Goal: Task Accomplishment & Management: Complete application form

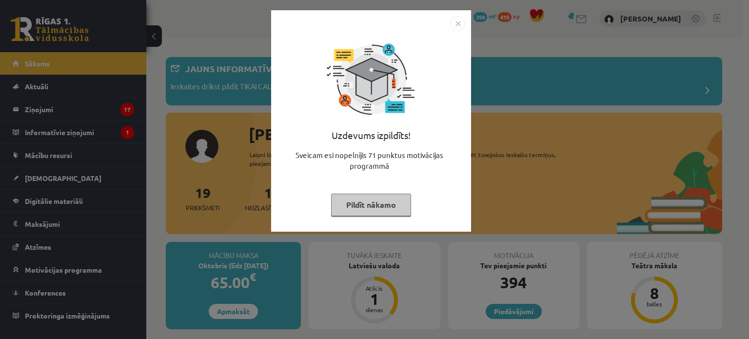
click at [353, 202] on button "Pildīt nākamo" at bounding box center [371, 204] width 80 height 22
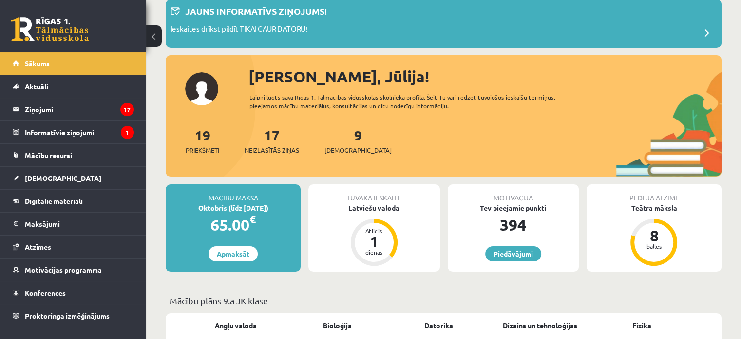
scroll to position [58, 0]
click at [339, 150] on span "[DEMOGRAPHIC_DATA]" at bounding box center [358, 150] width 67 height 10
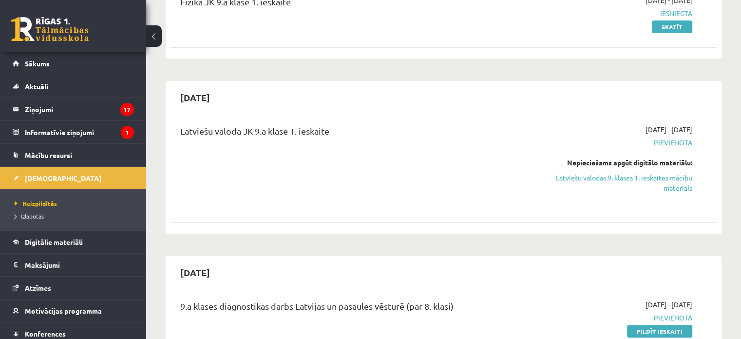
scroll to position [144, 0]
click at [654, 186] on link "Latviešu valodas 9. klases 1. ieskaites mācību materiāls" at bounding box center [612, 183] width 161 height 20
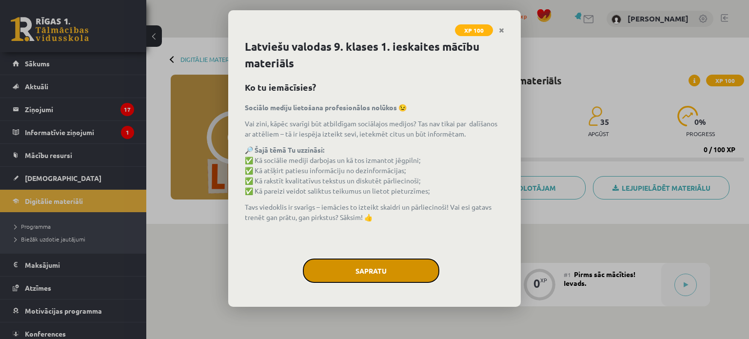
click at [374, 267] on button "Sapratu" at bounding box center [371, 270] width 136 height 24
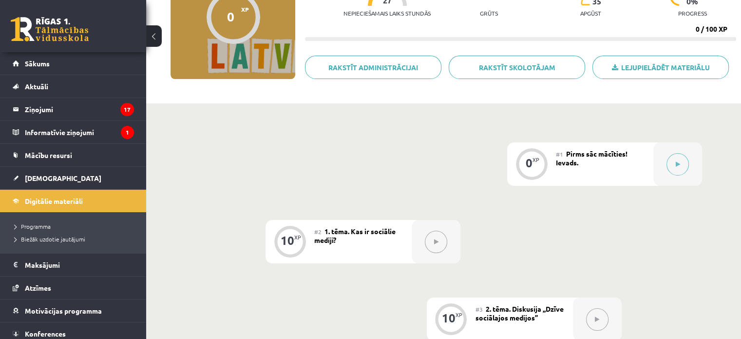
scroll to position [121, 0]
click at [671, 175] on div at bounding box center [678, 163] width 49 height 43
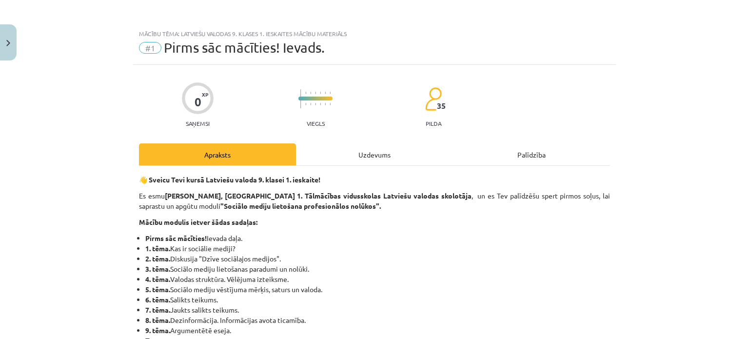
scroll to position [2, 0]
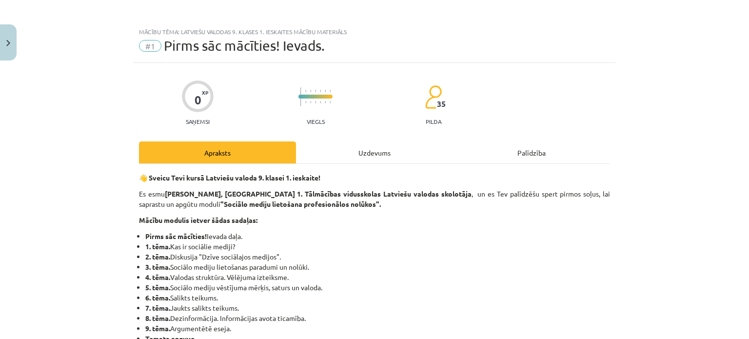
click at [366, 147] on div "Uzdevums" at bounding box center [374, 152] width 157 height 22
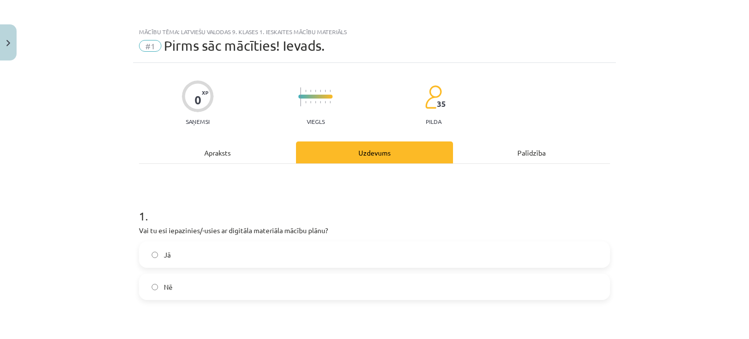
scroll to position [24, 0]
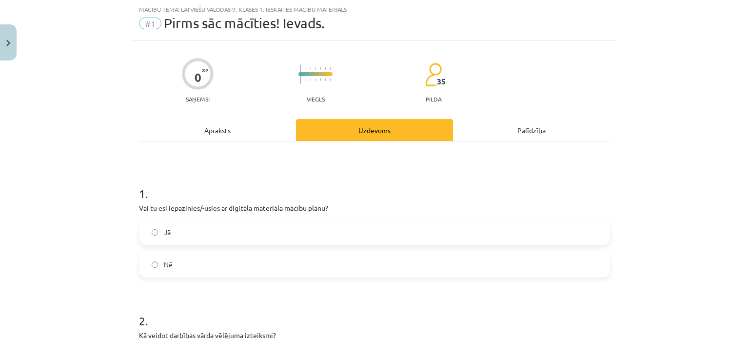
click at [310, 232] on label "Jā" at bounding box center [374, 232] width 469 height 24
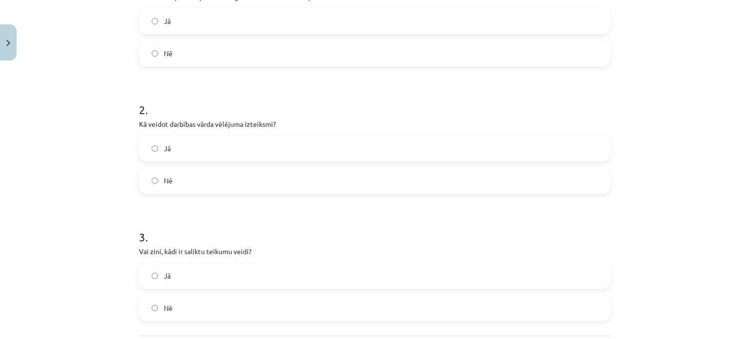
scroll to position [235, 0]
click at [227, 58] on label "Nē" at bounding box center [374, 53] width 469 height 24
click at [192, 179] on label "Nē" at bounding box center [374, 181] width 469 height 24
drag, startPoint x: 183, startPoint y: 251, endPoint x: 201, endPoint y: 214, distance: 41.0
click at [201, 214] on div "3 . Vai zini, kādi ir saliktu teikumu veidi? Jā Nē" at bounding box center [374, 267] width 471 height 108
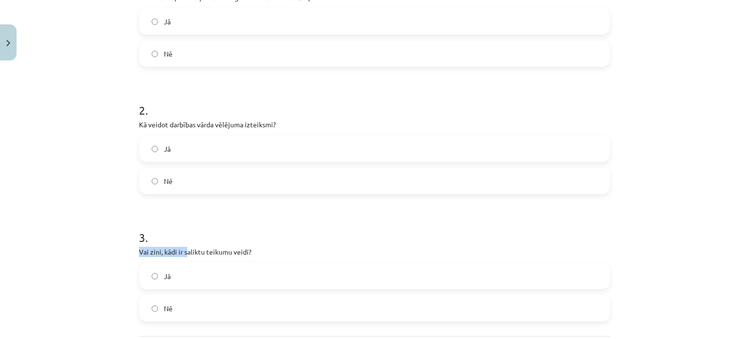
click at [201, 214] on h1 "3 ." at bounding box center [374, 228] width 471 height 30
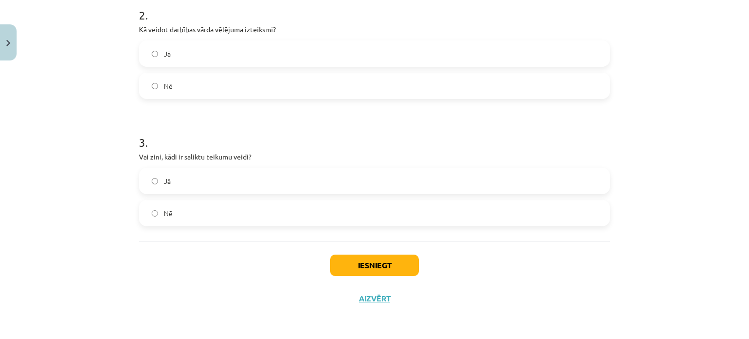
click at [187, 212] on label "Nē" at bounding box center [374, 213] width 469 height 24
click at [380, 268] on button "Iesniegt" at bounding box center [374, 264] width 89 height 21
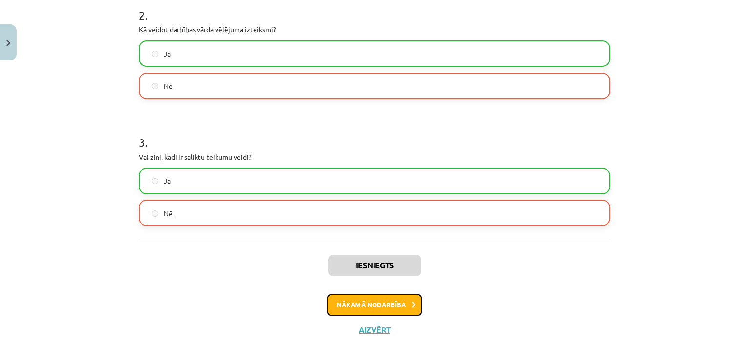
click at [369, 302] on button "Nākamā nodarbība" at bounding box center [375, 304] width 96 height 22
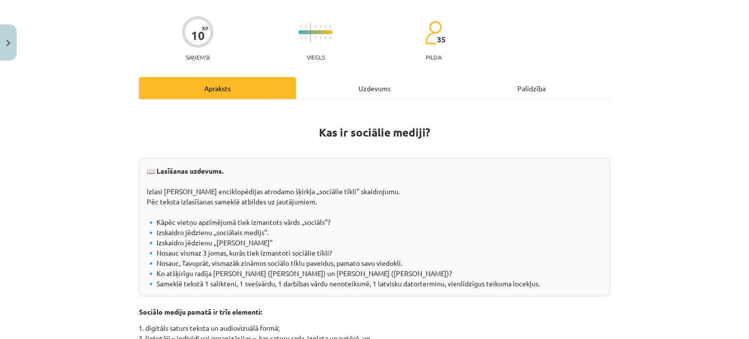
scroll to position [24, 0]
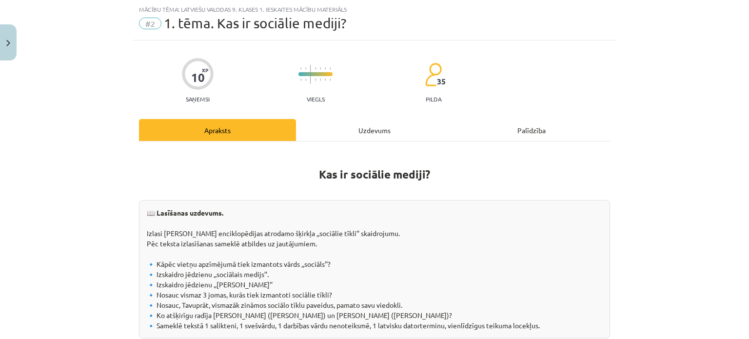
click at [358, 130] on div "Uzdevums" at bounding box center [374, 130] width 157 height 22
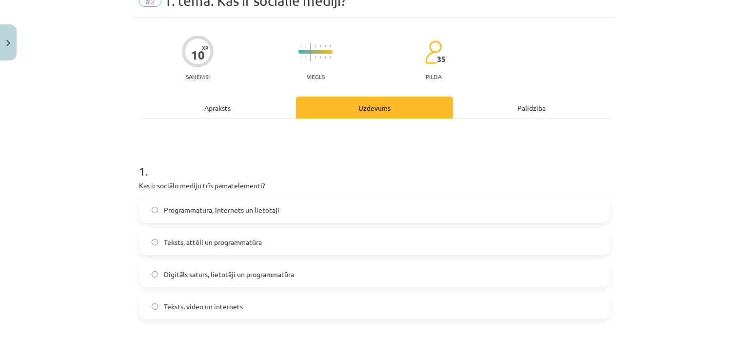
scroll to position [47, 0]
click at [127, 154] on div "Mācību tēma: Latviešu valodas 9. klases 1. ieskaites mācību materiāls #2 1. tēm…" at bounding box center [374, 169] width 749 height 339
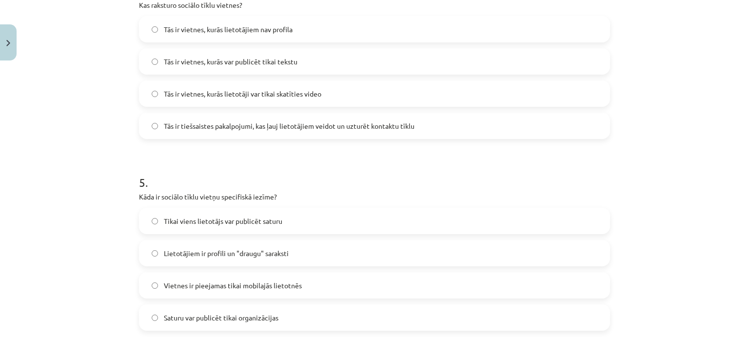
scroll to position [906, 0]
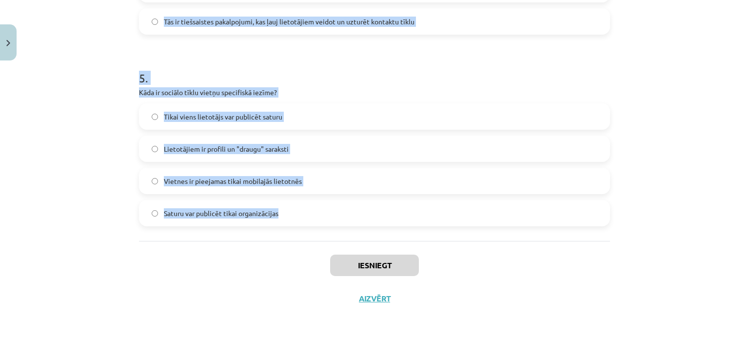
drag, startPoint x: 127, startPoint y: 154, endPoint x: 252, endPoint y: 202, distance: 134.9
click at [252, 202] on div "Mācību tēma: Latviešu valodas 9. klases 1. ieskaites mācību materiāls #2 1. tēm…" at bounding box center [374, 169] width 749 height 339
copy form "1 . Kas ir sociālo mediju trīs pamatelementi? Programmatūra, internets un lieto…"
click at [91, 159] on div "Mācību tēma: Latviešu valodas 9. klases 1. ieskaites mācību materiāls #2 1. tēm…" at bounding box center [374, 169] width 749 height 339
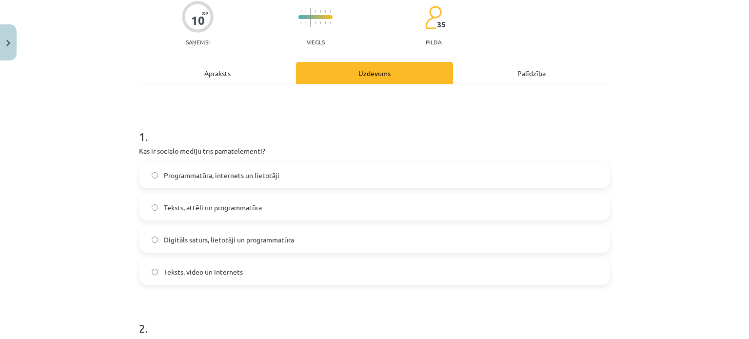
scroll to position [81, 0]
click at [197, 235] on span "Digitāls saturs, lietotāji un programmatūra" at bounding box center [229, 240] width 130 height 10
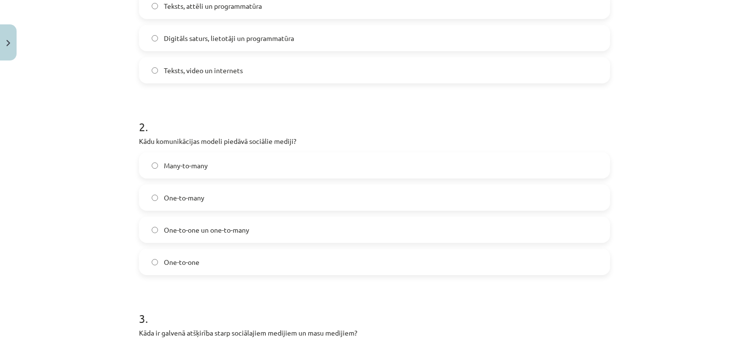
scroll to position [284, 0]
click at [206, 165] on label "Many-to-many" at bounding box center [374, 164] width 469 height 24
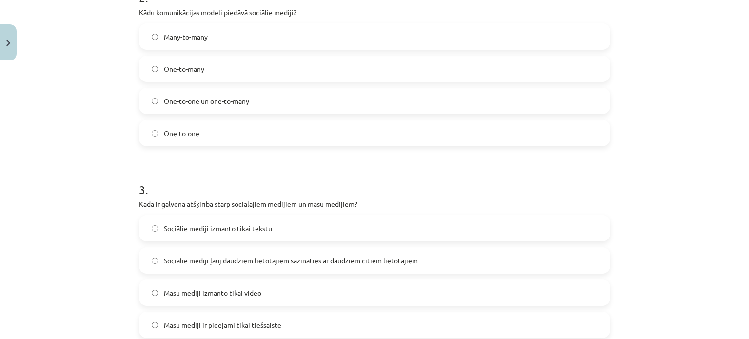
scroll to position [474, 0]
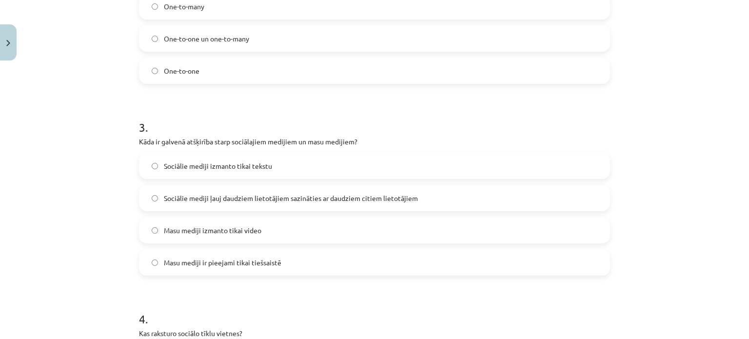
click at [245, 199] on span "Sociālie mediji ļauj daudziem lietotājiem sazināties ar daudziem citiem lietotā…" at bounding box center [291, 198] width 254 height 10
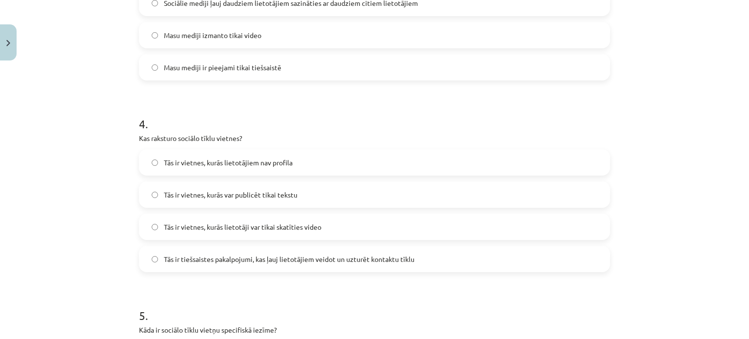
scroll to position [670, 0]
click at [236, 255] on span "Tās ir tiešsaistes pakalpojumi, kas ļauj lietotājiem veidot un uzturēt kontaktu…" at bounding box center [289, 257] width 251 height 10
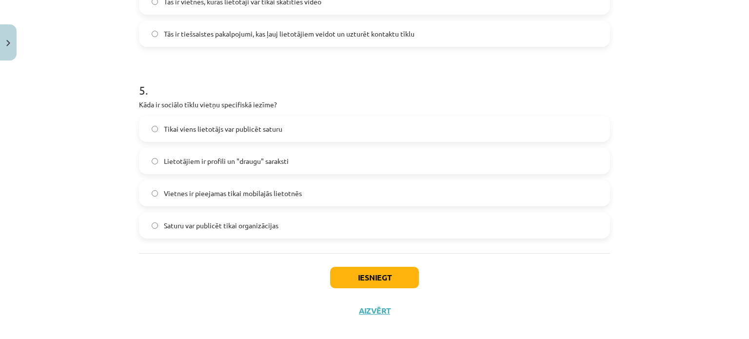
scroll to position [895, 0]
click at [196, 160] on span "Lietotājiem ir profili un "draugu" saraksti" at bounding box center [226, 160] width 125 height 10
click at [357, 280] on button "Iesniegt" at bounding box center [374, 276] width 89 height 21
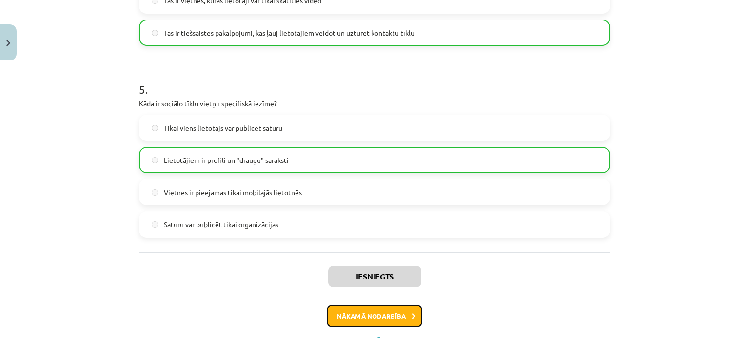
click at [371, 315] on button "Nākamā nodarbība" at bounding box center [375, 316] width 96 height 22
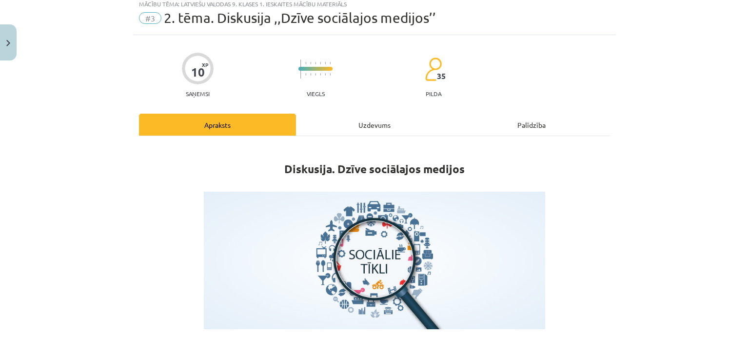
scroll to position [24, 0]
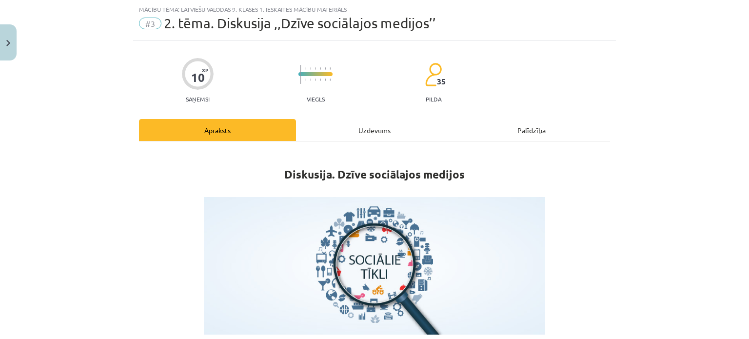
click at [335, 138] on div "Uzdevums" at bounding box center [374, 130] width 157 height 22
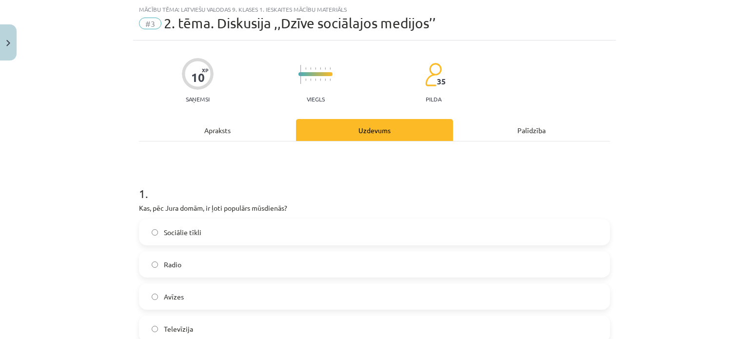
click at [114, 187] on div "Mācību tēma: Latviešu valodas 9. klases 1. ieskaites mācību materiāls #3 2. tēm…" at bounding box center [374, 169] width 749 height 339
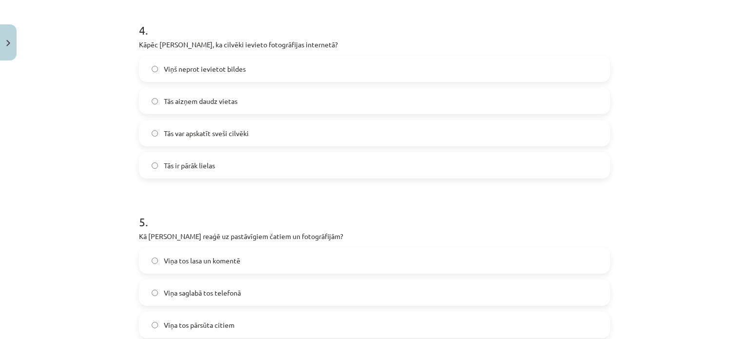
scroll to position [906, 0]
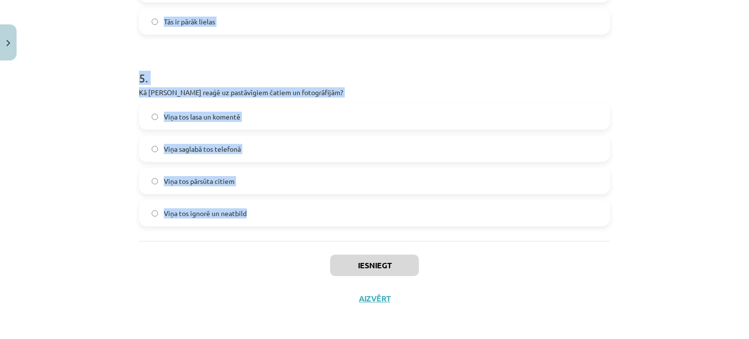
drag, startPoint x: 114, startPoint y: 187, endPoint x: 236, endPoint y: 212, distance: 124.8
click at [236, 212] on div "Mācību tēma: Latviešu valodas 9. klases 1. ieskaites mācību materiāls #3 2. tēm…" at bounding box center [374, 169] width 749 height 339
click at [236, 212] on span "Viņa tos ignorē un neatbild" at bounding box center [205, 213] width 83 height 10
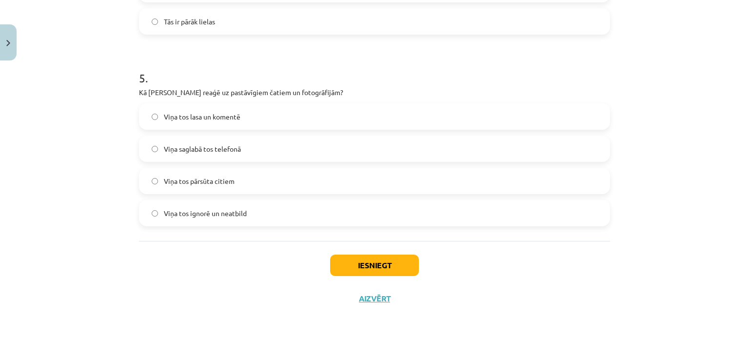
click at [183, 252] on div "Iesniegt Aizvērt" at bounding box center [374, 275] width 471 height 68
click at [128, 191] on div "Mācību tēma: Latviešu valodas 9. klases 1. ieskaites mācību materiāls #3 2. tēm…" at bounding box center [374, 169] width 749 height 339
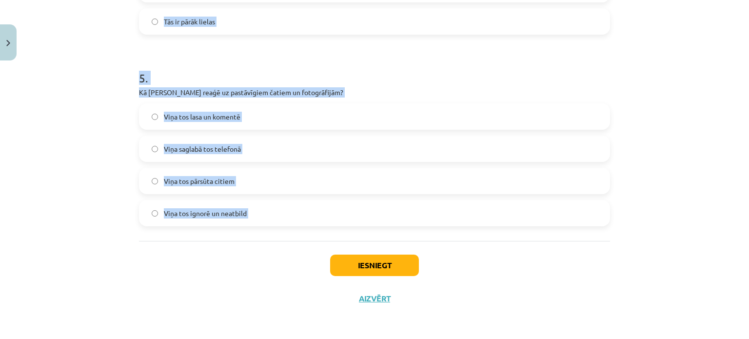
drag, startPoint x: 128, startPoint y: 210, endPoint x: 251, endPoint y: 247, distance: 128.3
click at [251, 247] on div "Mācību tēma: Latviešu valodas 9. klases 1. ieskaites mācību materiāls #3 2. tēm…" at bounding box center [374, 169] width 749 height 339
copy form "1 . Kas, pēc Jura domām, ir ļoti populārs mūsdienās? Sociālie tīkli Radio Avīze…"
click at [113, 105] on div "Mācību tēma: Latviešu valodas 9. klases 1. ieskaites mācību materiāls #3 2. tēm…" at bounding box center [374, 169] width 749 height 339
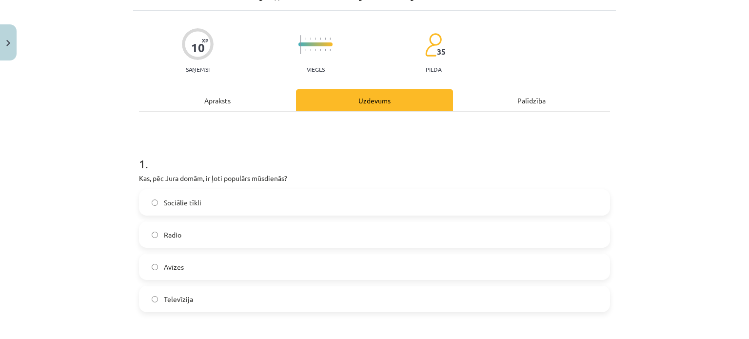
scroll to position [0, 0]
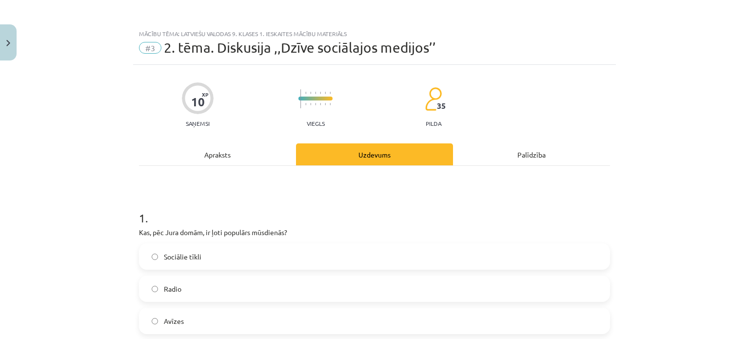
click at [182, 248] on label "Sociālie tīkli" at bounding box center [374, 256] width 469 height 24
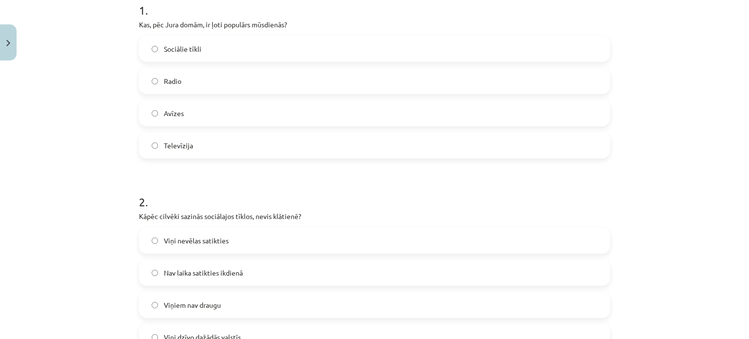
scroll to position [271, 0]
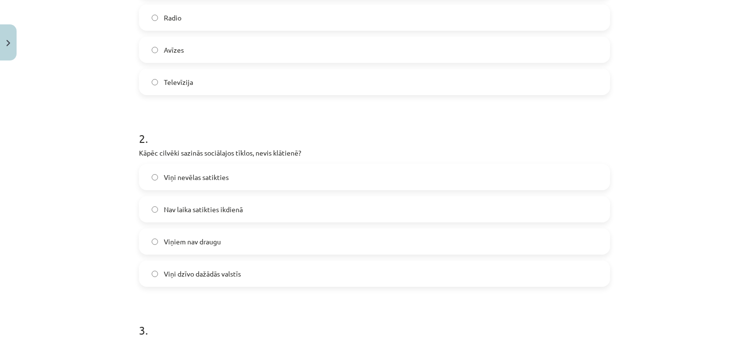
click at [199, 210] on span "Nav laika satikties ikdienā" at bounding box center [203, 209] width 79 height 10
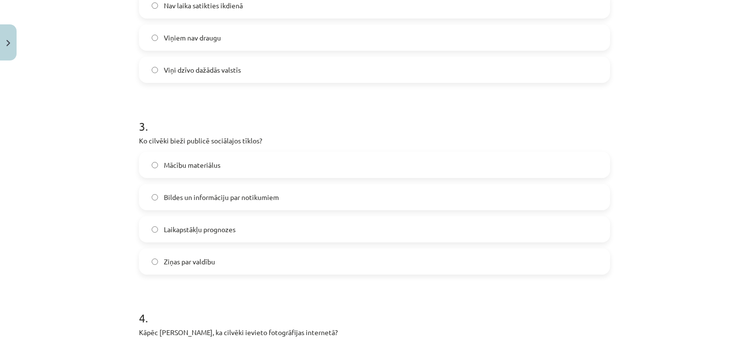
click at [213, 206] on label "Bildes un informāciju par notikumiem" at bounding box center [374, 197] width 469 height 24
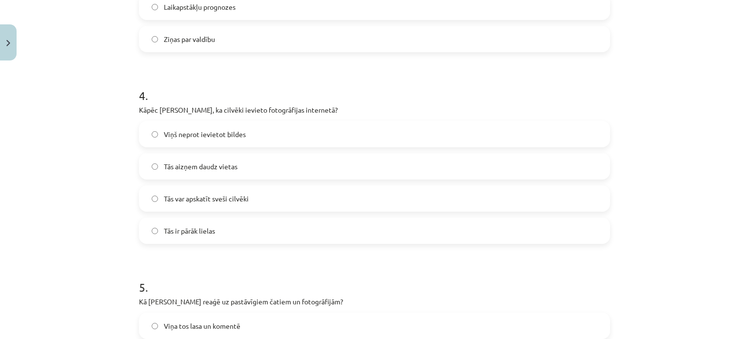
scroll to position [709, 0]
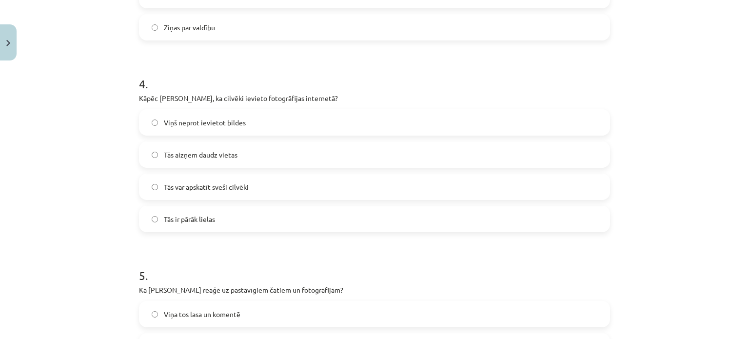
click at [203, 182] on span "Tās var apskatīt sveši cilvēki" at bounding box center [206, 187] width 85 height 10
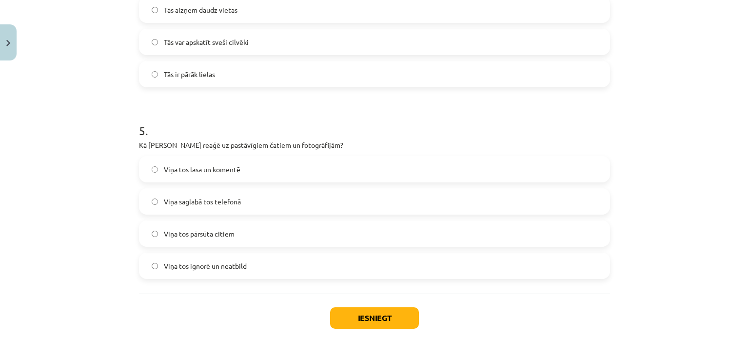
scroll to position [906, 0]
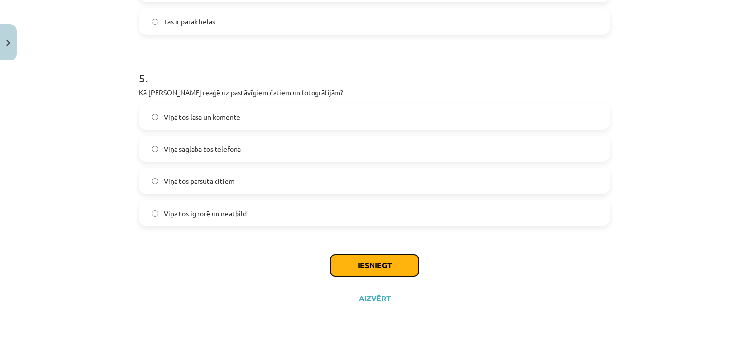
click at [348, 269] on button "Iesniegt" at bounding box center [374, 264] width 89 height 21
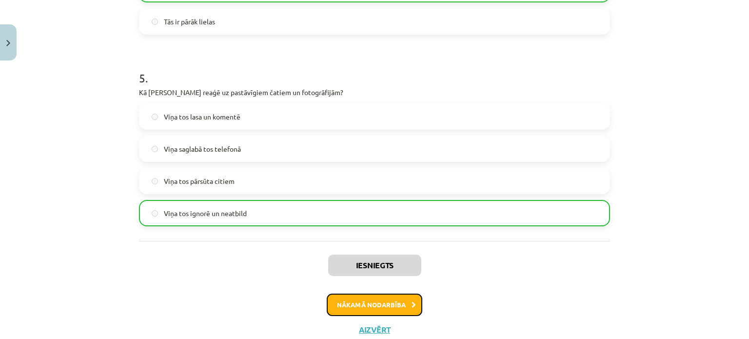
click at [376, 306] on button "Nākamā nodarbība" at bounding box center [375, 304] width 96 height 22
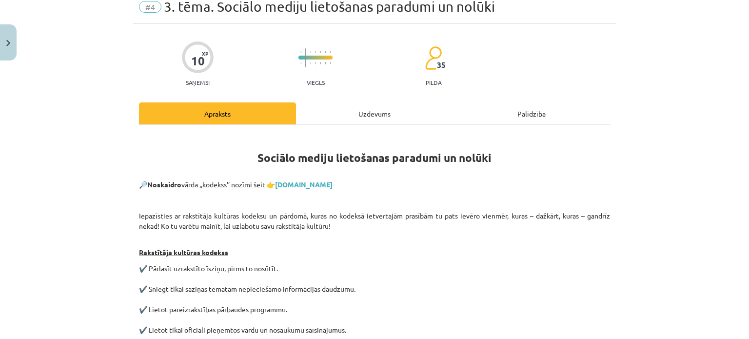
scroll to position [24, 0]
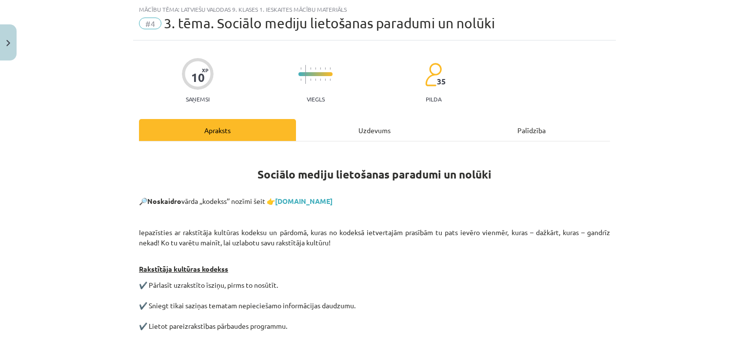
click at [335, 130] on div "Uzdevums" at bounding box center [374, 130] width 157 height 22
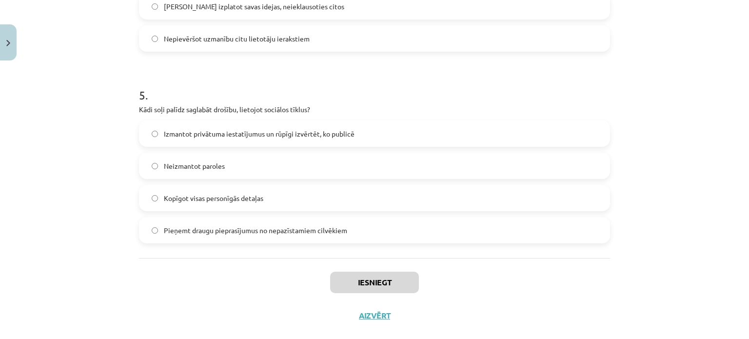
scroll to position [906, 0]
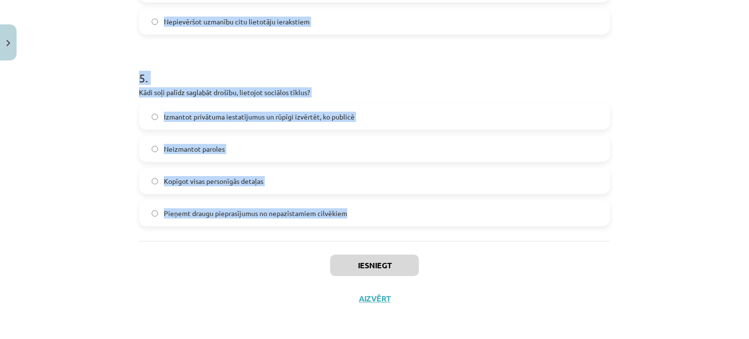
drag, startPoint x: 127, startPoint y: 181, endPoint x: 361, endPoint y: 224, distance: 238.3
click at [361, 224] on div "Mācību tēma: Latviešu valodas 9. klases 1. ieskaites mācību materiāls #4 3. tēm…" at bounding box center [374, 169] width 749 height 339
copy form "1 . Kā rīkoties, ja saņemat aizdomīgu ziņojumu vai drauga pieprasījumu? Pieņemt…"
click at [107, 174] on div "Mācību tēma: Latviešu valodas 9. klases 1. ieskaites mācību materiāls #4 3. tēm…" at bounding box center [374, 169] width 749 height 339
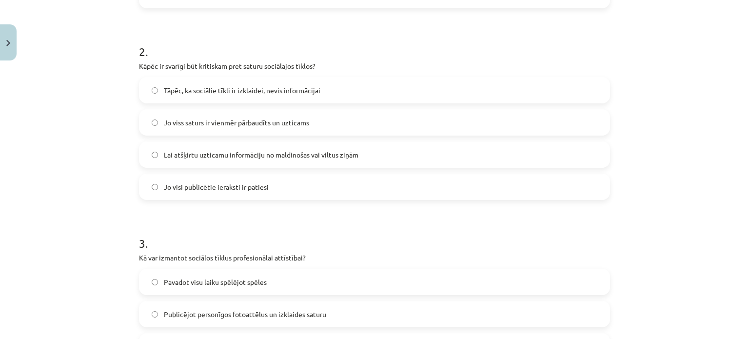
scroll to position [0, 0]
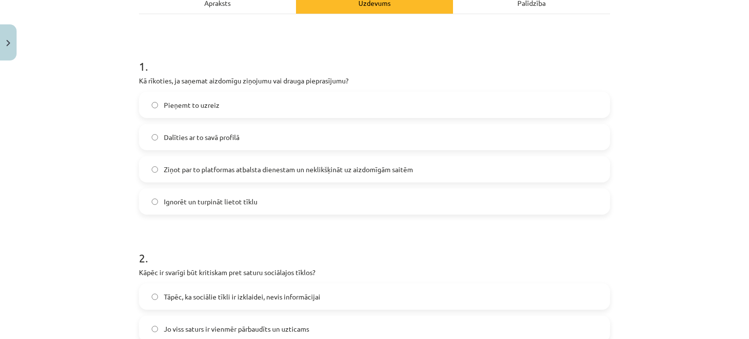
click at [191, 173] on span "Ziņot par to platformas atbalsta dienestam un neklikšķināt uz aizdomīgām saitēm" at bounding box center [288, 169] width 249 height 10
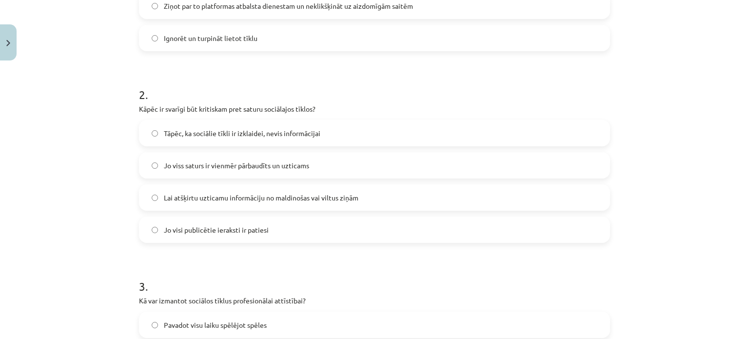
scroll to position [325, 0]
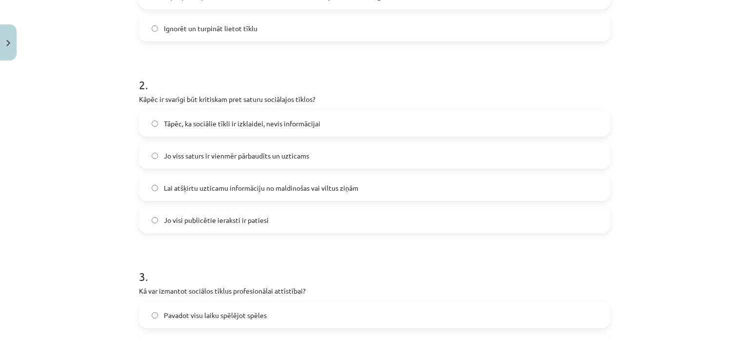
click at [214, 189] on span "Lai atšķirtu uzticamu informāciju no maldinošas vai viltus ziņām" at bounding box center [261, 188] width 194 height 10
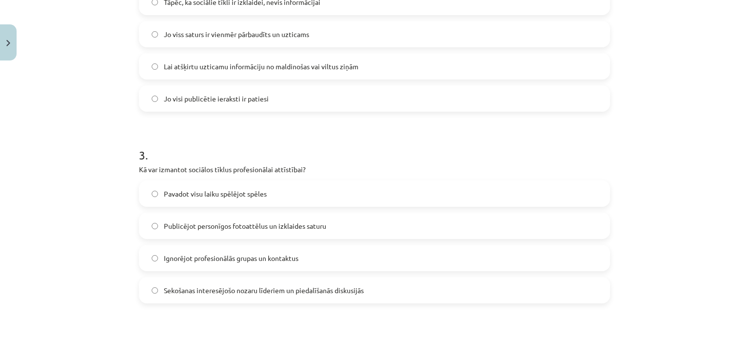
scroll to position [475, 0]
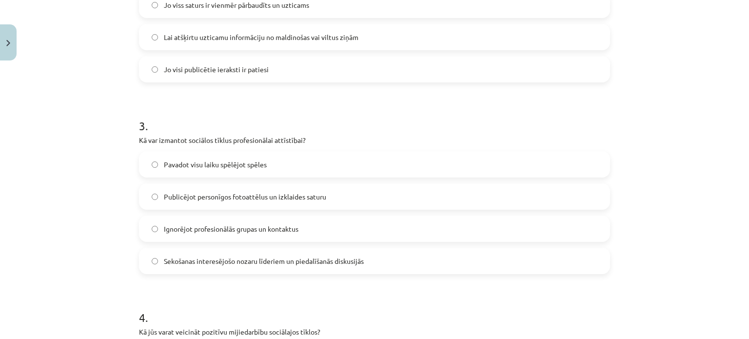
click at [226, 263] on span "Sekošanas interesējošo nozaru līderiem un piedalīšanās diskusijās" at bounding box center [264, 261] width 200 height 10
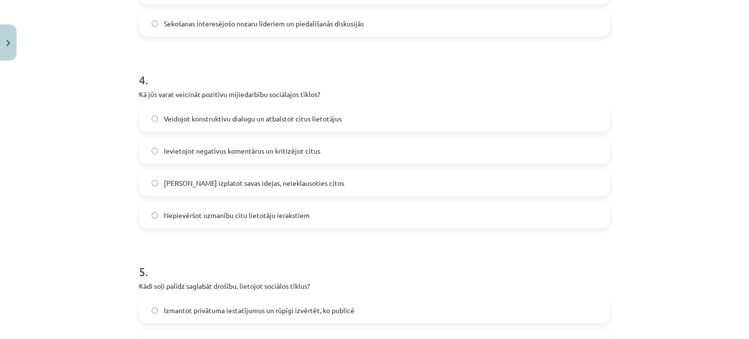
scroll to position [713, 0]
click at [234, 111] on label "Veidojot konstruktīvu dialogu un atbalstot citus lietotājus" at bounding box center [374, 118] width 469 height 24
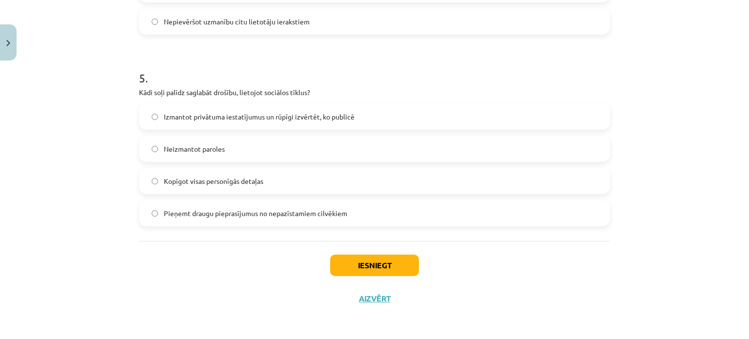
click at [224, 120] on span "Izmantot privātuma iestatījumus un rūpīgi izvērtēt, ko publicē" at bounding box center [259, 117] width 191 height 10
click at [388, 272] on button "Iesniegt" at bounding box center [374, 264] width 89 height 21
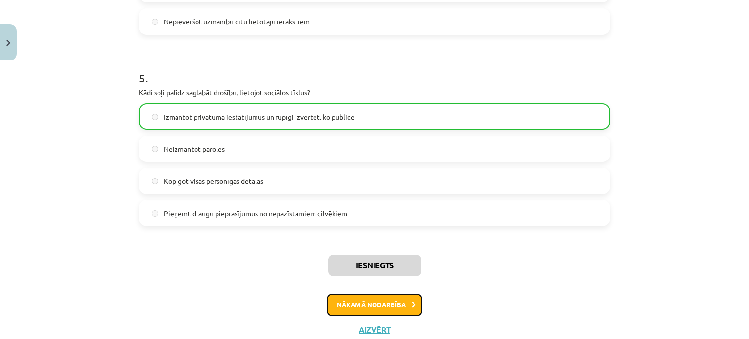
click at [386, 302] on button "Nākamā nodarbība" at bounding box center [375, 304] width 96 height 22
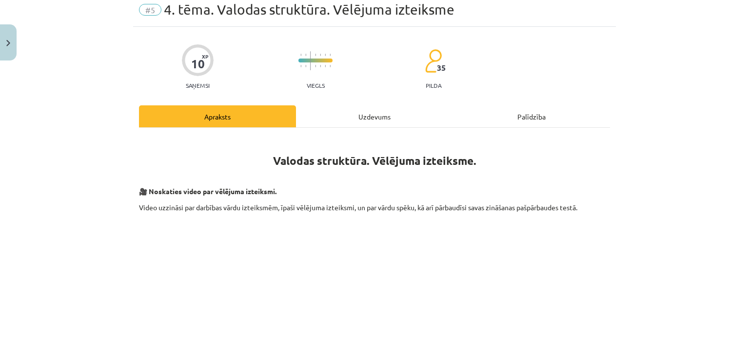
scroll to position [24, 0]
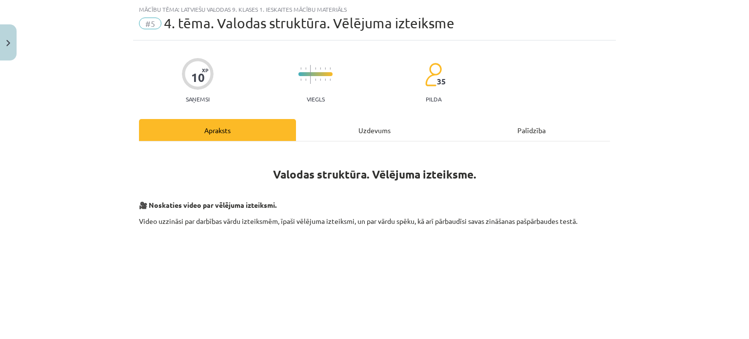
click at [337, 127] on div "Uzdevums" at bounding box center [374, 130] width 157 height 22
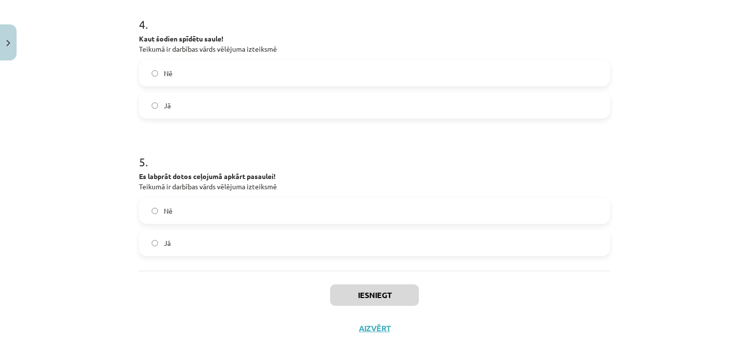
scroll to position [679, 0]
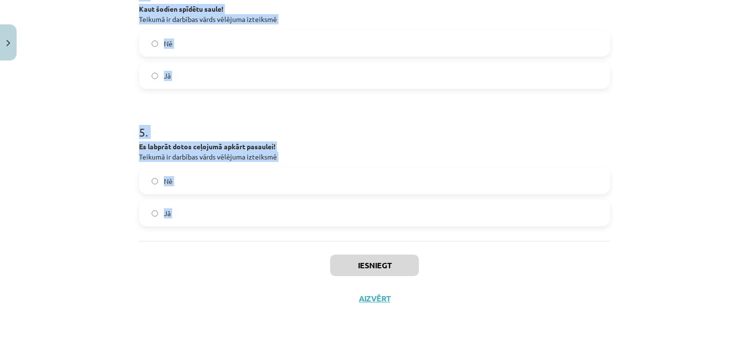
drag, startPoint x: 113, startPoint y: 181, endPoint x: 236, endPoint y: 260, distance: 145.8
click at [236, 260] on div "Mācību tēma: Latviešu valodas 9. klases 1. ieskaites mācību materiāls #5 4. tēm…" at bounding box center [374, 169] width 749 height 339
click at [236, 260] on div "Iesniegt Aizvērt" at bounding box center [374, 275] width 471 height 68
drag, startPoint x: 118, startPoint y: 194, endPoint x: 214, endPoint y: 272, distance: 123.6
click at [214, 272] on div "Mācību tēma: Latviešu valodas 9. klases 1. ieskaites mācību materiāls #5 4. tēm…" at bounding box center [374, 169] width 749 height 339
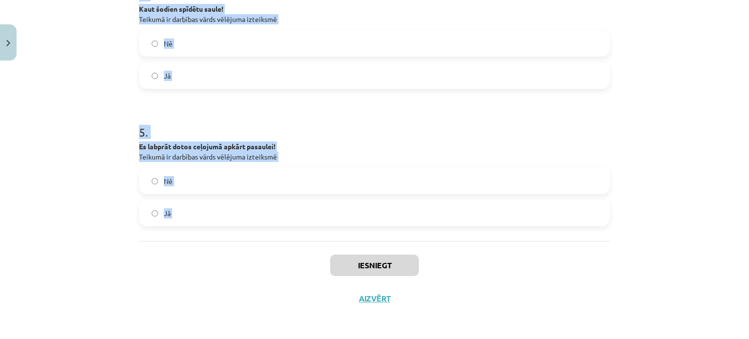
copy form "1 . Izstāsti savu interesantāko piedzīvojumu! Teikumā ir darbības vārds vēlējum…"
click at [123, 85] on div "Mācību tēma: Latviešu valodas 9. klases 1. ieskaites mācību materiāls #5 4. tēm…" at bounding box center [374, 169] width 749 height 339
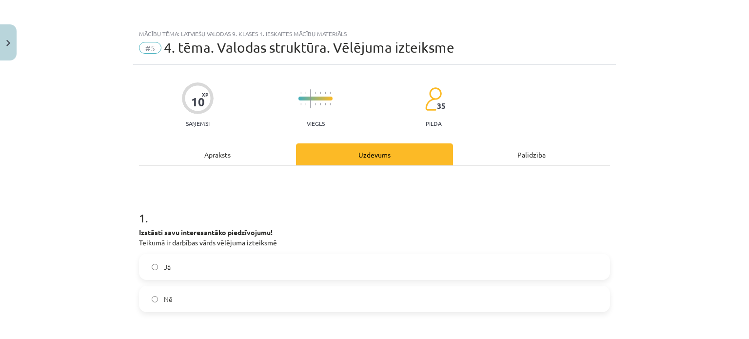
scroll to position [119, 0]
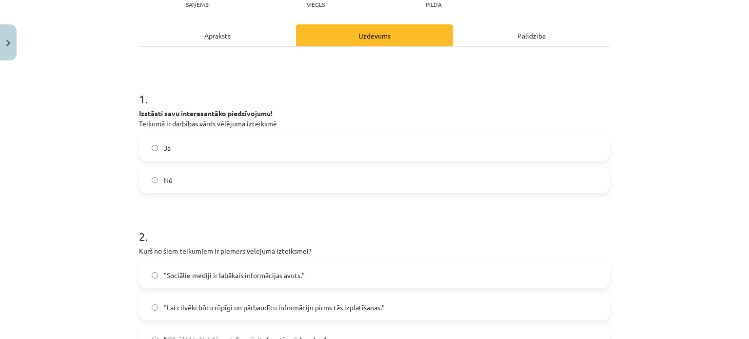
click at [167, 178] on span "Nē" at bounding box center [168, 180] width 9 height 10
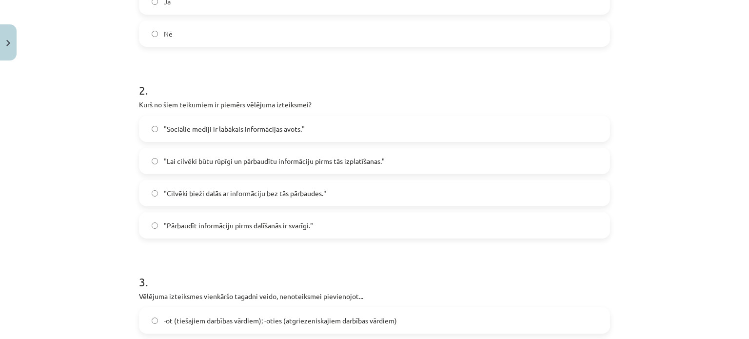
scroll to position [293, 0]
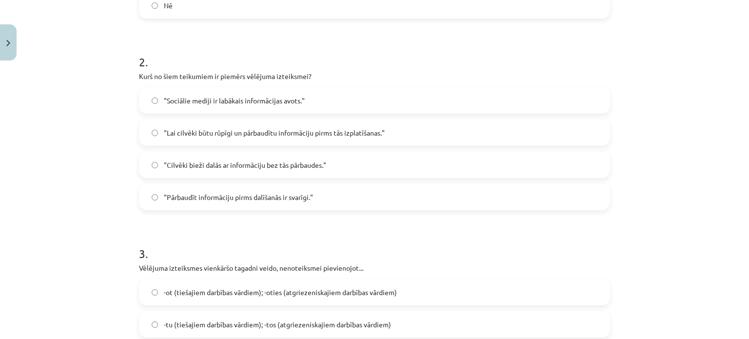
click at [179, 130] on span ""Lai cilvēki būtu rūpīgi un pārbaudītu informāciju pirms tās izplatīšanas."" at bounding box center [274, 133] width 221 height 10
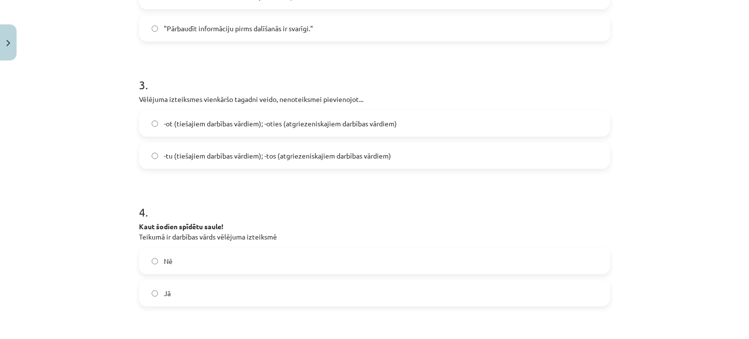
scroll to position [472, 0]
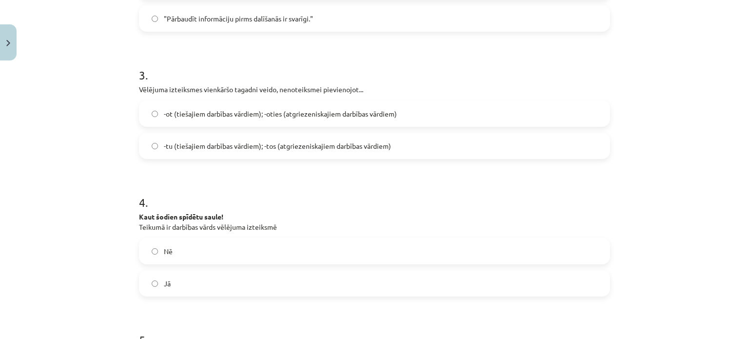
click at [195, 137] on label "-tu (tiešajiem darbības vārdiem); -tos (atgriezeniskajiem darbības vārdiem)" at bounding box center [374, 146] width 469 height 24
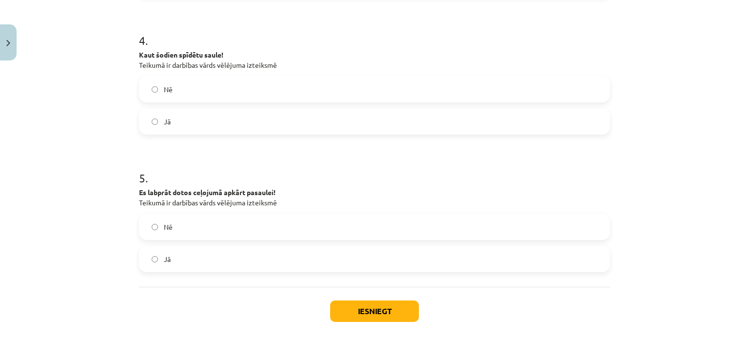
scroll to position [634, 0]
click at [188, 112] on label "Jā" at bounding box center [374, 121] width 469 height 24
click at [193, 251] on label "Jā" at bounding box center [374, 259] width 469 height 24
click at [375, 310] on button "Iesniegt" at bounding box center [374, 310] width 89 height 21
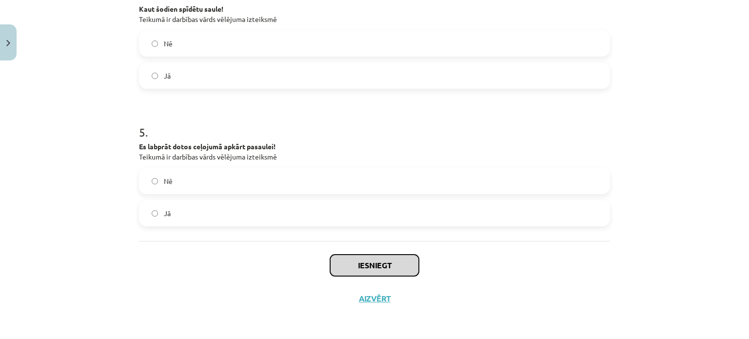
scroll to position [679, 0]
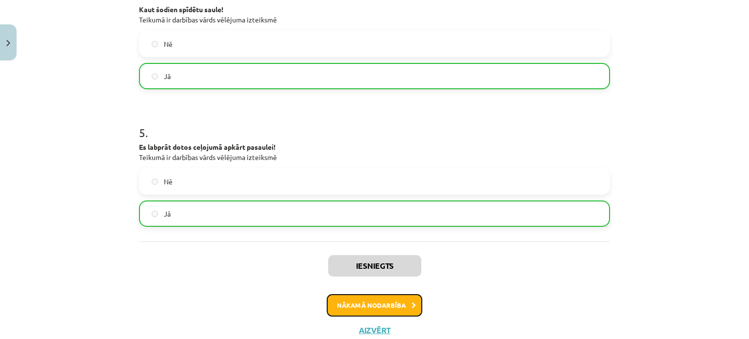
click at [395, 310] on button "Nākamā nodarbība" at bounding box center [375, 305] width 96 height 22
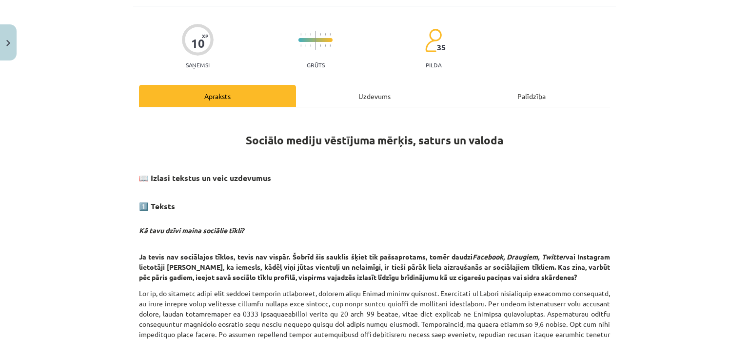
scroll to position [24, 0]
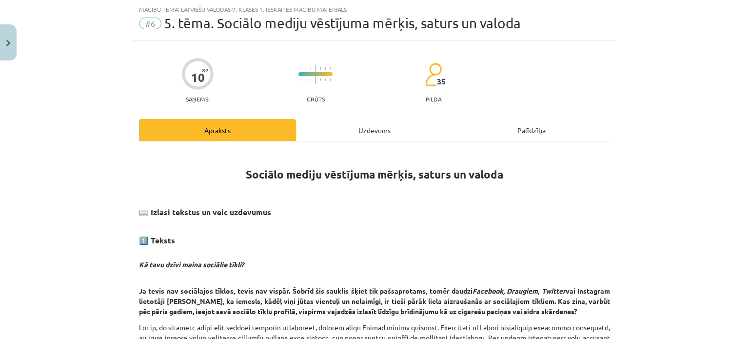
click at [355, 135] on div "Uzdevums" at bounding box center [374, 130] width 157 height 22
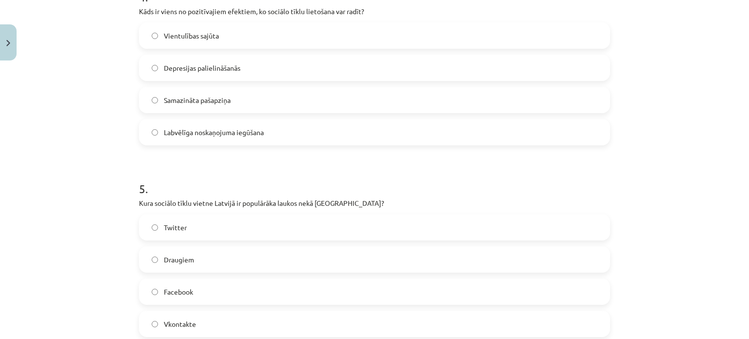
scroll to position [906, 0]
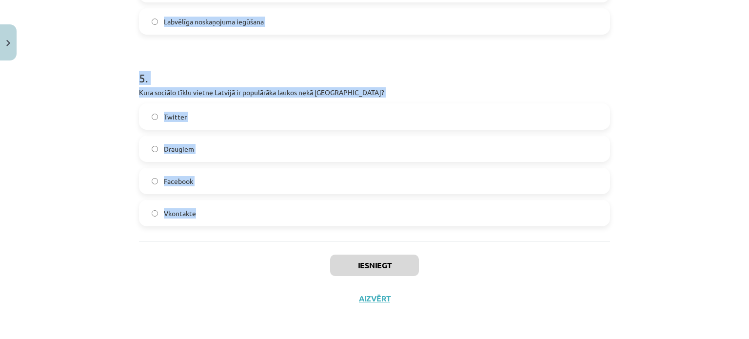
drag, startPoint x: 122, startPoint y: 175, endPoint x: 216, endPoint y: 224, distance: 105.9
click at [216, 224] on div "Mācību tēma: Latviešu valodas 9. klases 1. ieskaites mācību materiāls #6 5. tēm…" at bounding box center [374, 169] width 749 height 339
copy form "1 . Kāda bija laimes izjūtas līmeņa izmaiņa grupā, kura nedēļu neizmantoja soci…"
click at [59, 176] on div "Mācību tēma: Latviešu valodas 9. klases 1. ieskaites mācību materiāls #6 5. tēm…" at bounding box center [374, 169] width 749 height 339
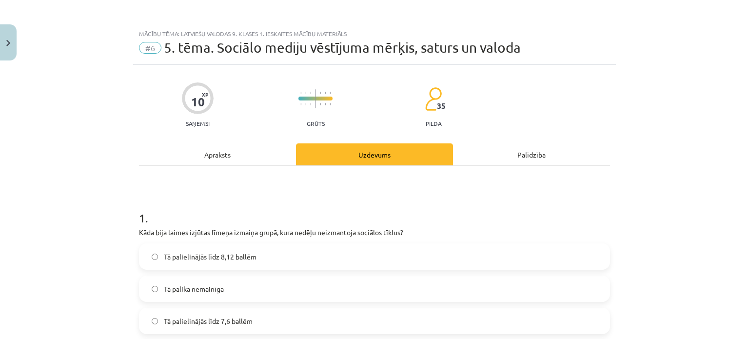
scroll to position [76, 0]
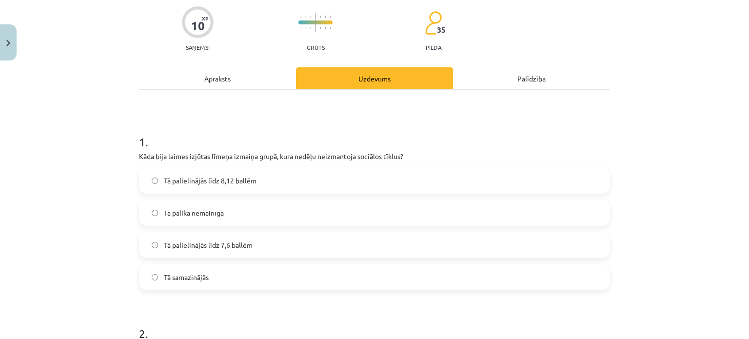
click at [211, 249] on span "Tā palielinājās līdz 7,6 ballēm" at bounding box center [208, 245] width 89 height 10
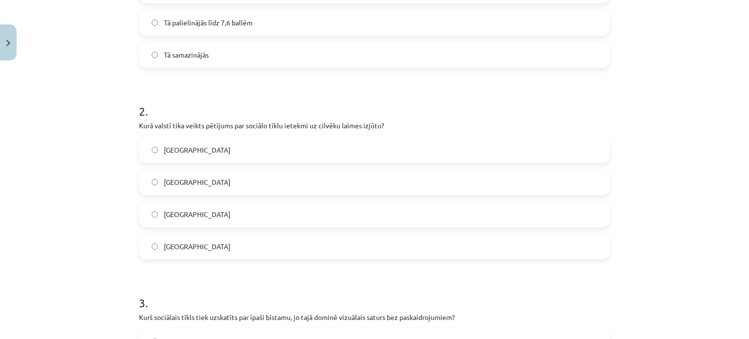
scroll to position [298, 0]
click at [194, 142] on label "Dānijā" at bounding box center [374, 149] width 469 height 24
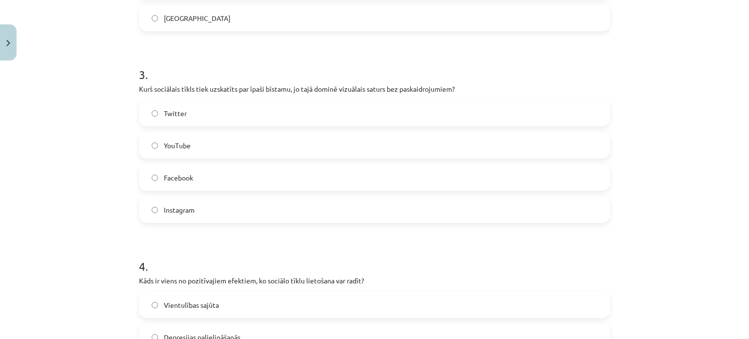
scroll to position [526, 0]
click at [187, 205] on span "Instagram" at bounding box center [179, 210] width 31 height 10
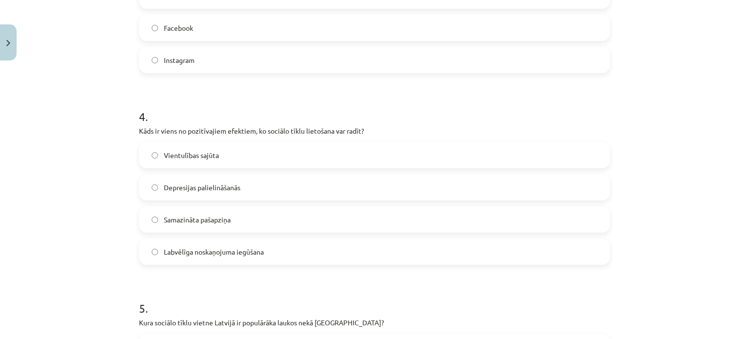
scroll to position [714, 0]
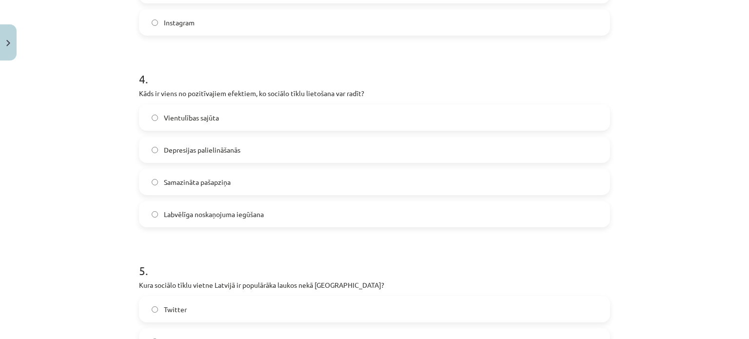
click at [172, 204] on label "Labvēlīga noskaņojuma iegūšana" at bounding box center [374, 214] width 469 height 24
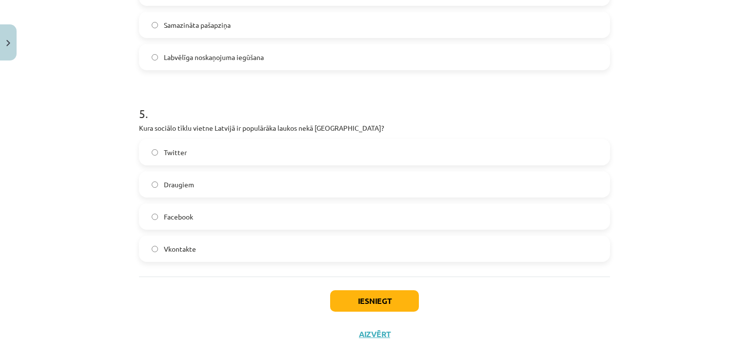
click at [218, 190] on label "Draugiem" at bounding box center [374, 184] width 469 height 24
click at [377, 309] on button "Iesniegt" at bounding box center [374, 300] width 89 height 21
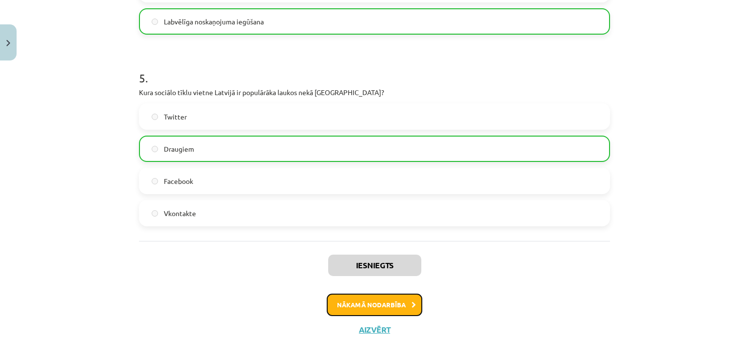
click at [367, 306] on button "Nākamā nodarbība" at bounding box center [375, 304] width 96 height 22
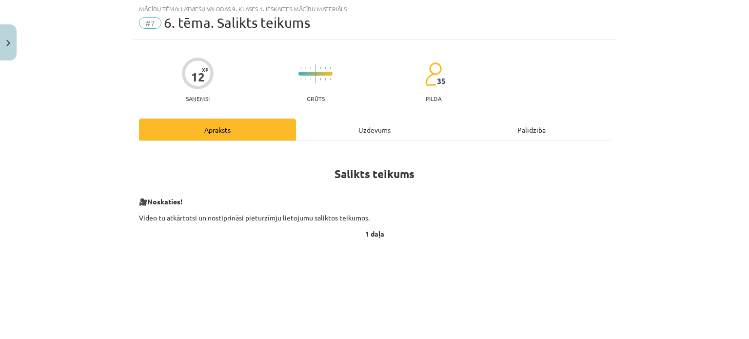
scroll to position [24, 0]
click at [360, 135] on div "Uzdevums" at bounding box center [374, 130] width 157 height 22
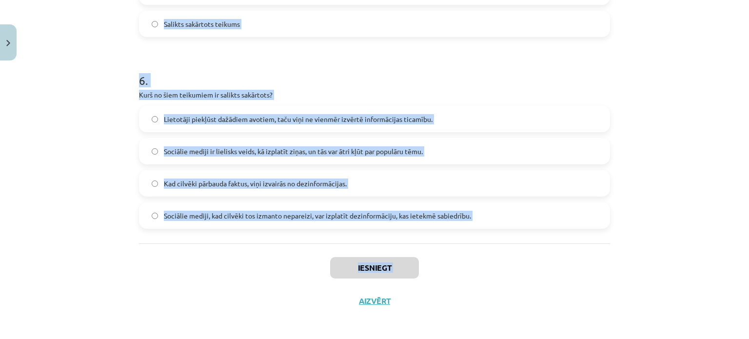
scroll to position [807, 0]
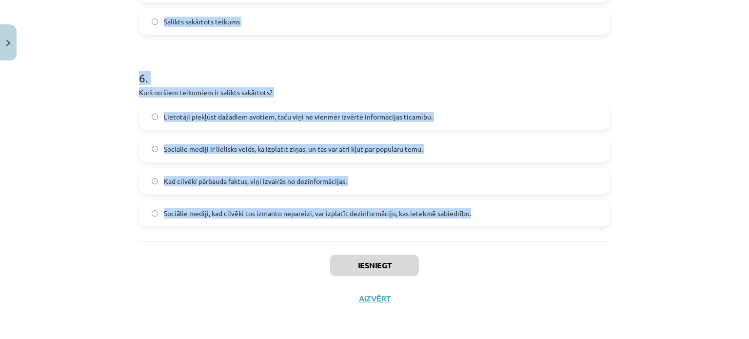
drag, startPoint x: 130, startPoint y: 185, endPoint x: 496, endPoint y: 198, distance: 365.8
copy form "1 . Izvēlies pareizo variantu! Pēkšņi atvēru acis, un pa logu ieraudzīju ābolu.…"
click at [44, 191] on div "Mācību tēma: Latviešu valodas 9. klases 1. ieskaites mācību materiāls #7 6. tēm…" at bounding box center [374, 169] width 749 height 339
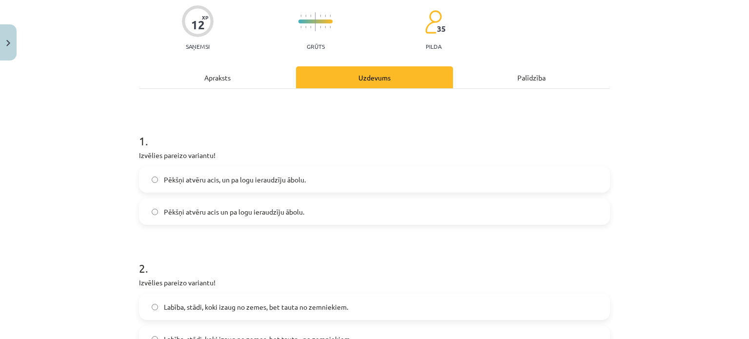
scroll to position [76, 0]
click at [238, 215] on span "Pēkšņi atvēru acis un pa logu ieraudzīju ābolu." at bounding box center [234, 213] width 140 height 10
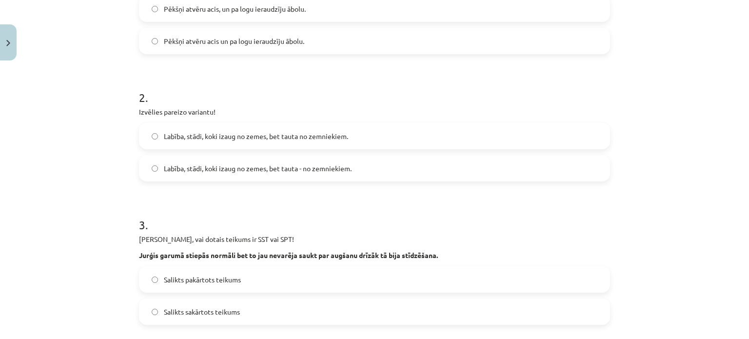
scroll to position [250, 0]
click at [300, 167] on span "Labība, stādi, koki izaug no zemes, bet tauta - no zemniekiem." at bounding box center [258, 166] width 188 height 10
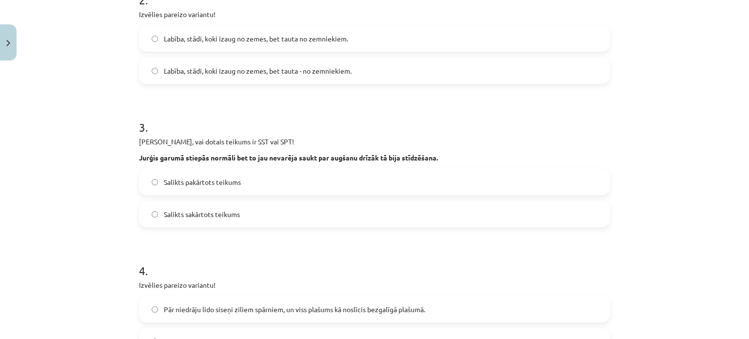
scroll to position [347, 0]
click at [213, 208] on span "Salikts sakārtots teikums" at bounding box center [202, 213] width 76 height 10
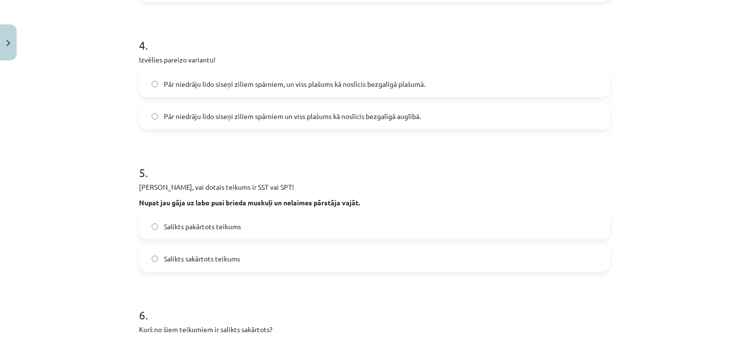
scroll to position [571, 0]
click at [242, 84] on span "Pār niedrāju lido siseņi ziliem spārniem, un viss plašums kā noslīcis bezgalīgā…" at bounding box center [294, 83] width 261 height 10
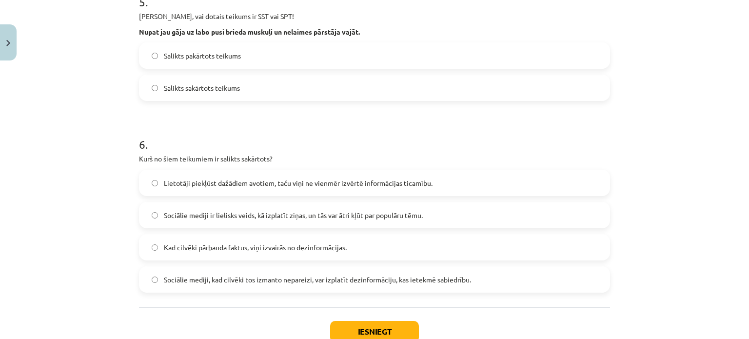
scroll to position [740, 0]
click at [218, 84] on span "Salikts sakārtots teikums" at bounding box center [202, 88] width 76 height 10
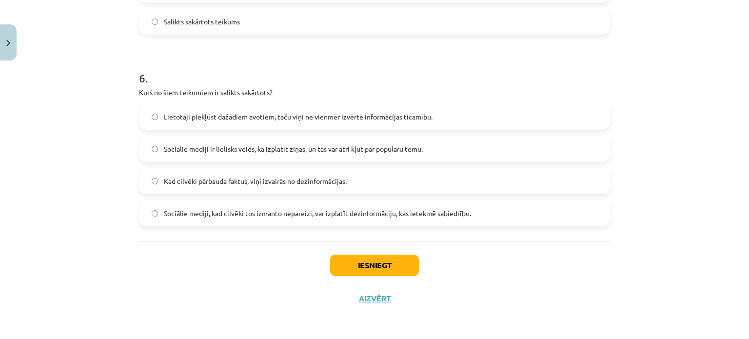
click at [220, 121] on label "Lietotāji piekļūst dažādiem avotiem, taču viņi ne vienmēr izvērtē informācijas …" at bounding box center [374, 116] width 469 height 24
click at [368, 272] on button "Iesniegt" at bounding box center [374, 264] width 89 height 21
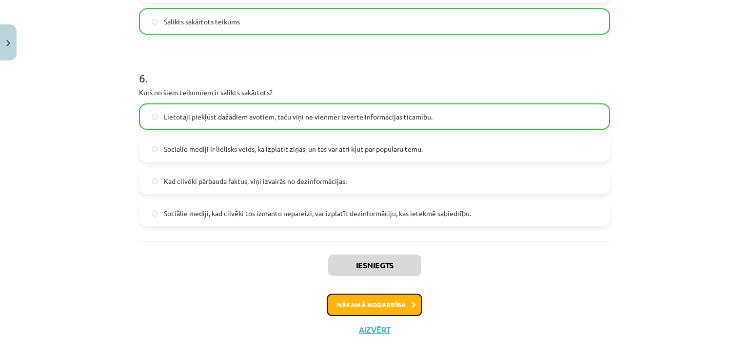
click at [380, 302] on button "Nākamā nodarbība" at bounding box center [375, 304] width 96 height 22
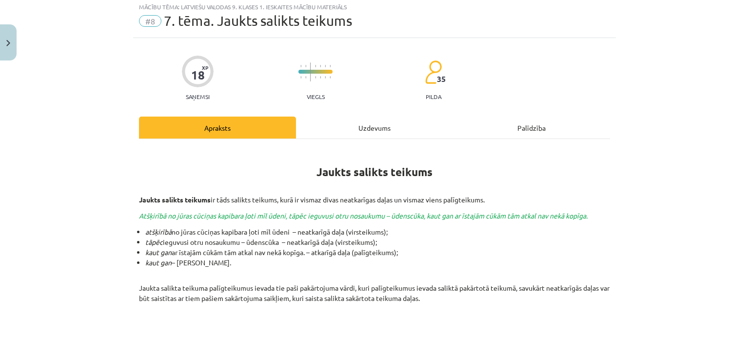
scroll to position [24, 0]
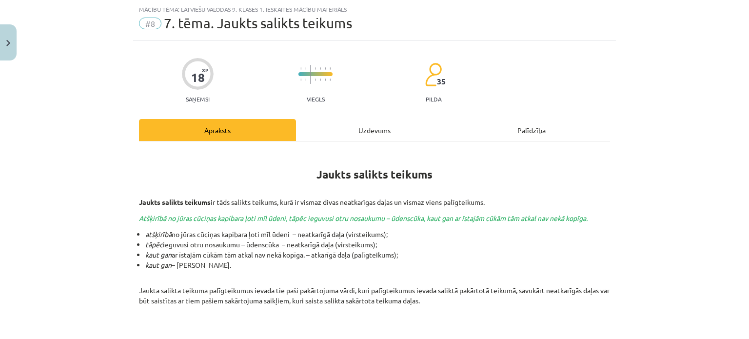
click at [361, 129] on div "Uzdevums" at bounding box center [374, 130] width 157 height 22
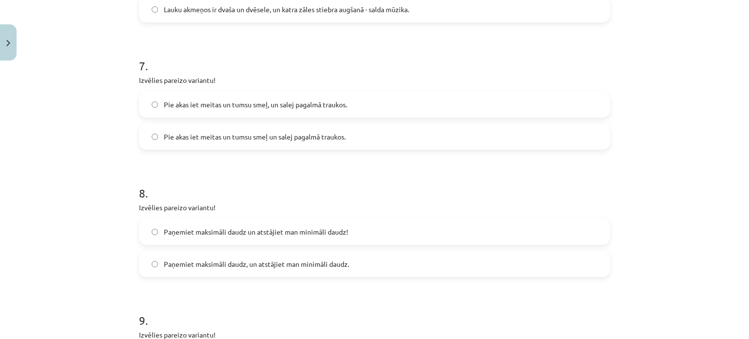
scroll to position [1184, 0]
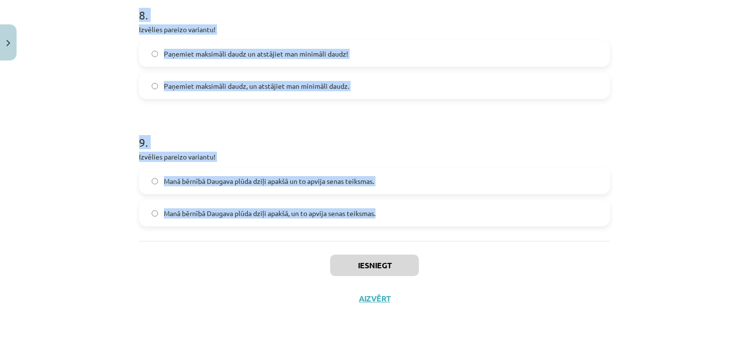
drag, startPoint x: 127, startPoint y: 171, endPoint x: 399, endPoint y: 227, distance: 278.2
click at [399, 227] on div "Mācību tēma: Latviešu valodas 9. klases 1. ieskaites mācību materiāls #8 7. tēm…" at bounding box center [374, 169] width 749 height 339
copy form "1 . Izvēlies pareizo variantu! Un Mentīte teikusi: tas ir labi, ka Puteklis šķa…"
click at [110, 147] on div "Mācību tēma: Latviešu valodas 9. klases 1. ieskaites mācību materiāls #8 7. tēm…" at bounding box center [374, 169] width 749 height 339
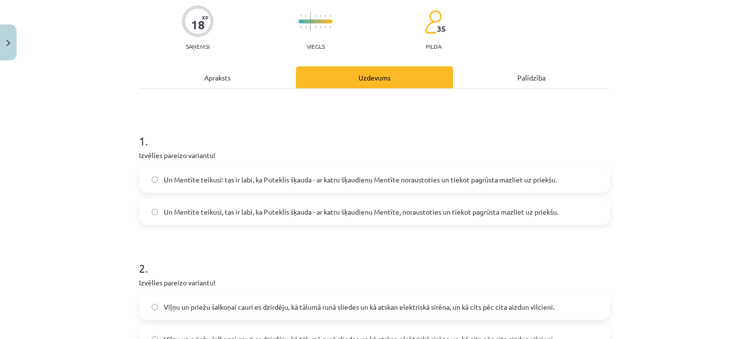
scroll to position [76, 0]
click at [237, 179] on span "Un Mentīte teikusi: tas ir labi, ka Puteklis šķauda - ar katru šķaudienu Mentīt…" at bounding box center [360, 180] width 393 height 10
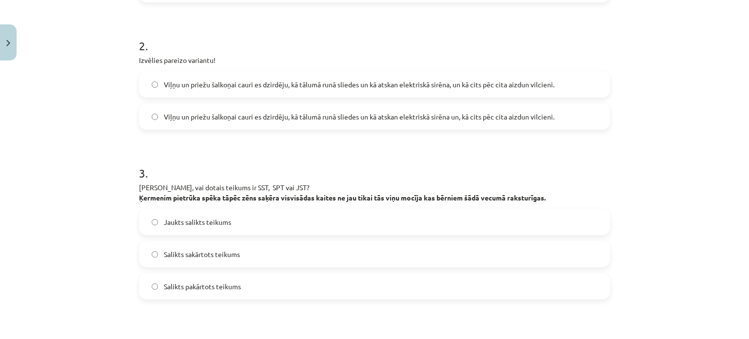
scroll to position [300, 0]
click at [341, 111] on span "Viļņu un priežu šalkoņai cauri es dzirdēju, kā tālumā runā sliedes un kā atskan…" at bounding box center [359, 116] width 390 height 10
click at [351, 84] on span "Viļņu un priežu šalkoņai cauri es dzirdēju, kā tālumā runā sliedes un kā atskan…" at bounding box center [359, 84] width 390 height 10
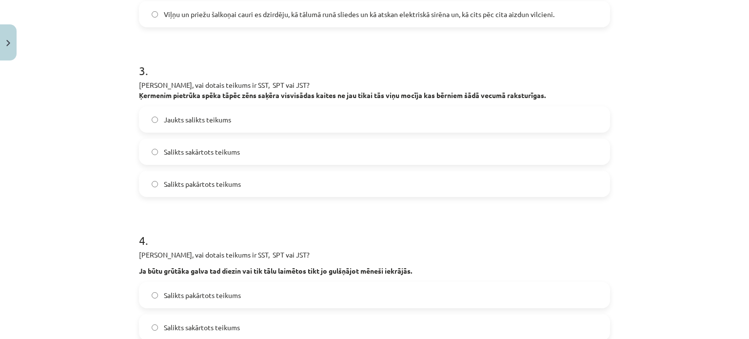
scroll to position [404, 0]
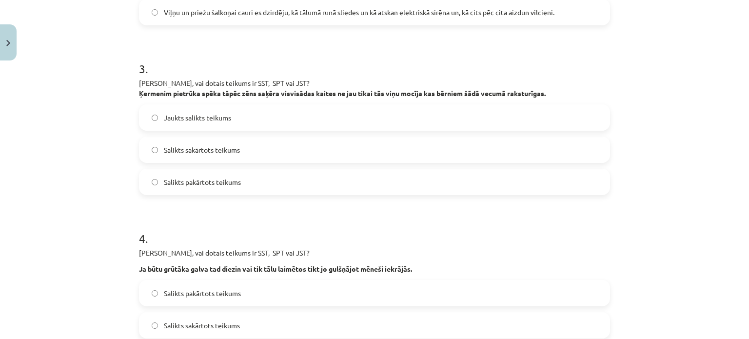
click at [188, 120] on span "Jaukts salikts teikums" at bounding box center [197, 118] width 67 height 10
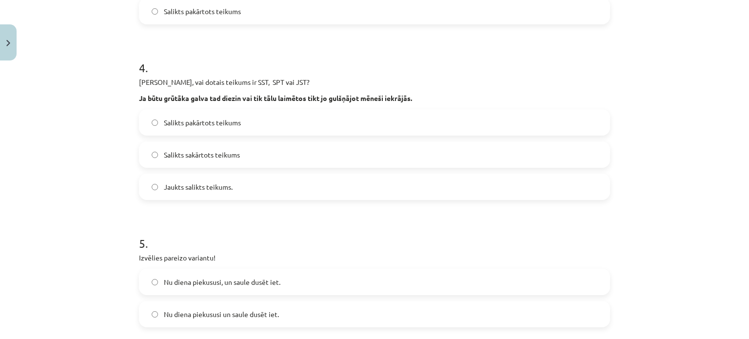
scroll to position [579, 0]
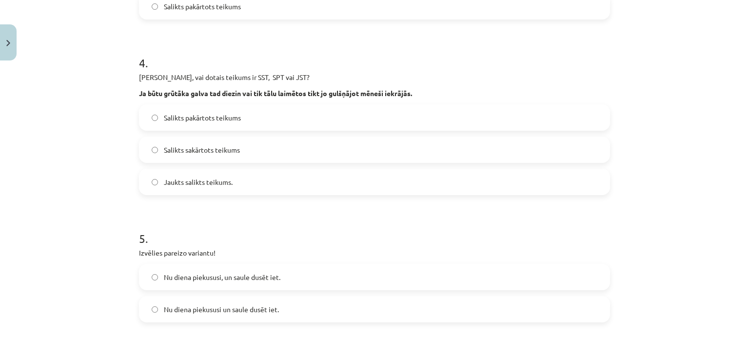
click at [198, 178] on span "Jaukts salikts teikums." at bounding box center [198, 182] width 69 height 10
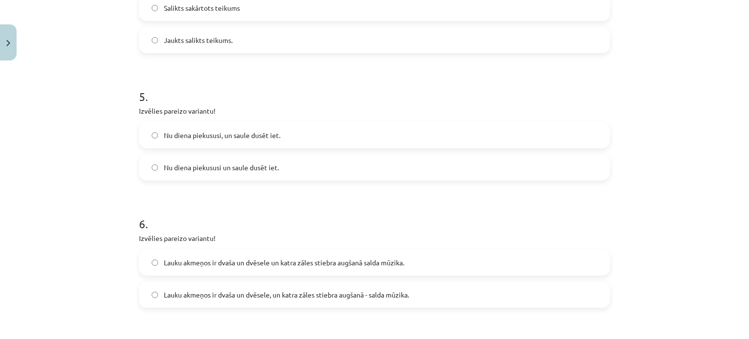
scroll to position [723, 0]
click at [226, 136] on span "Nu diena piekususi, un saule dusēt iet." at bounding box center [222, 133] width 116 height 10
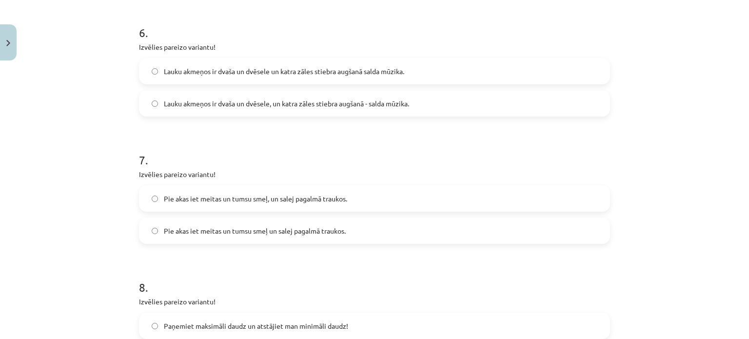
scroll to position [914, 0]
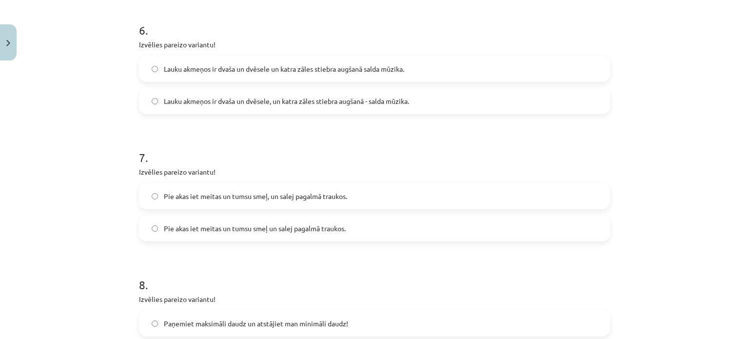
click at [236, 97] on span "Lauku akmeņos ir dvaša un dvēsele, un katra zāles stiebra augšanā - salda mūzik…" at bounding box center [286, 101] width 245 height 10
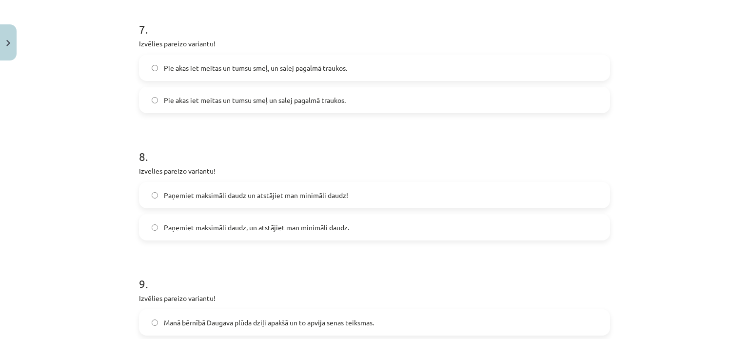
scroll to position [1046, 0]
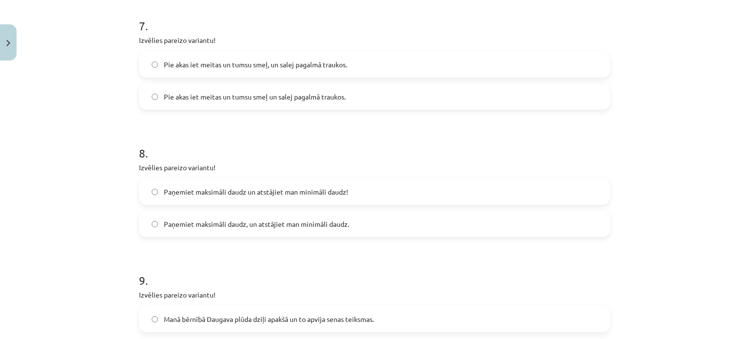
click at [254, 69] on span "Pie akas iet meitas un tumsu smeļ, un salej pagalmā traukos." at bounding box center [255, 64] width 183 height 10
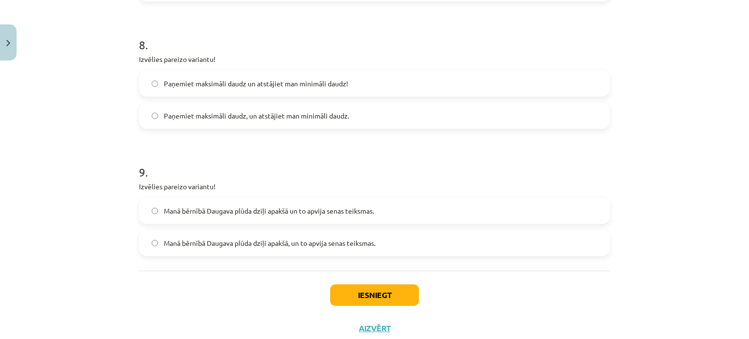
scroll to position [1161, 0]
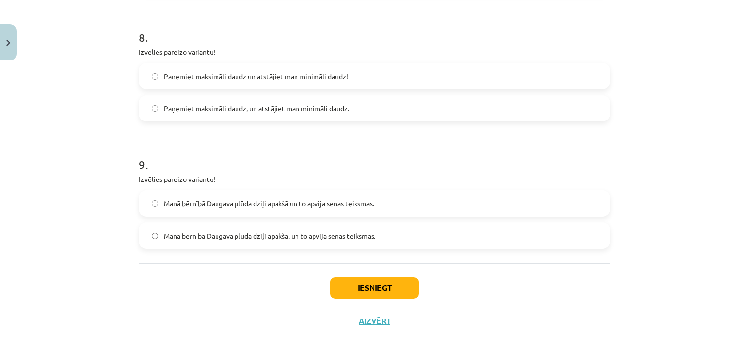
click at [199, 81] on label "Paņemiet maksimāli daudz un atstājiet man minimāli daudz!" at bounding box center [374, 76] width 469 height 24
click at [263, 237] on span "Manā bērnībā Daugava plūda dziļi apakšā, un to apvija senas teiksmas." at bounding box center [270, 236] width 212 height 10
click at [392, 286] on button "Iesniegt" at bounding box center [374, 287] width 89 height 21
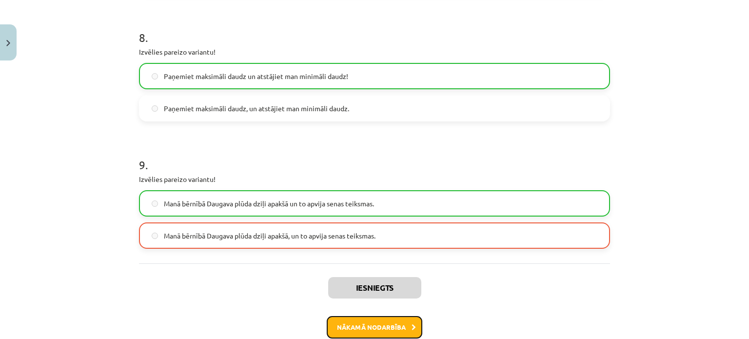
click at [387, 328] on button "Nākamā nodarbība" at bounding box center [375, 327] width 96 height 22
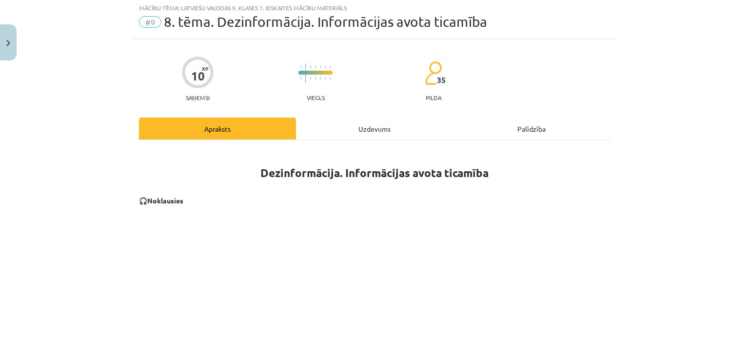
scroll to position [24, 0]
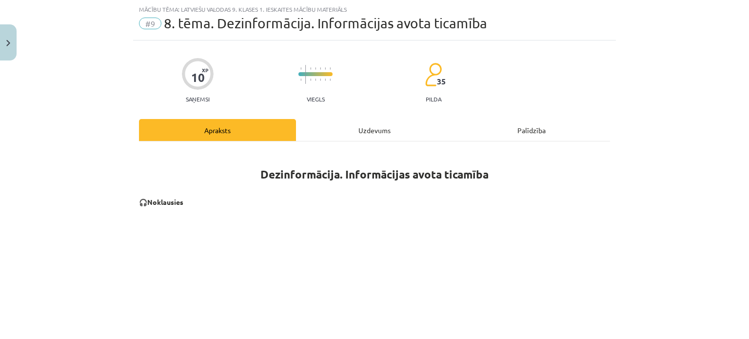
click at [349, 131] on div "Uzdevums" at bounding box center [374, 130] width 157 height 22
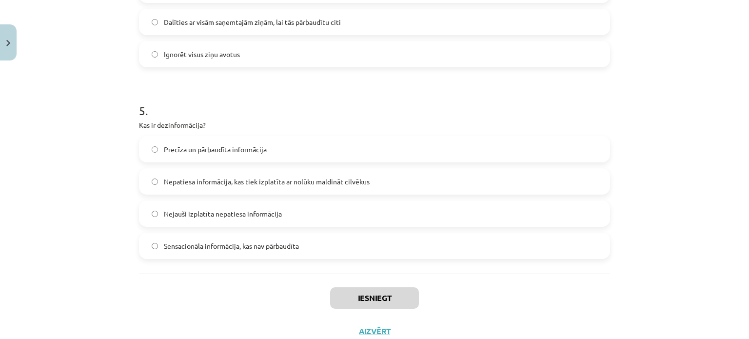
scroll to position [906, 0]
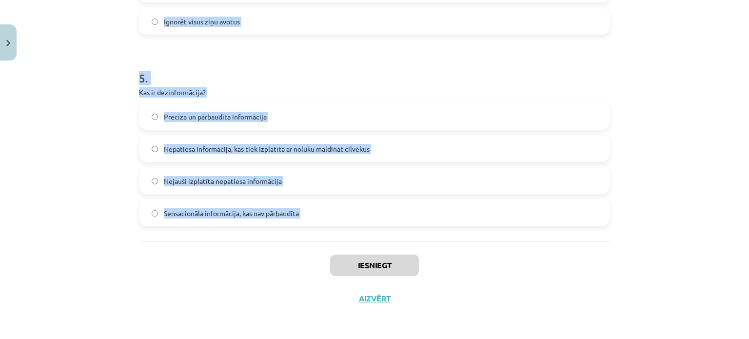
drag, startPoint x: 108, startPoint y: 174, endPoint x: 275, endPoint y: 263, distance: 189.5
click at [275, 263] on div "Mācību tēma: Latviešu valodas 9. klases 1. ieskaites mācību materiāls #9 8. tēm…" at bounding box center [374, 169] width 749 height 339
copy form "1 . Kāda ir atšķirība starp dezinformāciju un maldināšanu? Maldināšana ir precī…"
click at [100, 126] on div "Mācību tēma: Latviešu valodas 9. klases 1. ieskaites mācību materiāls #9 8. tēm…" at bounding box center [374, 169] width 749 height 339
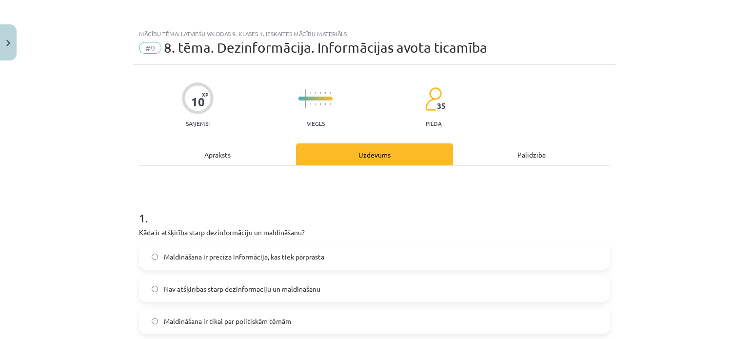
scroll to position [126, 0]
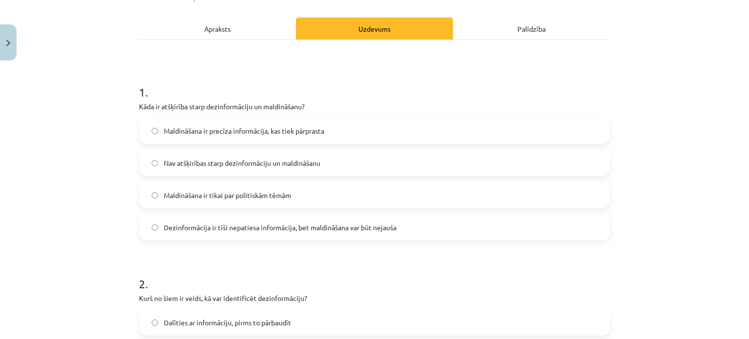
click at [244, 232] on span "Dezinformācija ir tīši nepatiesa informācija, bet maldināšana var būt nejauša" at bounding box center [280, 227] width 232 height 10
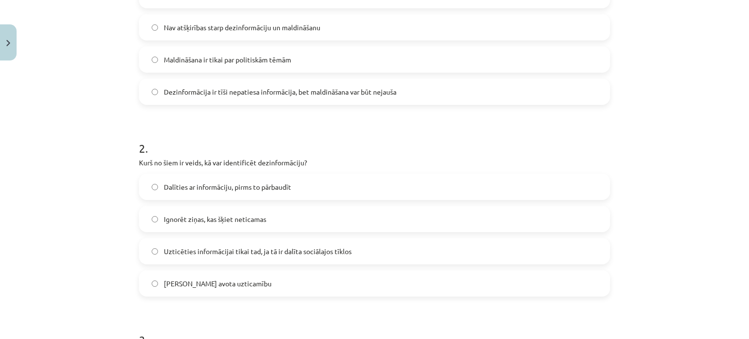
scroll to position [262, 0]
click at [220, 278] on span "Pārbaudīt avota uzticamību" at bounding box center [218, 282] width 108 height 10
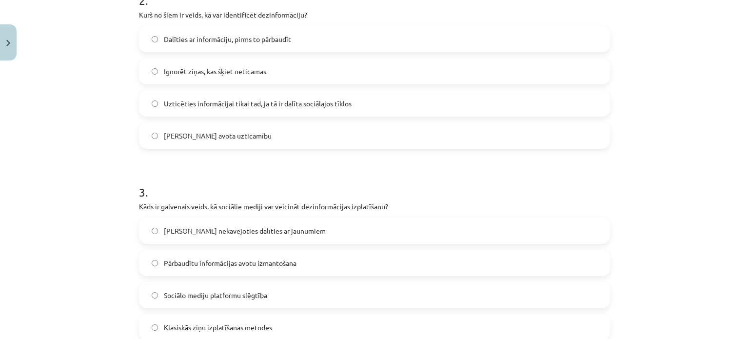
scroll to position [532, 0]
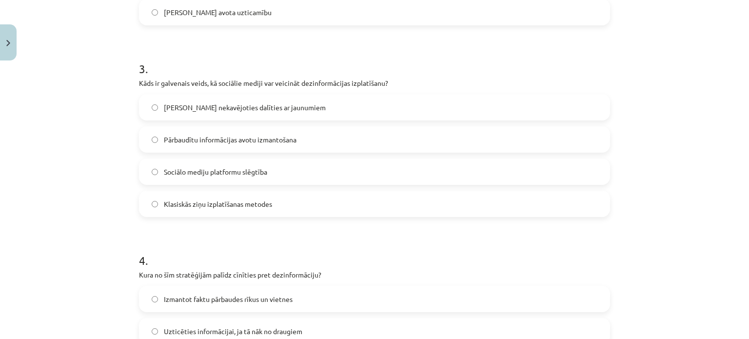
click at [218, 108] on span "Iespēja nekavējoties dalīties ar jaunumiem" at bounding box center [245, 107] width 162 height 10
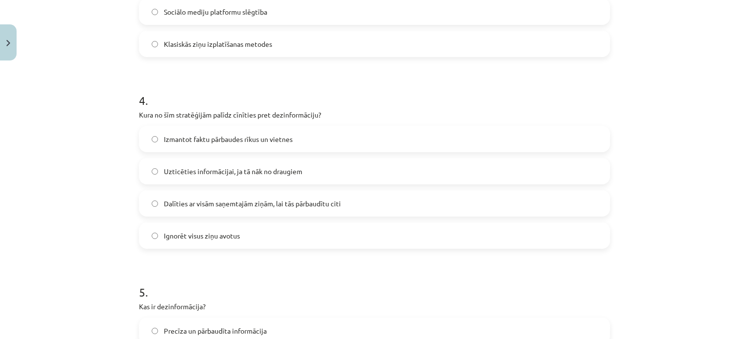
scroll to position [702, 0]
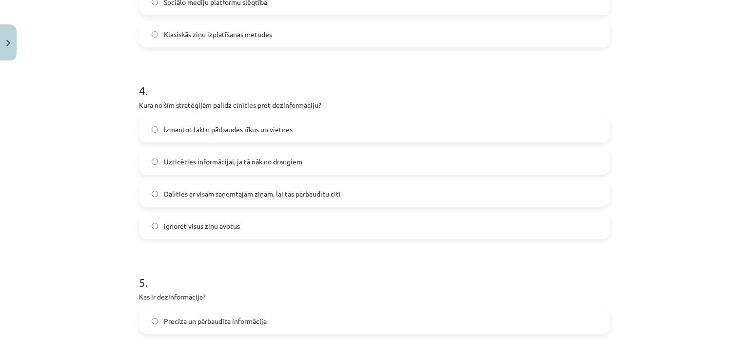
click at [231, 125] on span "Izmantot faktu pārbaudes rīkus un vietnes" at bounding box center [228, 129] width 129 height 10
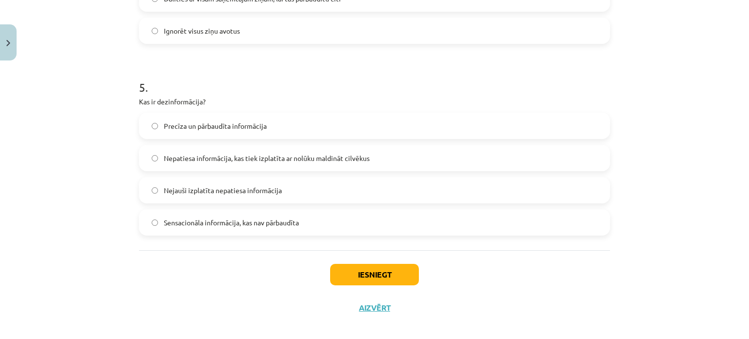
scroll to position [899, 0]
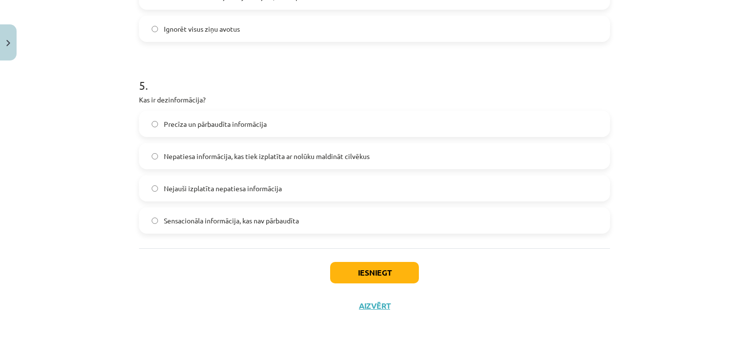
click at [229, 155] on span "Nepatiesa informācija, kas tiek izplatīta ar nolūku maldināt cilvēkus" at bounding box center [267, 156] width 206 height 10
click at [353, 291] on div "Iesniegt Aizvērt" at bounding box center [374, 282] width 471 height 68
click at [358, 282] on button "Iesniegt" at bounding box center [374, 272] width 89 height 21
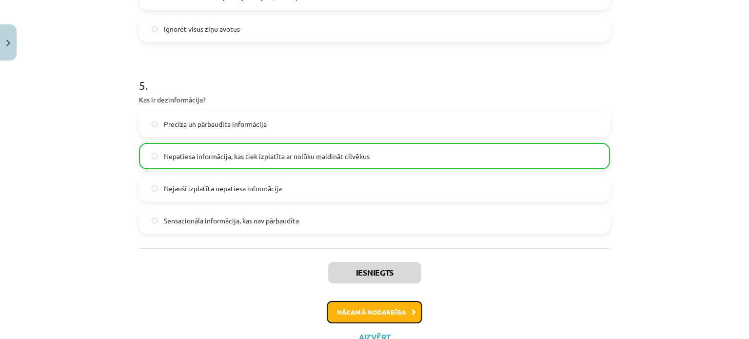
click at [367, 319] on button "Nākamā nodarbība" at bounding box center [375, 312] width 96 height 22
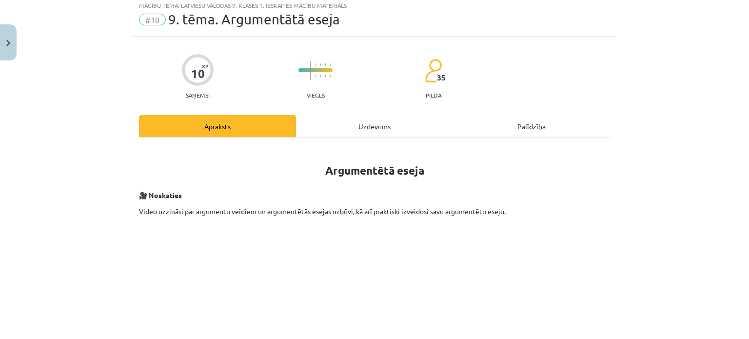
scroll to position [24, 0]
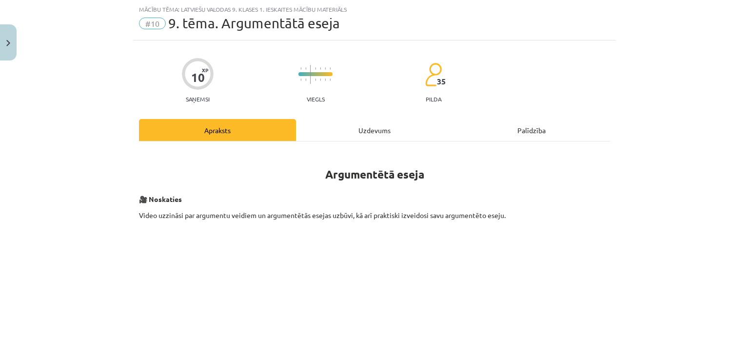
click at [334, 127] on div "Uzdevums" at bounding box center [374, 130] width 157 height 22
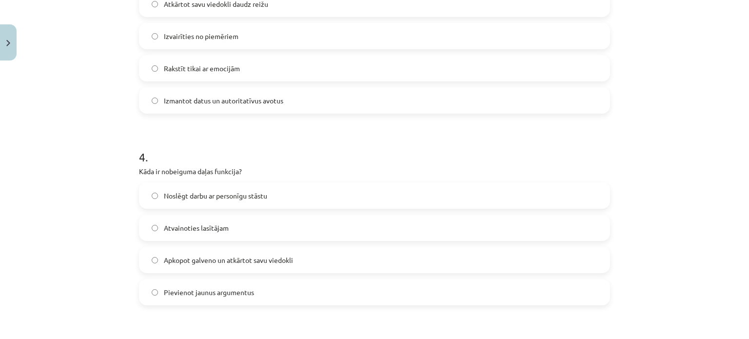
scroll to position [906, 0]
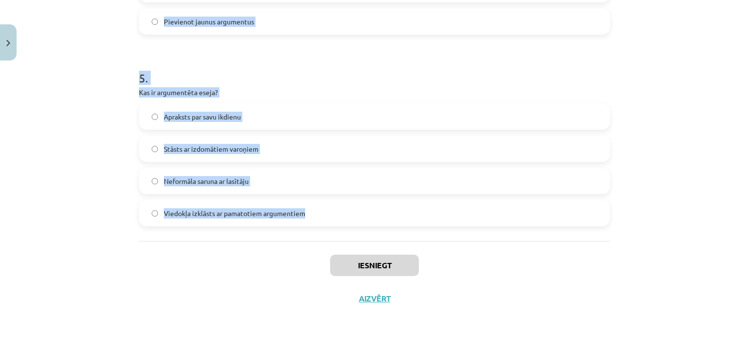
drag, startPoint x: 121, startPoint y: 185, endPoint x: 311, endPoint y: 218, distance: 193.0
click at [311, 218] on div "Mācību tēma: Latviešu valodas 9. klases 1. ieskaites mācību materiāls #10 9. tē…" at bounding box center [374, 169] width 749 height 339
copy form "1 . Kura no šīm tēmām ir piemērota argumentētai esejai? Kā es pavadīju vasaras …"
click at [49, 124] on div "Mācību tēma: Latviešu valodas 9. klases 1. ieskaites mācību materiāls #10 9. tē…" at bounding box center [374, 169] width 749 height 339
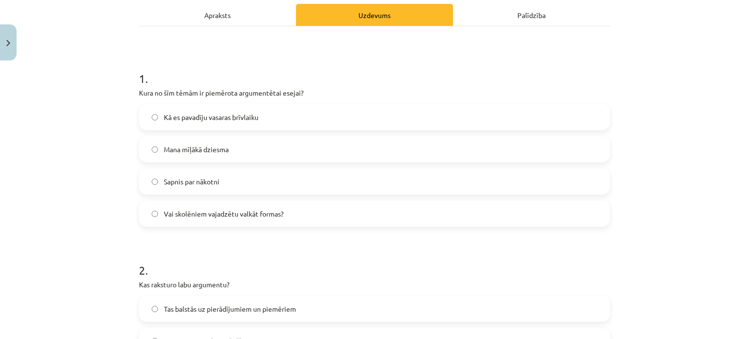
scroll to position [138, 0]
click at [182, 215] on span "Vai skolēniem vajadzētu valkāt formas?" at bounding box center [224, 215] width 120 height 10
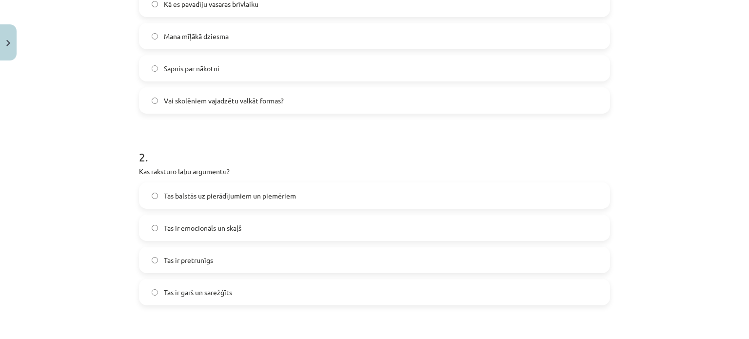
scroll to position [288, 0]
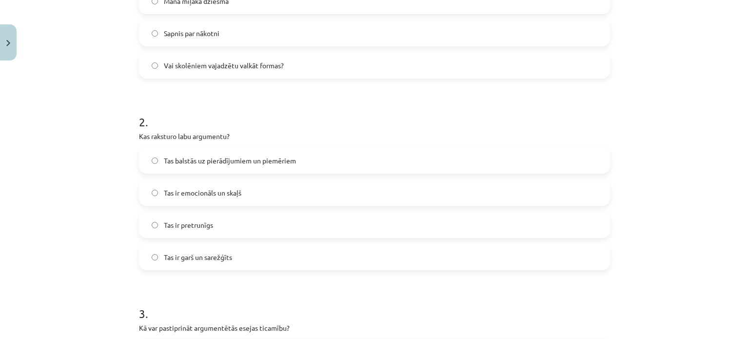
click at [226, 157] on span "Tas balstās uz pierādījumiem un piemēriem" at bounding box center [230, 160] width 132 height 10
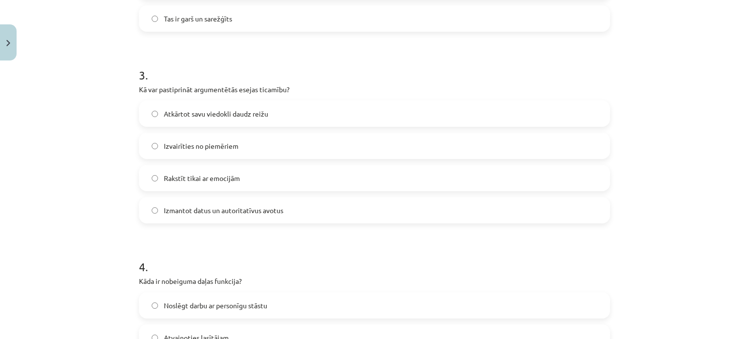
scroll to position [526, 0]
click at [223, 211] on span "Izmantot datus un autoritatīvus avotus" at bounding box center [223, 210] width 119 height 10
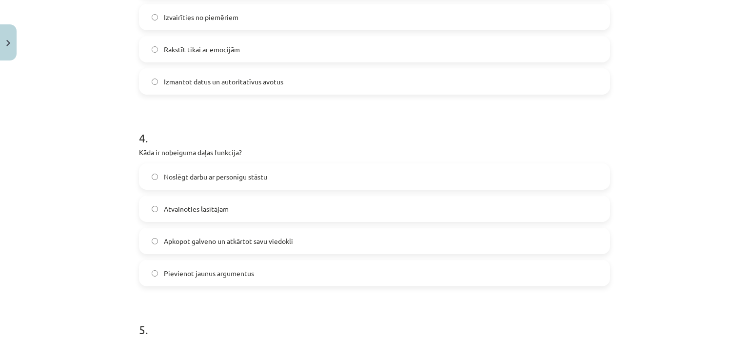
scroll to position [655, 0]
click at [222, 248] on label "Apkopot galveno un atkārtot savu viedokli" at bounding box center [374, 240] width 469 height 24
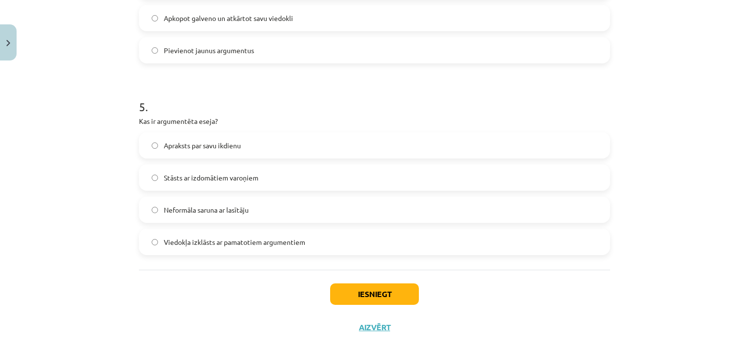
scroll to position [877, 0]
click at [252, 237] on span "Viedokļa izklāsts ar pamatotiem argumentiem" at bounding box center [234, 242] width 141 height 10
click at [359, 290] on button "Iesniegt" at bounding box center [374, 293] width 89 height 21
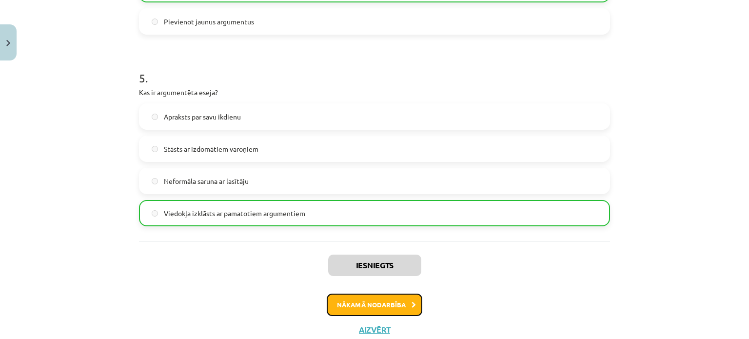
click at [387, 302] on button "Nākamā nodarbība" at bounding box center [375, 304] width 96 height 22
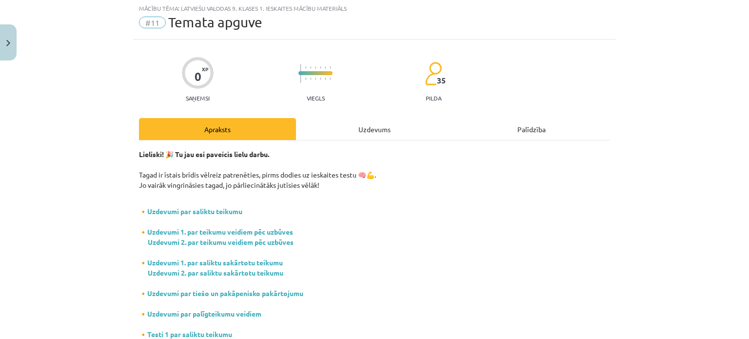
scroll to position [24, 0]
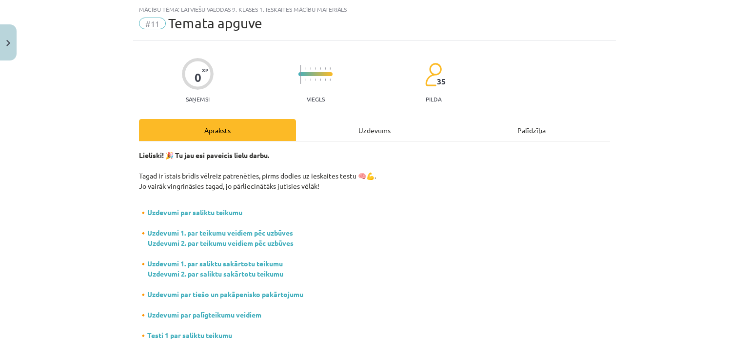
click at [350, 126] on div "Uzdevums" at bounding box center [374, 130] width 157 height 22
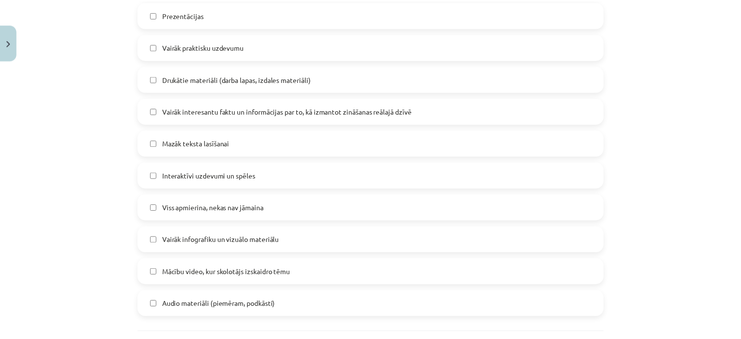
scroll to position [631, 0]
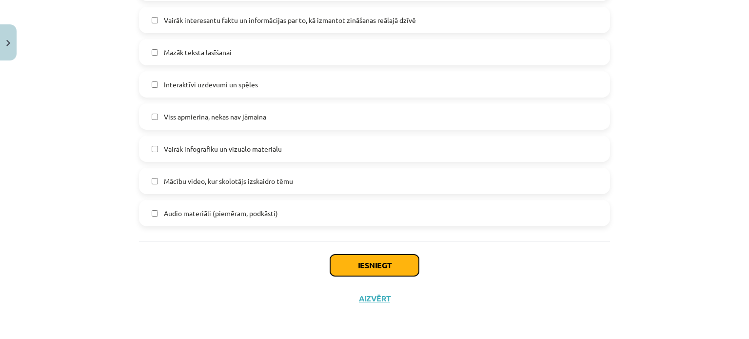
click at [374, 268] on button "Iesniegt" at bounding box center [374, 264] width 89 height 21
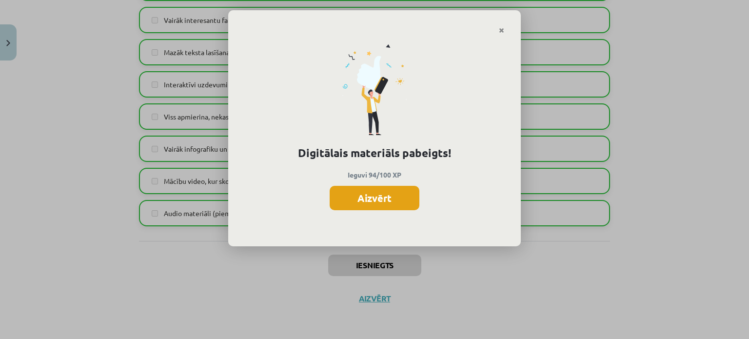
click at [369, 196] on button "Aizvērt" at bounding box center [374, 198] width 90 height 24
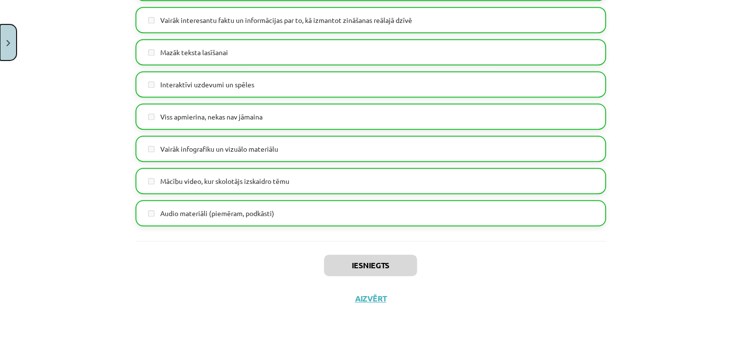
click at [4, 42] on button "Close" at bounding box center [8, 42] width 17 height 36
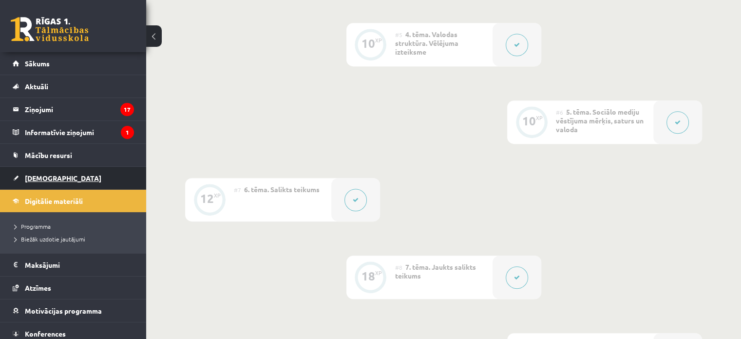
click at [47, 174] on span "[DEMOGRAPHIC_DATA]" at bounding box center [63, 178] width 77 height 9
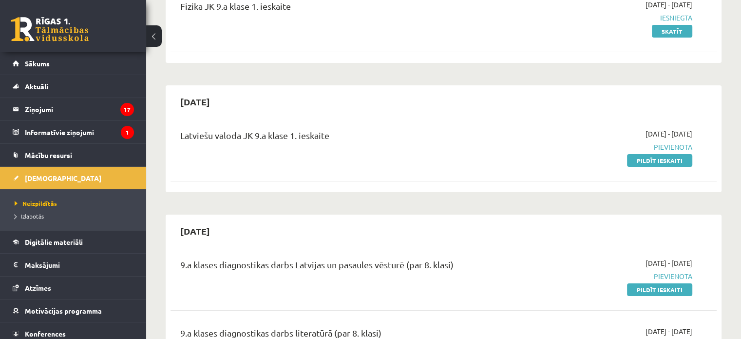
scroll to position [139, 0]
click at [661, 152] on span "Pievienota" at bounding box center [612, 147] width 161 height 10
click at [661, 161] on link "Pildīt ieskaiti" at bounding box center [659, 161] width 65 height 13
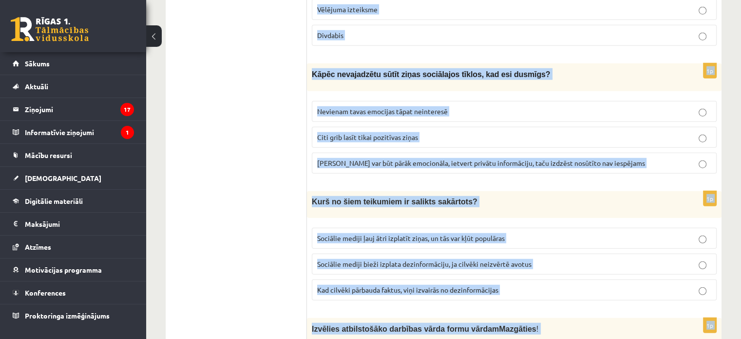
scroll to position [2613, 0]
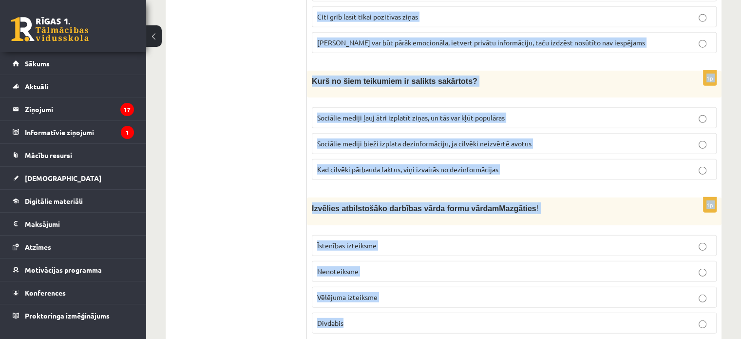
drag, startPoint x: 311, startPoint y: 138, endPoint x: 427, endPoint y: 315, distance: 212.2
copy form "Kurš ir atbildīgs par Tavu rīcību sociālajos tīklos? Vecāki, ja neesmu sasniedz…"
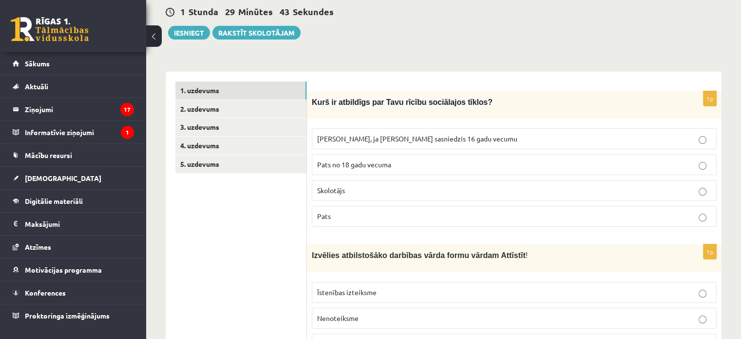
scroll to position [94, 0]
click at [353, 211] on p "Pats" at bounding box center [514, 216] width 394 height 10
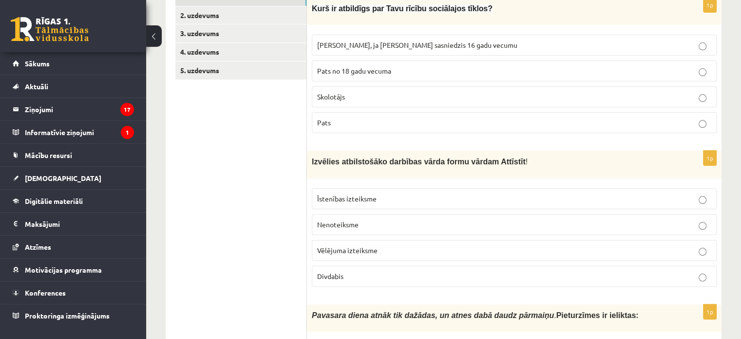
scroll to position [196, 0]
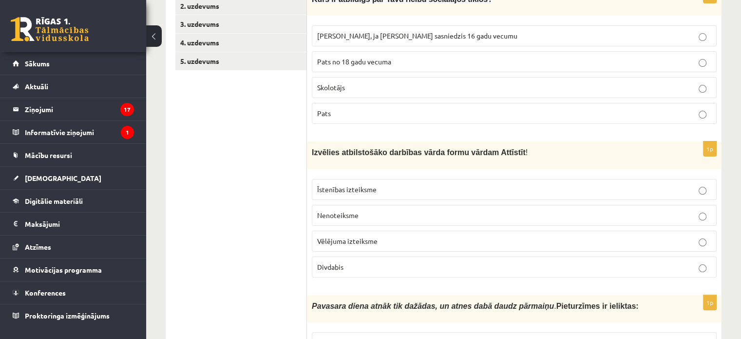
click at [353, 211] on span "Nenoteiksme" at bounding box center [337, 215] width 41 height 9
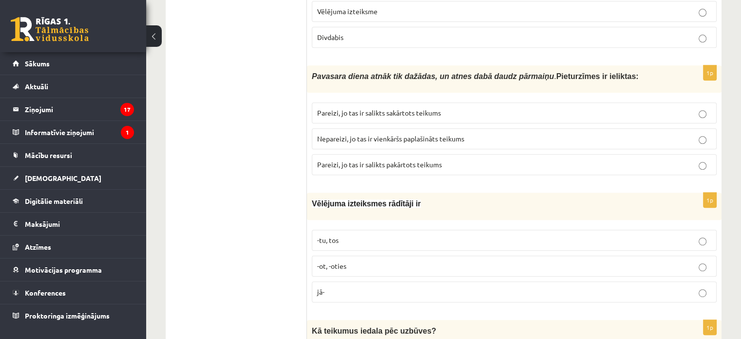
scroll to position [425, 0]
click at [351, 135] on span "Nepareizi, jo tas ir vienkāršs paplašināts teikums" at bounding box center [390, 139] width 147 height 9
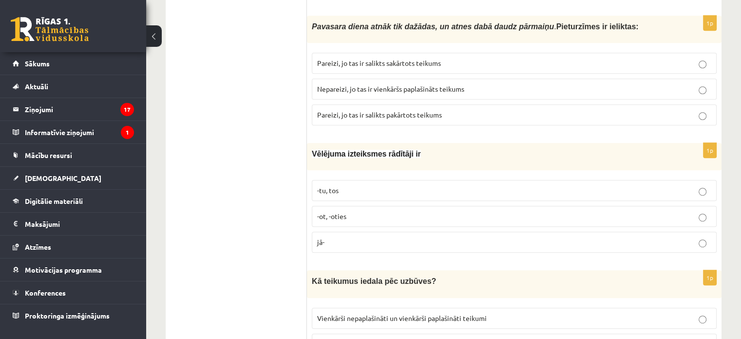
click at [343, 185] on p "-tu, tos" at bounding box center [514, 190] width 394 height 10
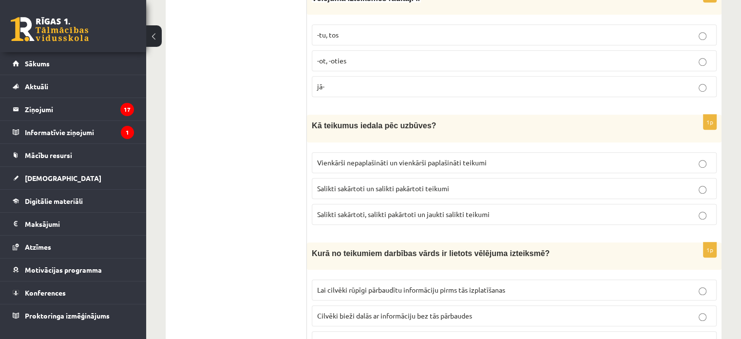
scroll to position [632, 0]
click at [326, 183] on span "Salikti sakārtoti un salikti pakārtoti teikumi" at bounding box center [383, 187] width 132 height 9
click at [393, 209] on span "Salikti sakārtoti, salikti pakārtoti un jaukti salikti teikumi" at bounding box center [403, 213] width 173 height 9
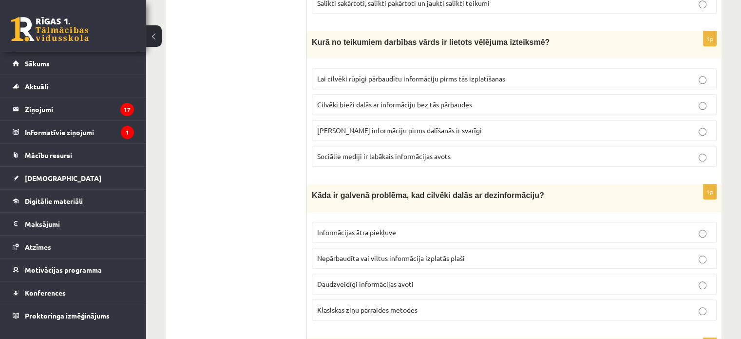
scroll to position [842, 0]
click at [345, 74] on span "Lai cilvēki rūpīgi pārbaudītu informāciju pirms tās izplatīšanas" at bounding box center [411, 78] width 188 height 9
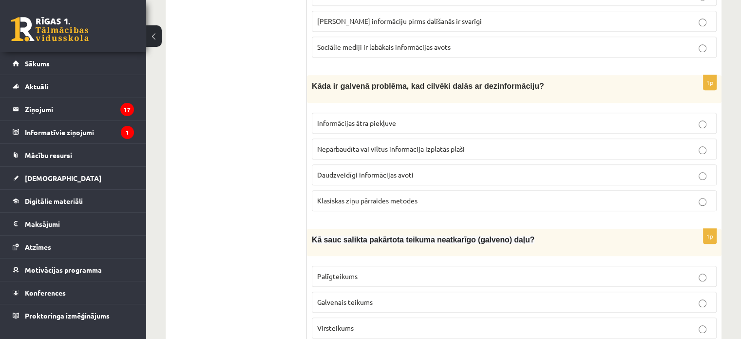
scroll to position [959, 0]
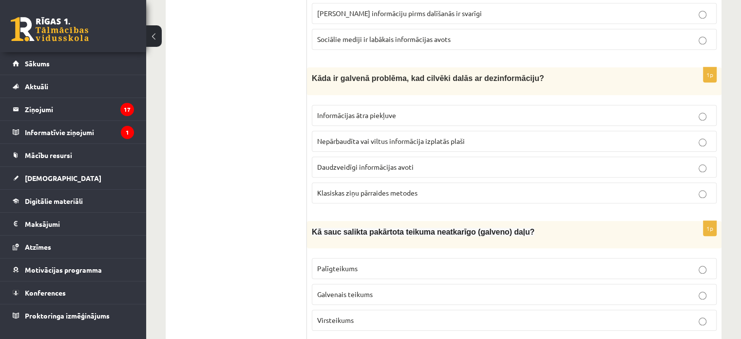
click at [360, 136] on p "Nepārbaudīta vai viltus informācija izplatās plaši" at bounding box center [514, 141] width 394 height 10
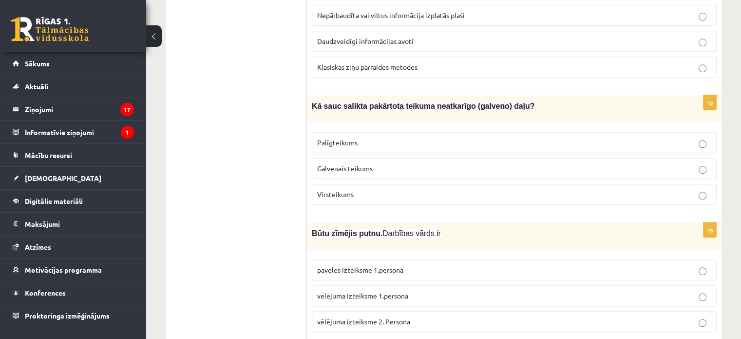
scroll to position [1085, 0]
click at [366, 163] on span "Galvenais teikums" at bounding box center [345, 167] width 56 height 9
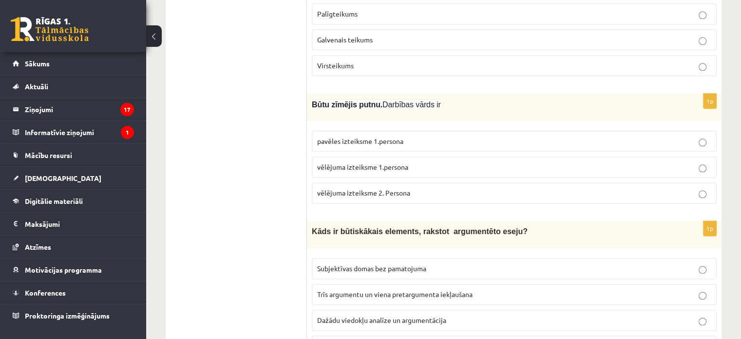
scroll to position [1220, 0]
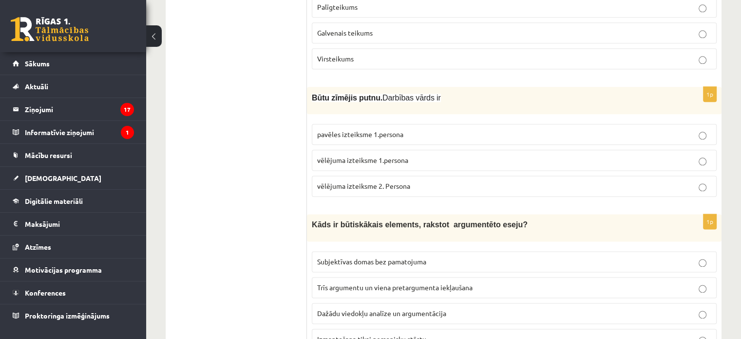
click at [349, 130] on span "pavēles izteiksme 1.persona" at bounding box center [360, 134] width 86 height 9
click at [346, 155] on span "vēlējuma izteiksme 1.persona" at bounding box center [362, 159] width 91 height 9
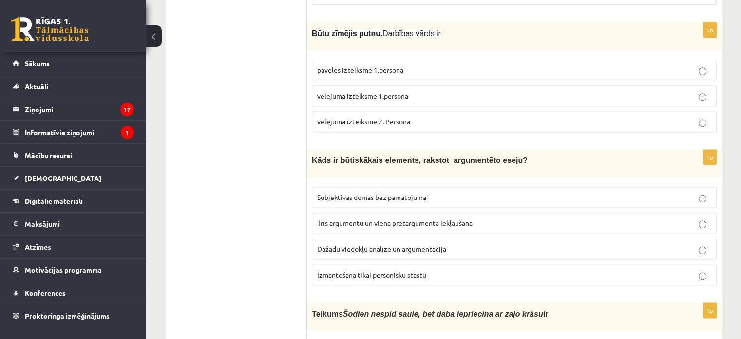
click at [355, 244] on span "Dažādu viedokļu analīze un argumentācija" at bounding box center [381, 248] width 129 height 9
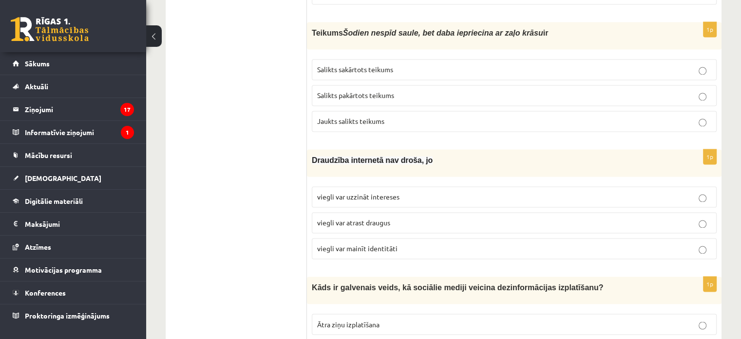
scroll to position [1567, 0]
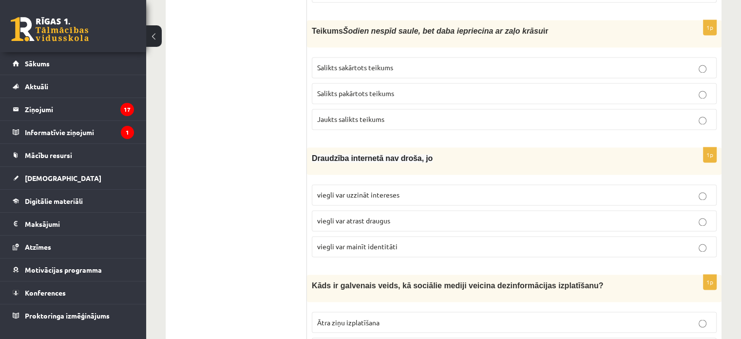
click at [354, 63] on span "Salikts sakārtots teikums" at bounding box center [355, 67] width 76 height 9
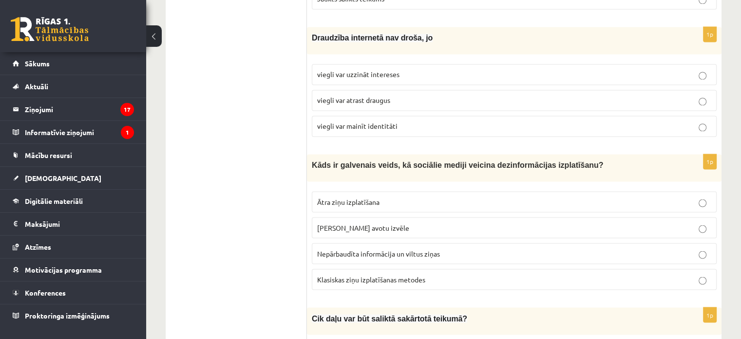
scroll to position [1688, 0]
click at [403, 120] on p "viegli var mainīt identitāti" at bounding box center [514, 125] width 394 height 10
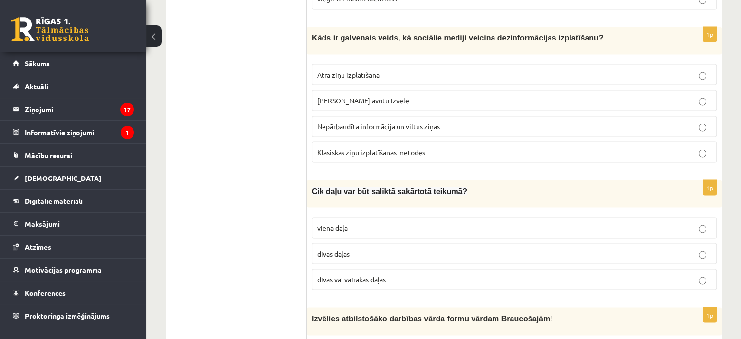
scroll to position [1820, 0]
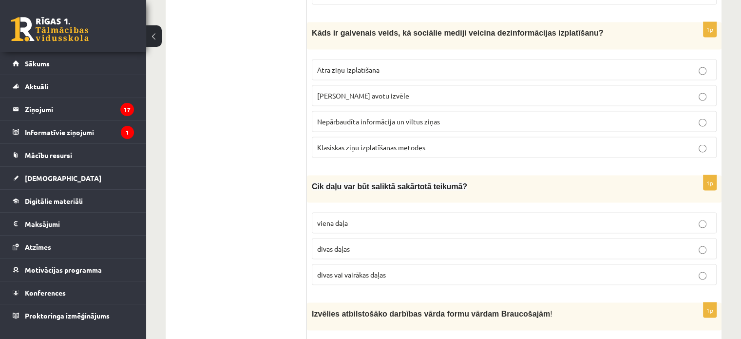
click at [385, 116] on span "Nepārbaudīta informācija un viltus ziņas" at bounding box center [378, 120] width 123 height 9
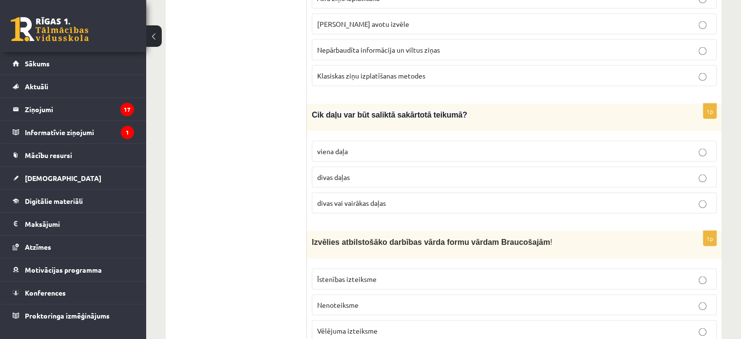
scroll to position [1892, 0]
click at [371, 197] on span "divas vai vairākas daļas" at bounding box center [351, 201] width 69 height 9
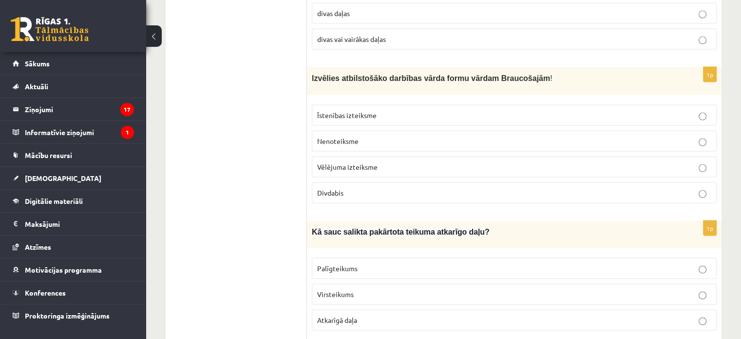
scroll to position [2056, 0]
click at [359, 187] on p "Divdabis" at bounding box center [514, 192] width 394 height 10
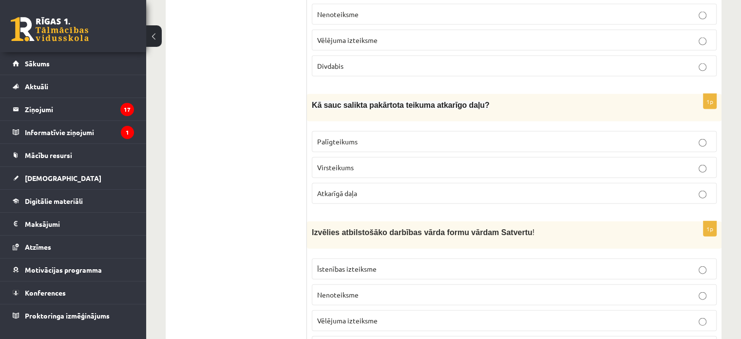
scroll to position [2220, 0]
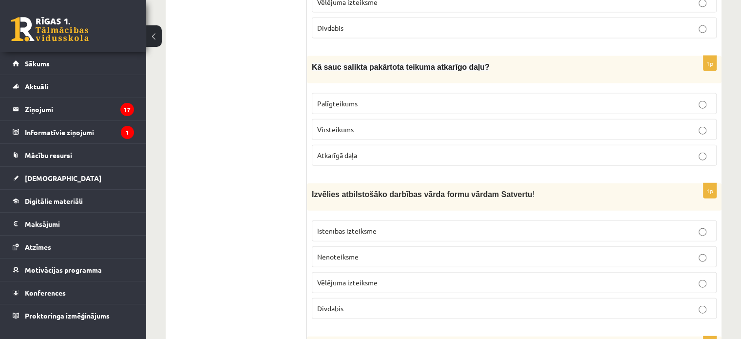
click at [334, 93] on label "Palīgteikums" at bounding box center [514, 103] width 405 height 21
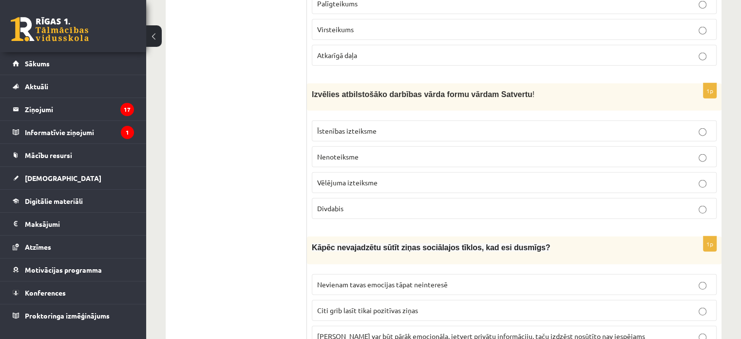
scroll to position [2355, 0]
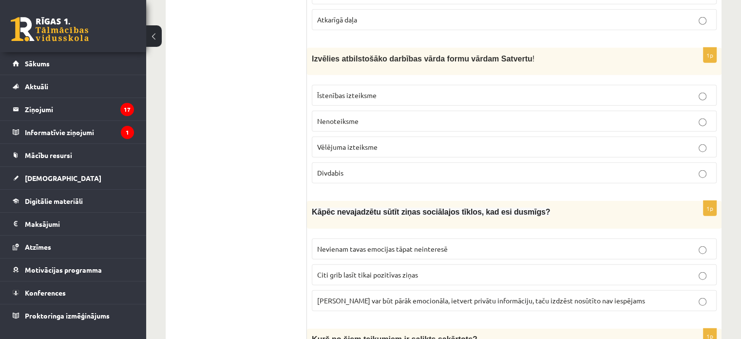
click at [383, 136] on label "Vēlējuma izteiksme" at bounding box center [514, 146] width 405 height 21
click at [362, 296] on span "Ziņa var būt pārāk emocionāla, ietvert privātu informāciju, taču izdzēst nosūtī…" at bounding box center [481, 300] width 328 height 9
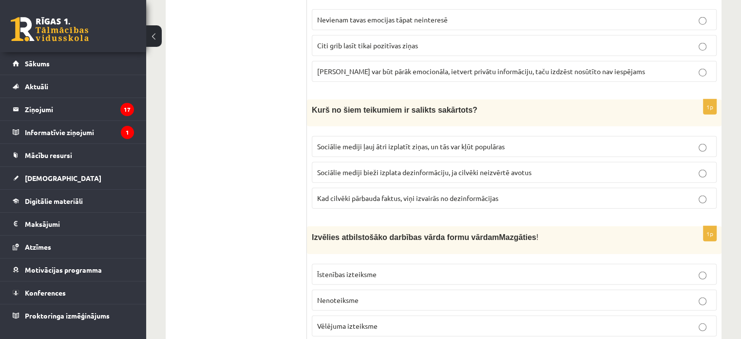
scroll to position [2613, 0]
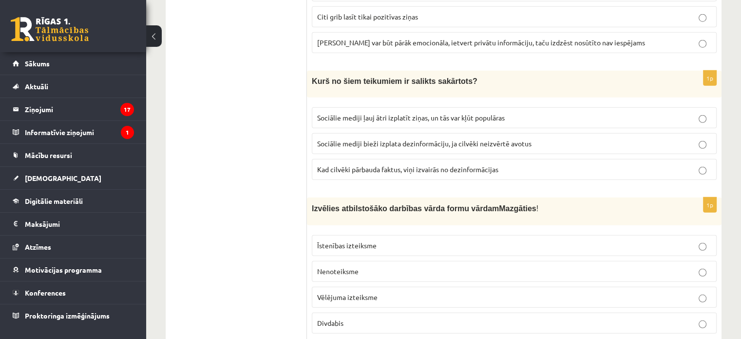
click at [346, 107] on label "Sociālie mediji ļauj ātri izplatīt ziņas, un tās var kļūt populāras" at bounding box center [514, 117] width 405 height 21
click at [379, 266] on p "Nenoteiksme" at bounding box center [514, 271] width 394 height 10
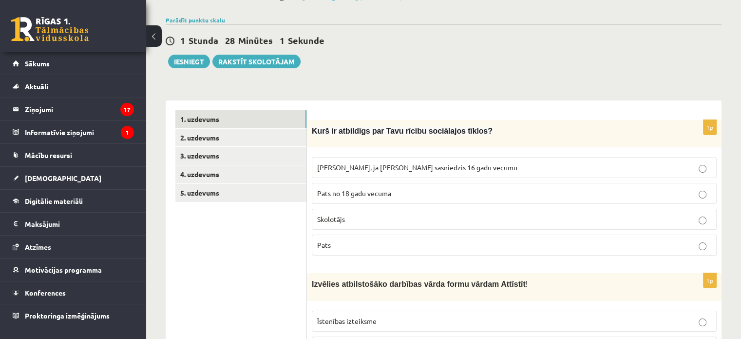
scroll to position [0, 0]
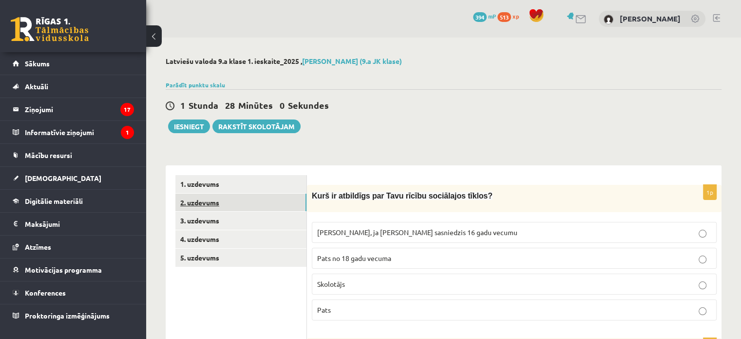
click at [267, 197] on link "2. uzdevums" at bounding box center [240, 202] width 131 height 18
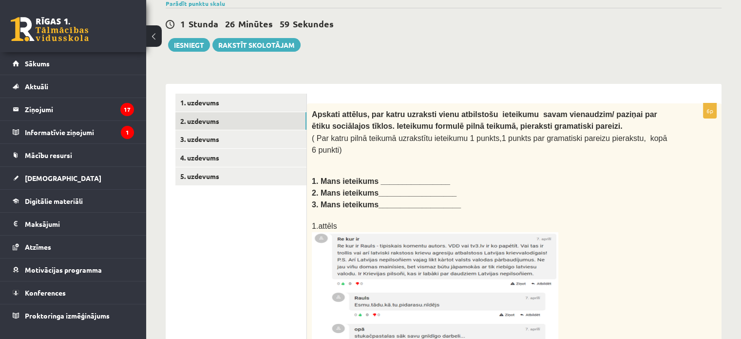
scroll to position [55, 0]
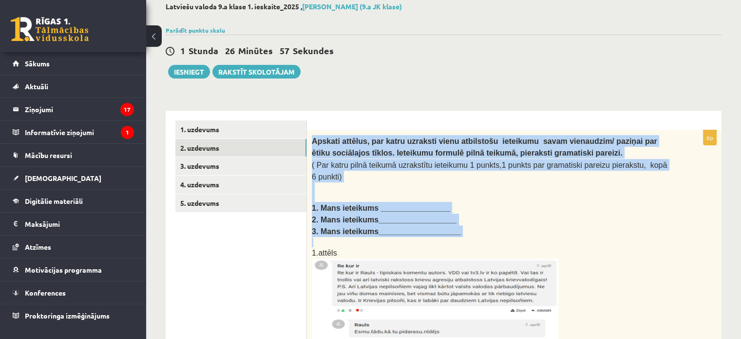
drag, startPoint x: 310, startPoint y: 138, endPoint x: 449, endPoint y: 224, distance: 163.8
copy div "Apskati attēlus, par katru uzraksti vienu atbilstošu ieteikumu savam vienaudzim…"
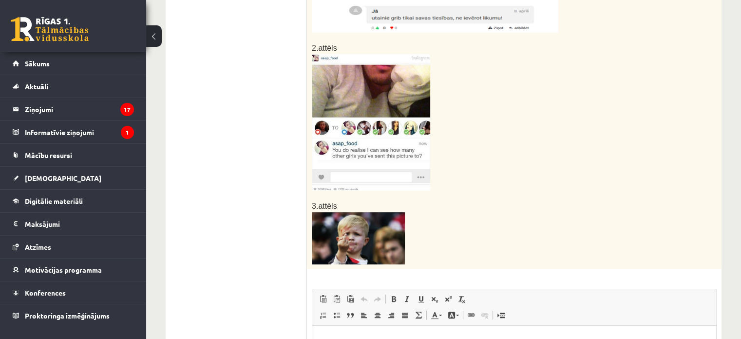
scroll to position [591, 0]
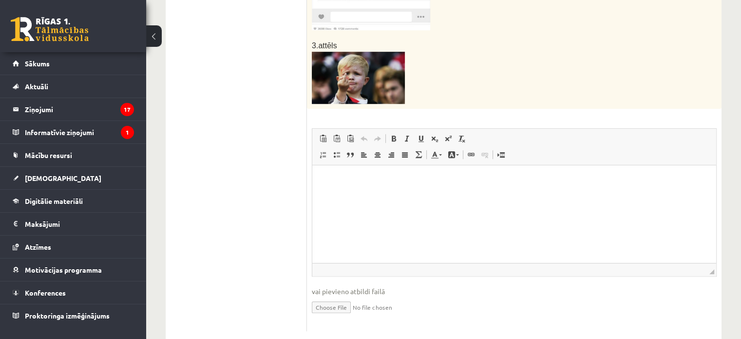
click at [420, 194] on html at bounding box center [514, 180] width 404 height 30
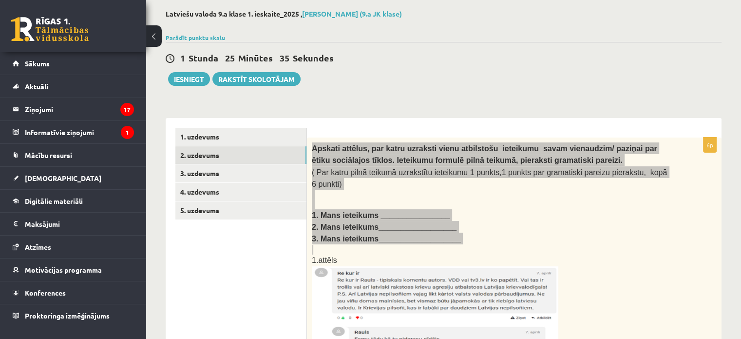
scroll to position [37, 0]
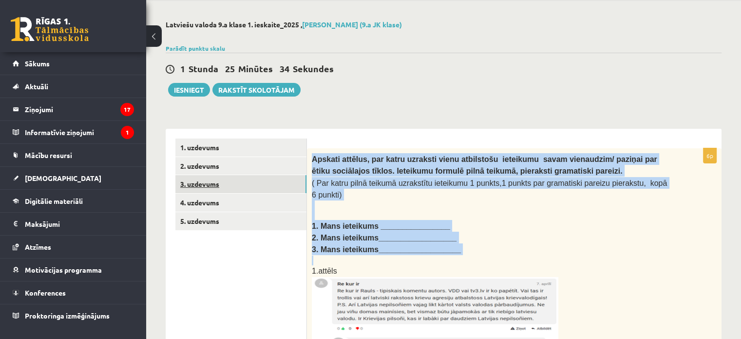
click at [269, 181] on link "3. uzdevums" at bounding box center [240, 184] width 131 height 18
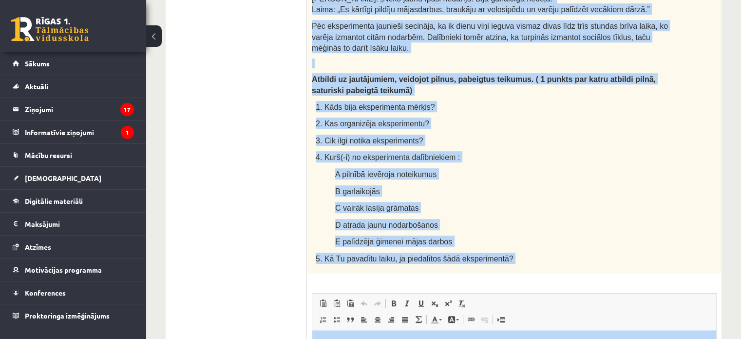
scroll to position [734, 0]
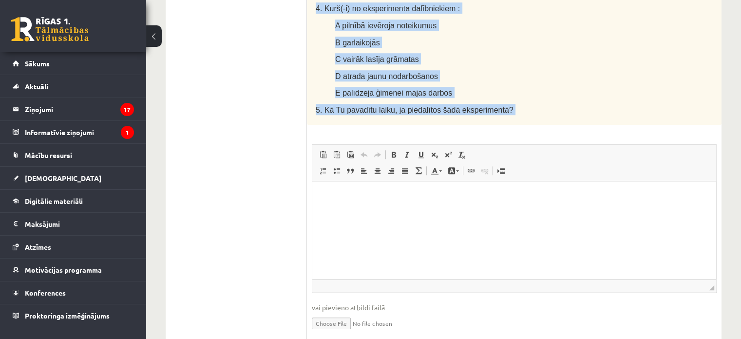
drag, startPoint x: 313, startPoint y: 156, endPoint x: 637, endPoint y: 121, distance: 326.0
copy div "Lasi tekstu un veic uzdevumus! Cik grūta ir dzīve bez sociālajiem tīkliem? Daud…"
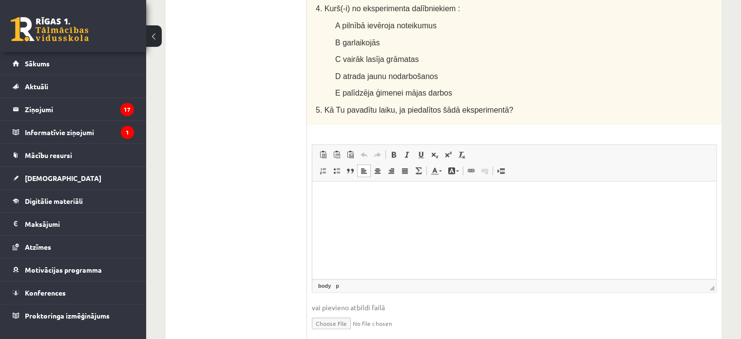
click at [349, 205] on html at bounding box center [514, 196] width 404 height 30
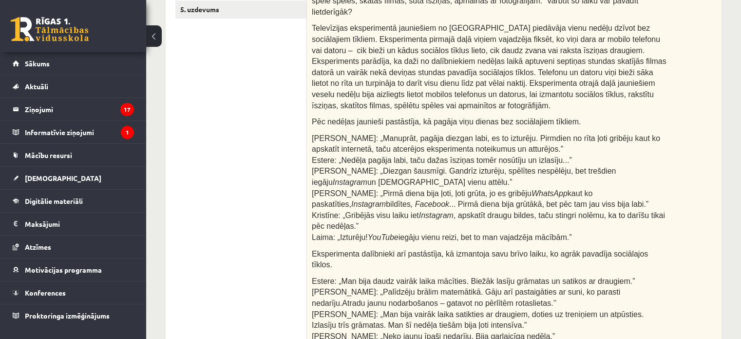
scroll to position [0, 0]
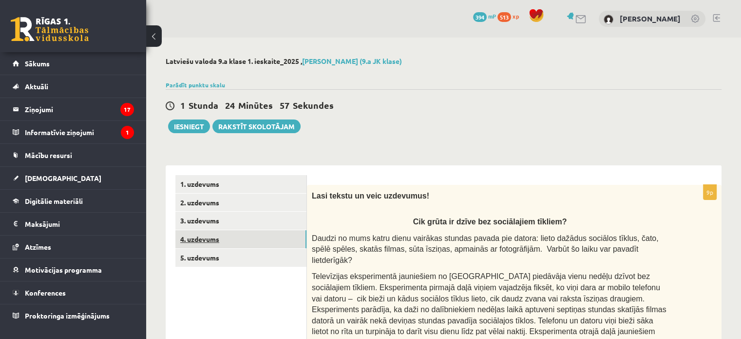
click at [285, 241] on link "4. uzdevums" at bounding box center [240, 239] width 131 height 18
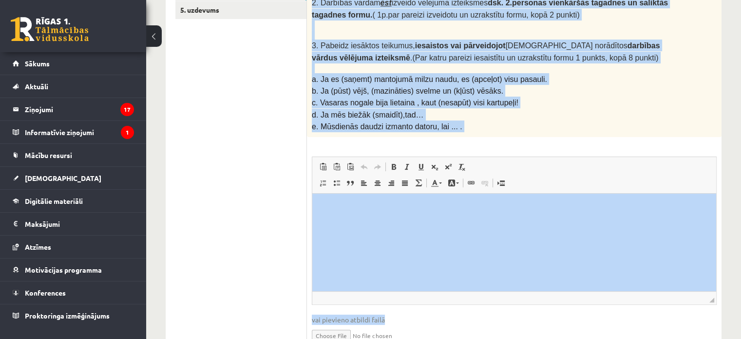
scroll to position [286, 0]
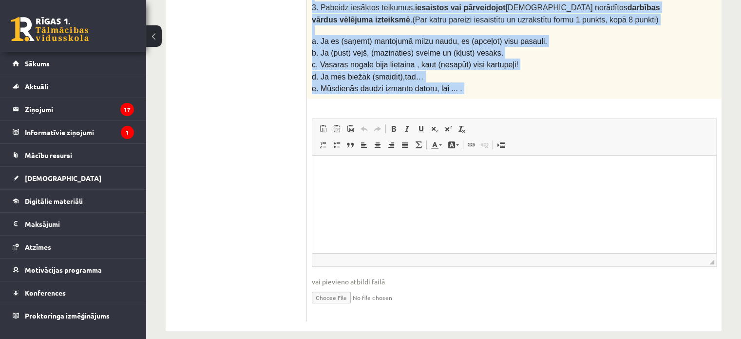
drag, startPoint x: 310, startPoint y: 191, endPoint x: 522, endPoint y: 98, distance: 231.4
click at [522, 98] on div "12p 1. Darbības vārdam dziedāt izveido vēlējuma izteiksmes vsk. 1.personas vien…" at bounding box center [514, 110] width 415 height 423
copy div "1. Darbības vārdam dziedāt izveido vēlējuma izteiksmes vsk. 1.personas vienkārš…"
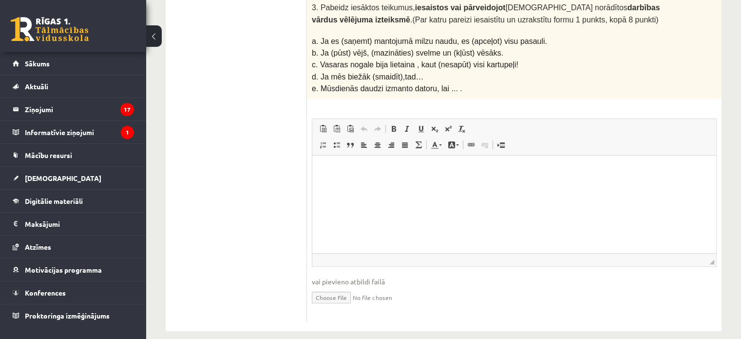
click at [277, 170] on ul "1. uzdevums 2. uzdevums 3. uzdevums 4. uzdevums 5. uzdevums" at bounding box center [241, 105] width 132 height 432
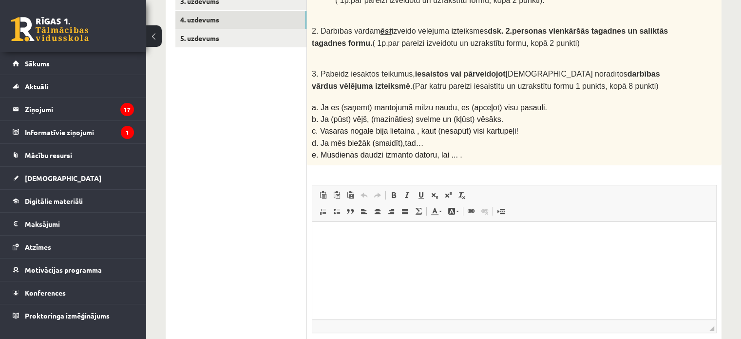
scroll to position [220, 0]
click at [398, 251] on html at bounding box center [514, 236] width 404 height 30
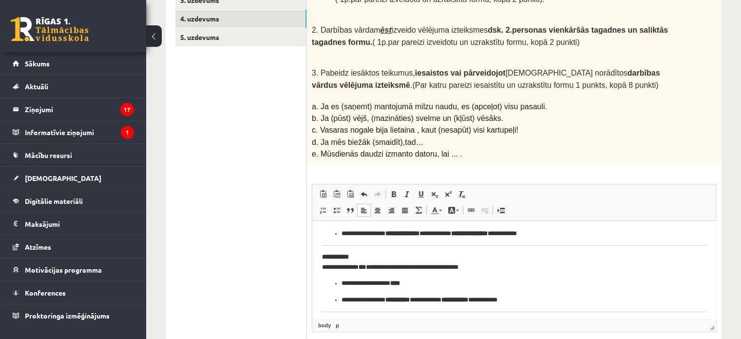
scroll to position [41, 0]
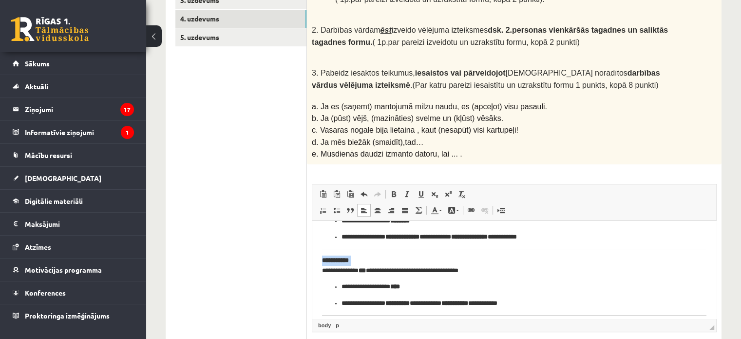
drag, startPoint x: 324, startPoint y: 271, endPoint x: 492, endPoint y: 264, distance: 167.8
click at [492, 264] on p "**********" at bounding box center [510, 265] width 377 height 20
click at [493, 268] on p "**********" at bounding box center [510, 265] width 377 height 20
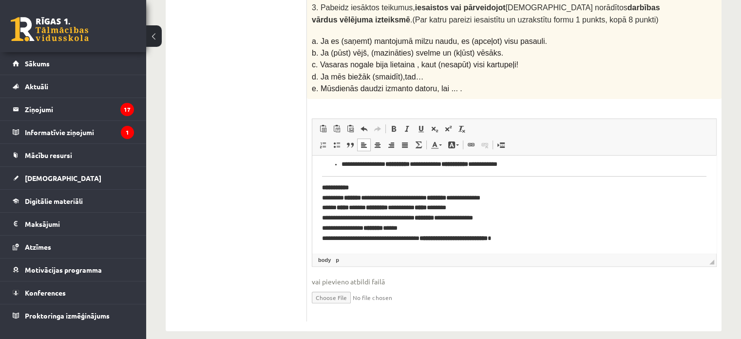
scroll to position [0, 0]
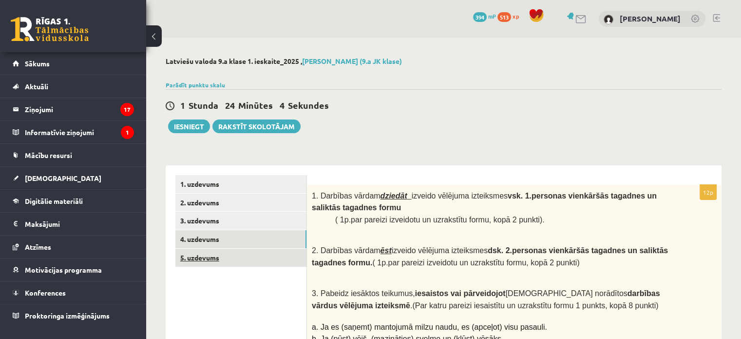
click at [250, 251] on link "5. uzdevums" at bounding box center [240, 258] width 131 height 18
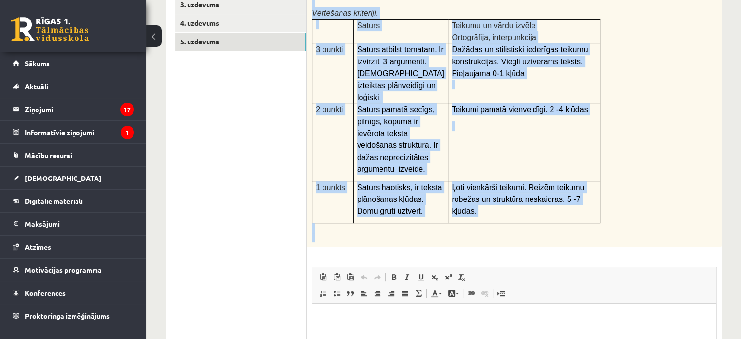
scroll to position [357, 0]
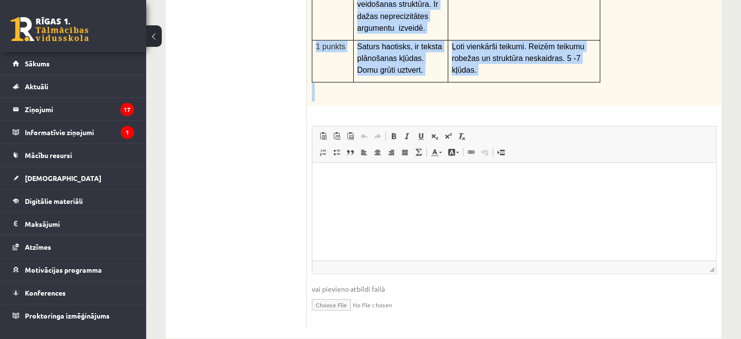
drag, startPoint x: 310, startPoint y: 193, endPoint x: 538, endPoint y: 91, distance: 250.5
click at [538, 91] on div "6p Tēma ,,Mana nākotnes profesija’’ Uzraksti tikai argumentētās esejas ievadu .…" at bounding box center [514, 78] width 415 height 501
copy div "Tēma ,,Mana nākotnes profesija’’ Uzraksti tikai argumentētās esejas ievadu . Vē…"
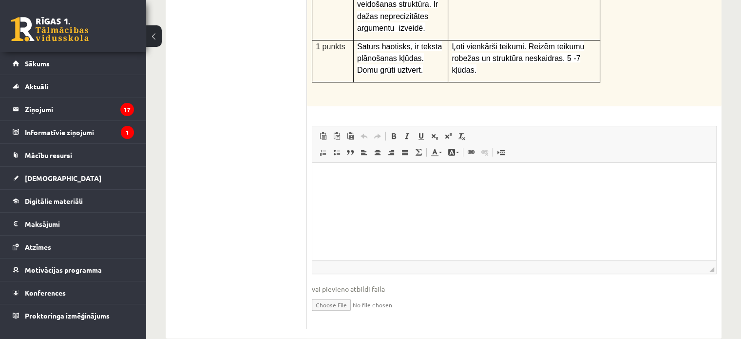
click at [352, 187] on html at bounding box center [514, 178] width 404 height 30
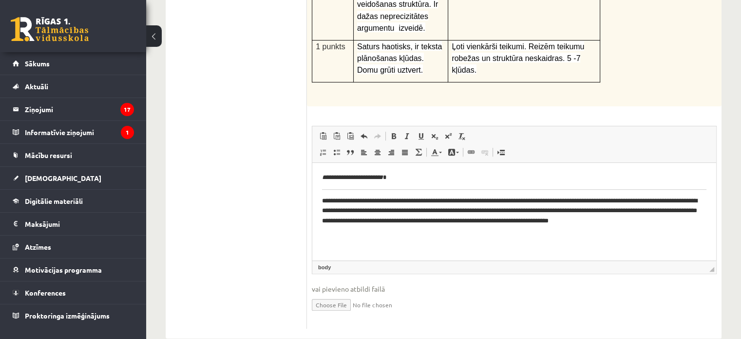
click at [352, 187] on body "**********" at bounding box center [514, 200] width 385 height 54
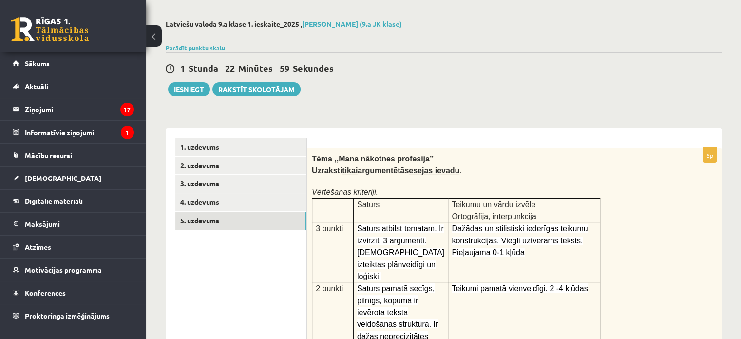
scroll to position [0, 0]
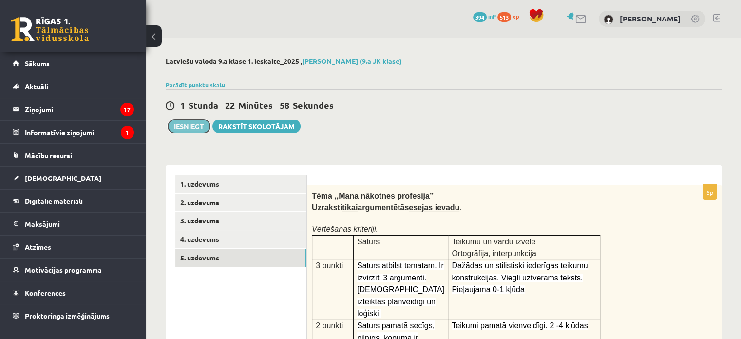
click at [195, 124] on button "Iesniegt" at bounding box center [189, 126] width 42 height 14
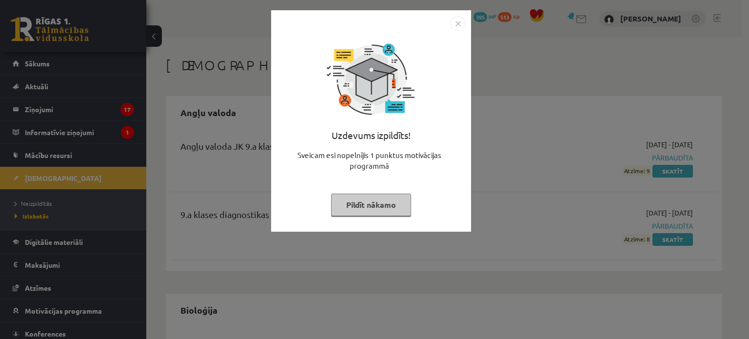
click at [367, 200] on button "Pildīt nākamo" at bounding box center [371, 204] width 80 height 22
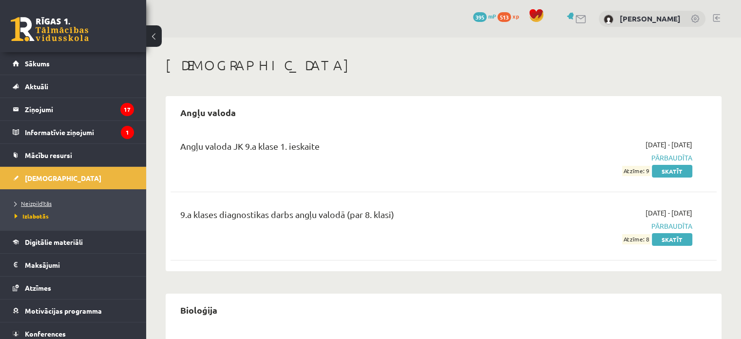
click at [47, 200] on span "Neizpildītās" at bounding box center [33, 203] width 37 height 8
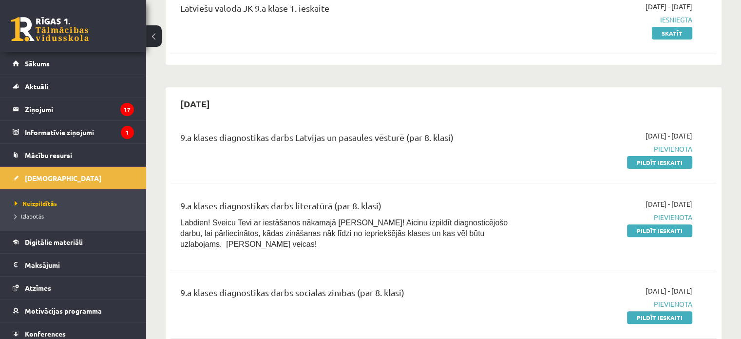
scroll to position [267, 0]
click at [659, 160] on link "Pildīt ieskaiti" at bounding box center [659, 162] width 65 height 13
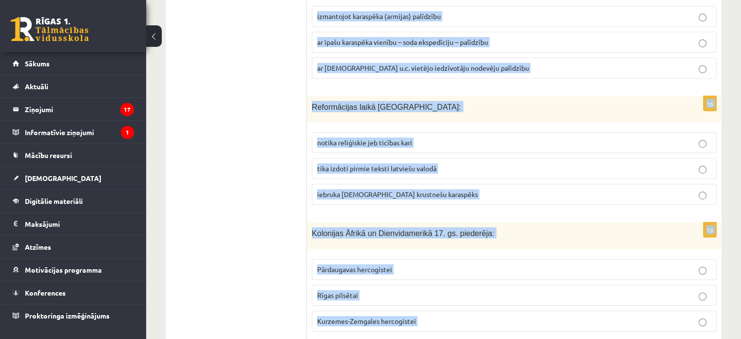
scroll to position [3692, 0]
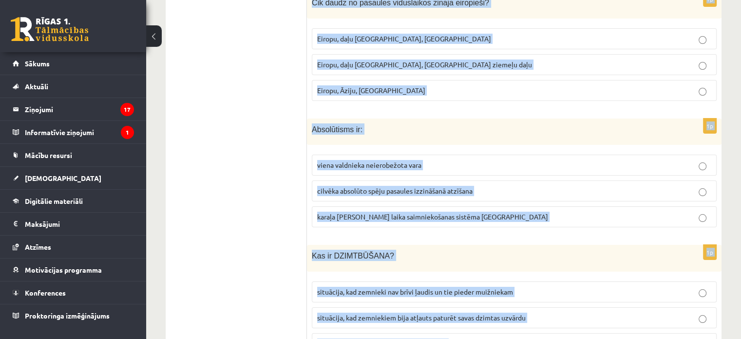
drag, startPoint x: 312, startPoint y: 165, endPoint x: 448, endPoint y: 362, distance: 239.3
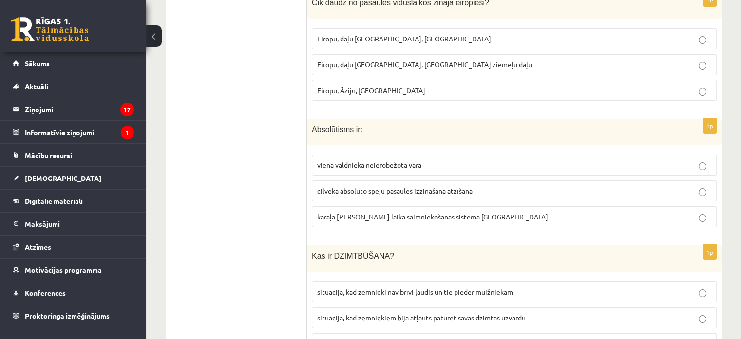
click at [469, 305] on div "1p Kas ir DZIMTBŪŠANA? situācija, kad zemnieki nav brīvi ļaudis un tie pieder m…" at bounding box center [514, 303] width 415 height 117
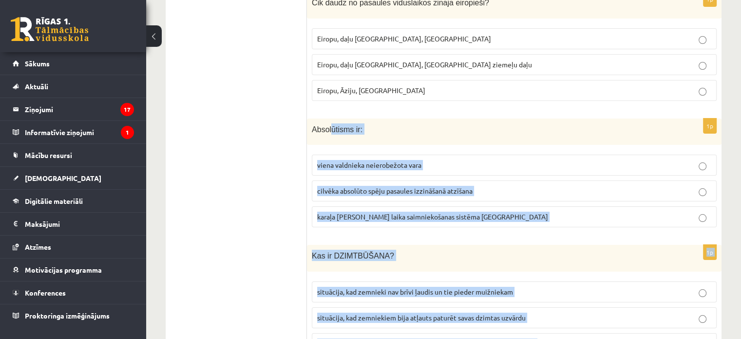
drag, startPoint x: 561, startPoint y: 286, endPoint x: 331, endPoint y: 83, distance: 305.9
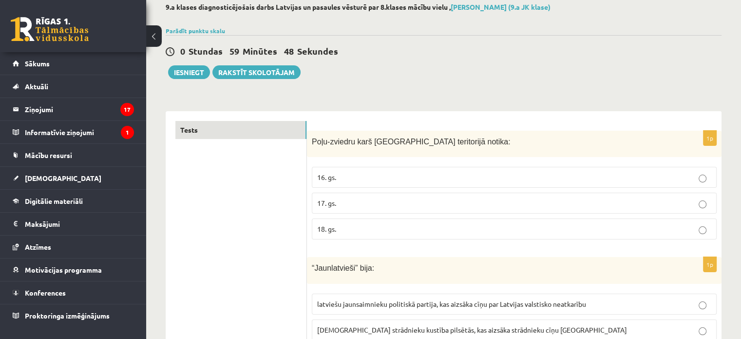
scroll to position [0, 0]
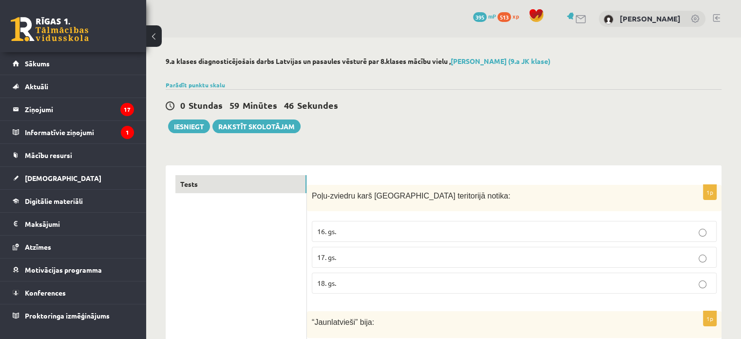
click at [310, 193] on div "Poļu-zviedru karš [GEOGRAPHIC_DATA] teritorijā notika:" at bounding box center [514, 198] width 415 height 27
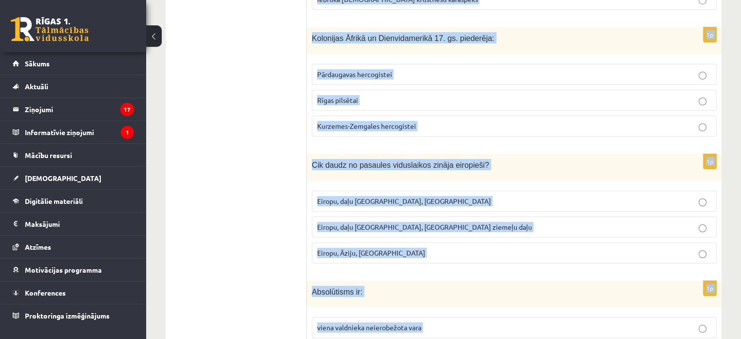
scroll to position [3692, 0]
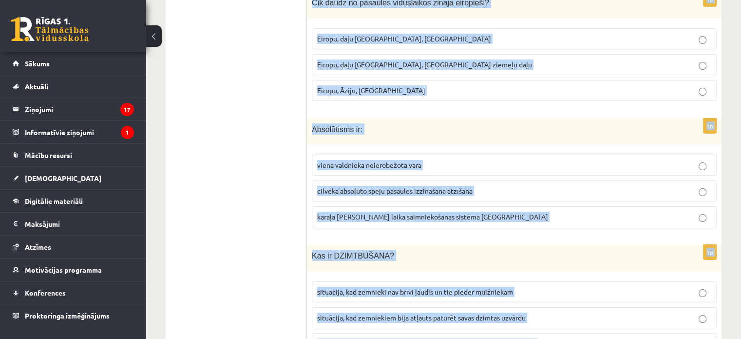
drag, startPoint x: 310, startPoint y: 193, endPoint x: 573, endPoint y: 362, distance: 312.7
copy form "Lore-ipsumdo sita Consecte adipiscing elitse: 93. do. 47. ei. 40. te. 2i “Utlab…"
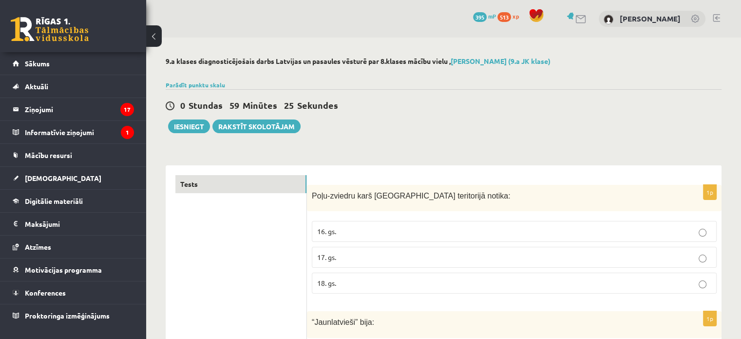
scroll to position [105, 0]
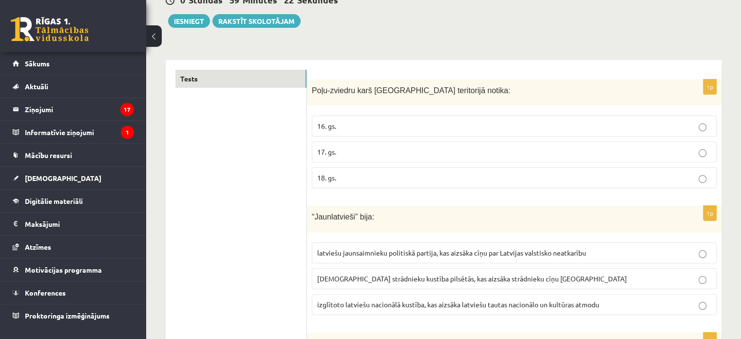
click at [369, 155] on p "17. gs." at bounding box center [514, 152] width 394 height 10
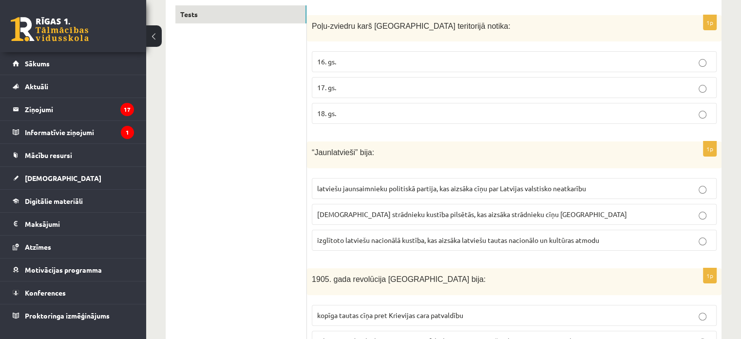
scroll to position [170, 0]
click at [368, 235] on p "izglītoto latviešu nacionālā kustība, kas aizsāka latviešu tautas nacionālo un …" at bounding box center [514, 240] width 394 height 10
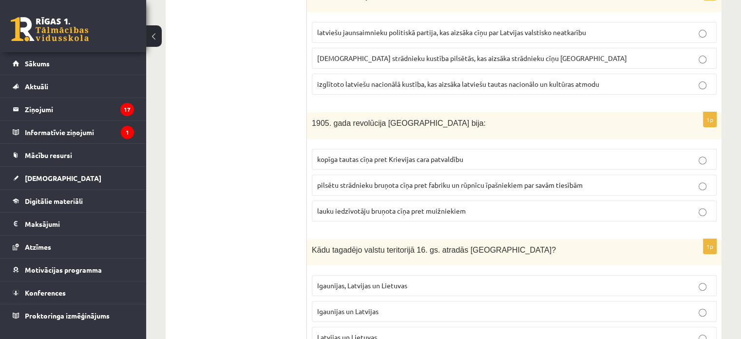
scroll to position [326, 0]
click at [419, 155] on span "kopīga tautas cīņa pret Krievijas cara patvaldību" at bounding box center [390, 159] width 146 height 9
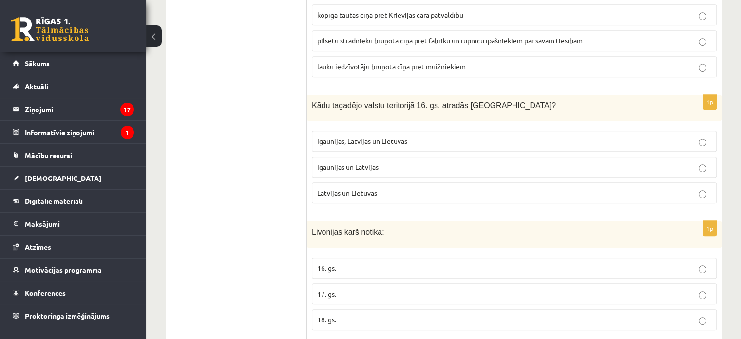
scroll to position [471, 0]
click at [379, 166] on p "Igaunijas un Latvijas" at bounding box center [514, 165] width 394 height 10
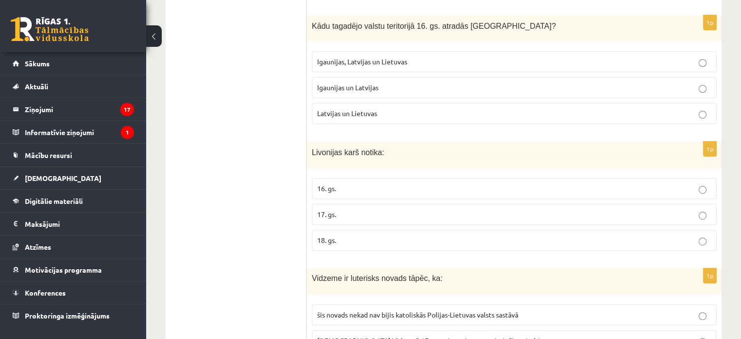
scroll to position [628, 0]
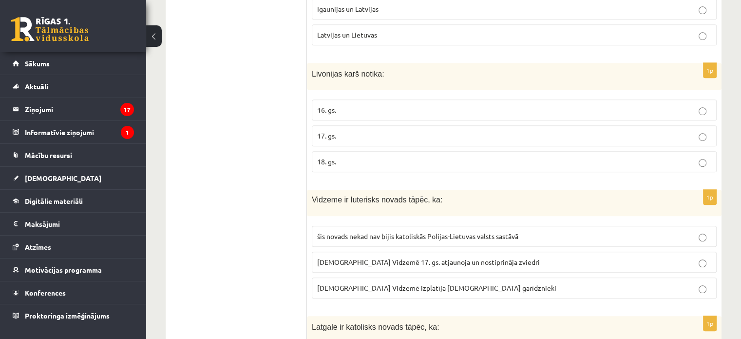
click at [351, 105] on p "16. gs." at bounding box center [514, 110] width 394 height 10
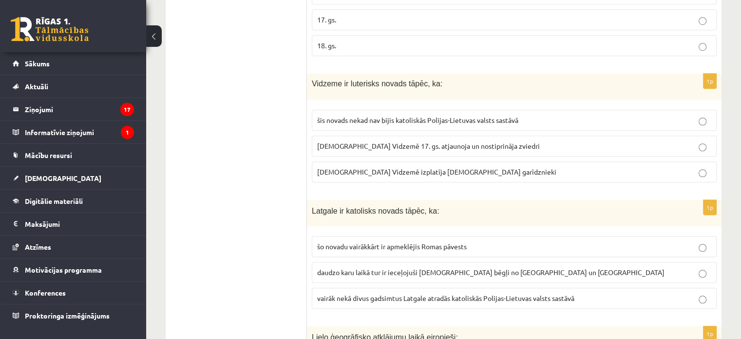
scroll to position [787, 0]
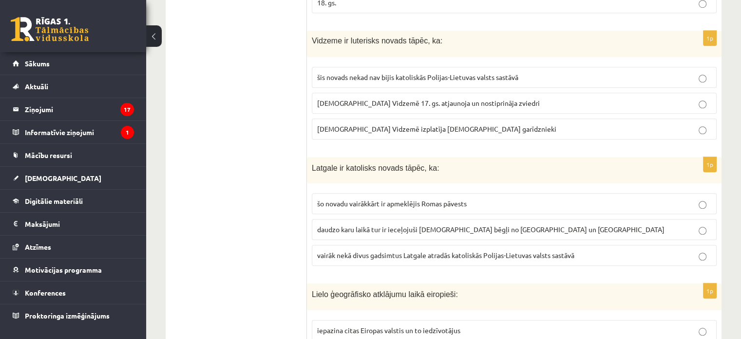
click at [406, 98] on span "luterānismu Vidzemē 17. gs. atjaunoja un nostiprināja zviedri" at bounding box center [428, 102] width 223 height 9
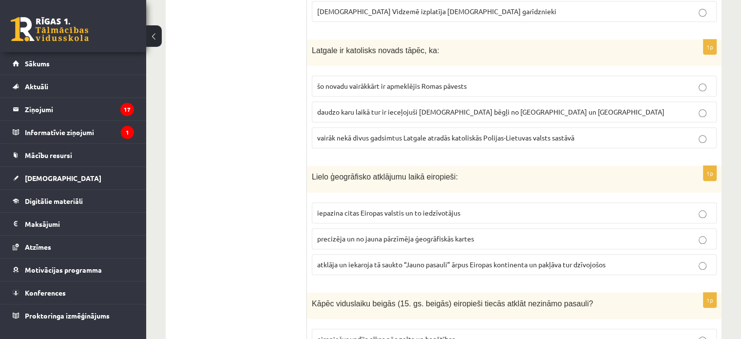
scroll to position [904, 0]
click at [357, 134] on span "vairāk nekā divus gadsimtus Latgale atradās katoliskās Polijas-Lietuvas valsts …" at bounding box center [445, 138] width 257 height 9
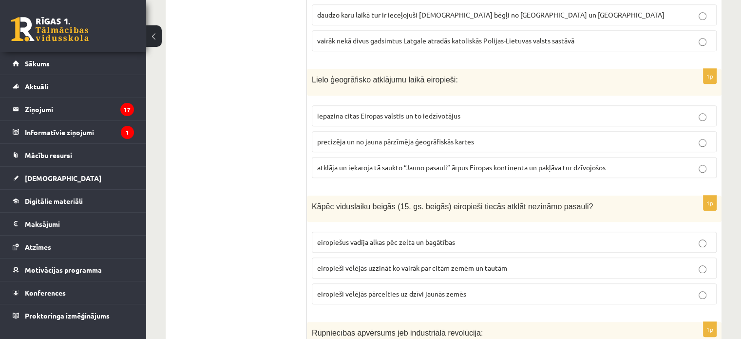
scroll to position [1033, 0]
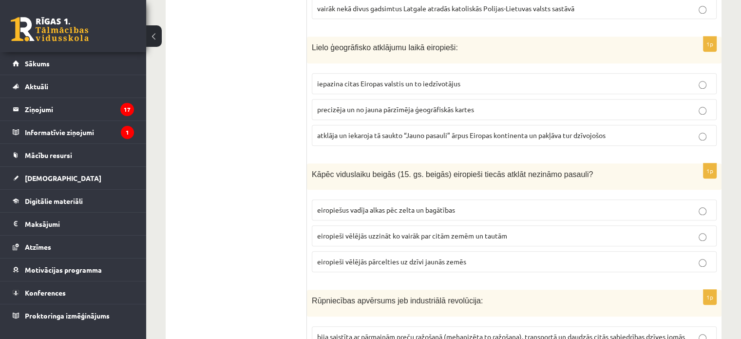
click at [356, 132] on span "atklāja un iekaroja tā saukto “Jauno pasauli” ārpus Eiropas kontinenta un pakļā…" at bounding box center [461, 135] width 289 height 9
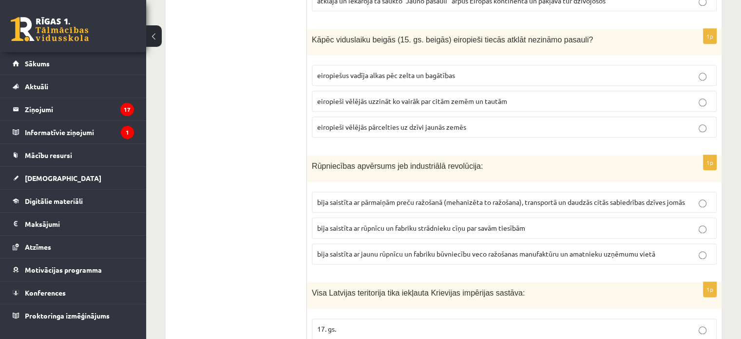
scroll to position [1169, 0]
click at [382, 73] on p "eiropiešus vadīja alkas pēc zelta un bagātības" at bounding box center [514, 74] width 394 height 10
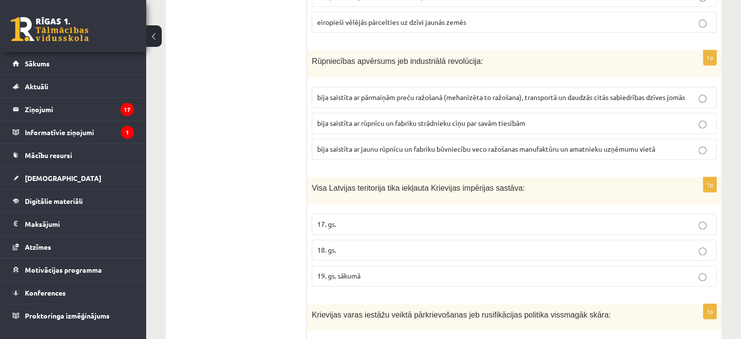
scroll to position [1305, 0]
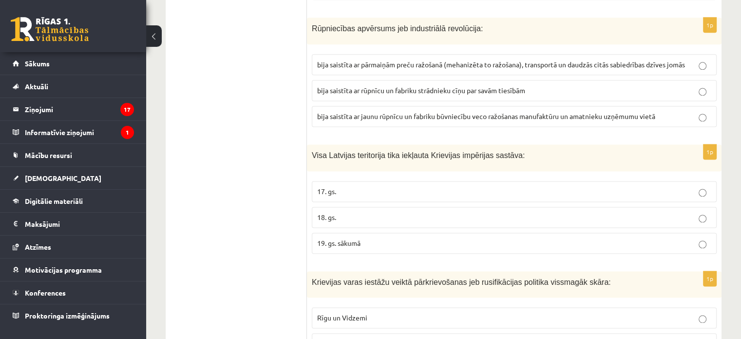
click at [358, 64] on label "bija saistīta ar pārmaiņām preču ražošanā (mehanizēta to ražošana), transportā …" at bounding box center [514, 64] width 405 height 21
click at [339, 214] on p "18. gs." at bounding box center [514, 217] width 394 height 10
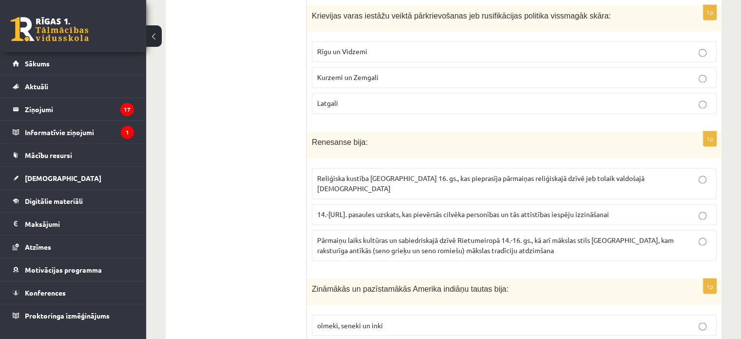
scroll to position [1571, 0]
click at [329, 98] on span "Latgali" at bounding box center [327, 102] width 21 height 9
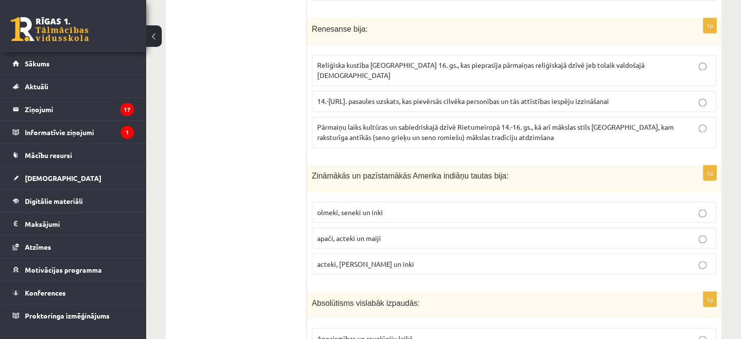
scroll to position [1683, 0]
click at [351, 123] on p "Pārmaiņu laiks kultūras un sabiedriskajā dzīvē Rietumeiropā 14.-16. gs., kā arī…" at bounding box center [514, 133] width 394 height 20
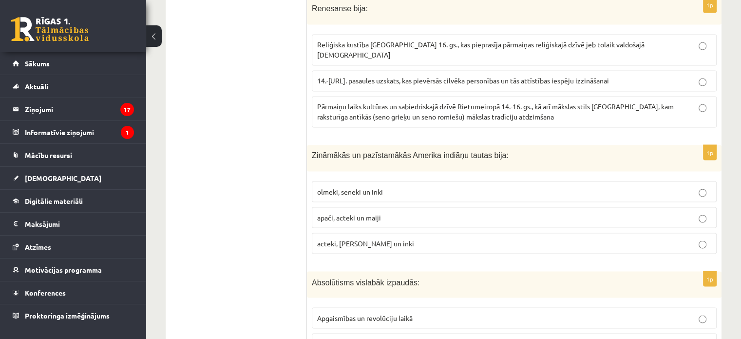
scroll to position [1707, 0]
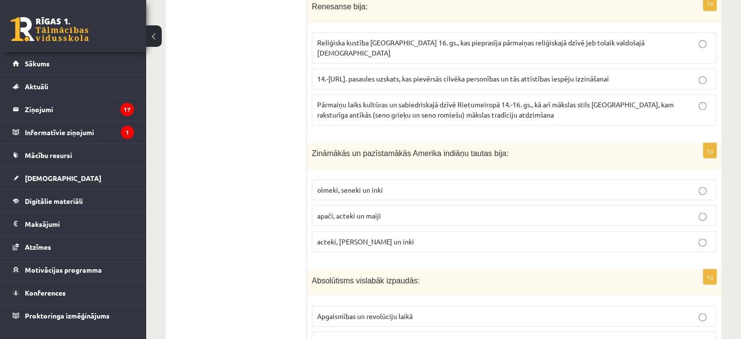
click at [366, 236] on span "acteki, maiji un inki" at bounding box center [365, 240] width 97 height 9
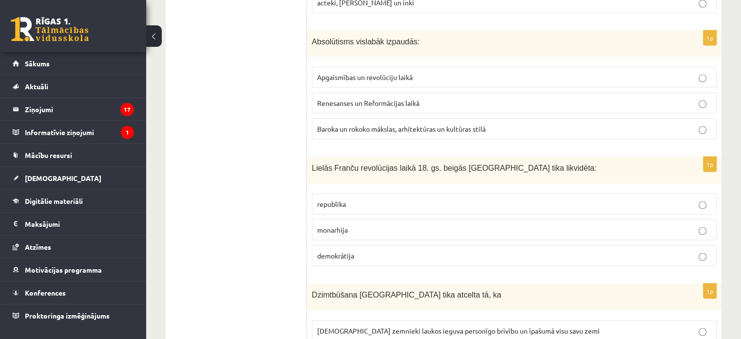
scroll to position [1951, 0]
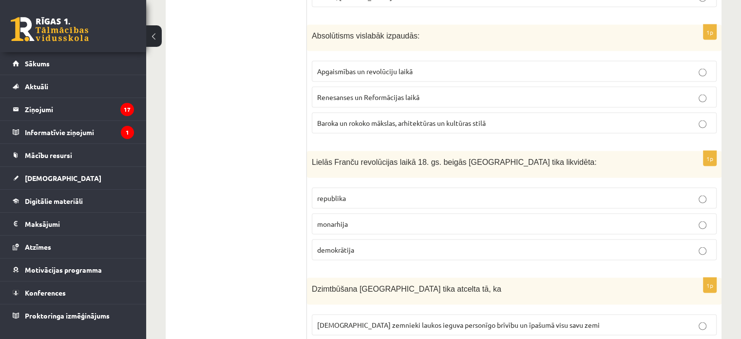
click at [347, 118] on span "Baroka un rokoko mākslas, arhitektūras un kultūras stilā" at bounding box center [401, 122] width 169 height 9
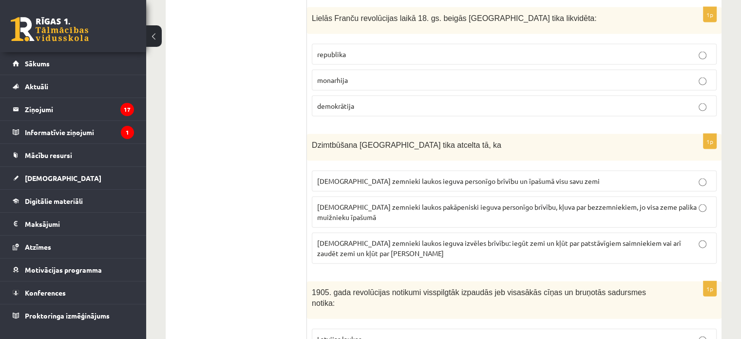
scroll to position [2095, 0]
click at [342, 75] on span "monarhija" at bounding box center [332, 79] width 31 height 9
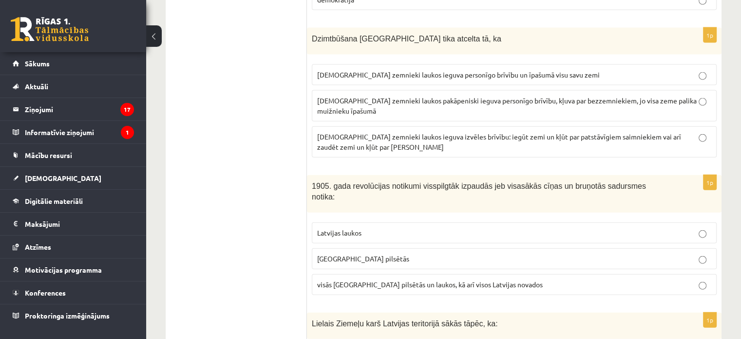
scroll to position [2201, 0]
click at [409, 95] on label "latviešu zemnieki laukos pakāpeniski ieguva personīgo brīvību, kļuva par bezzem…" at bounding box center [514, 105] width 405 height 31
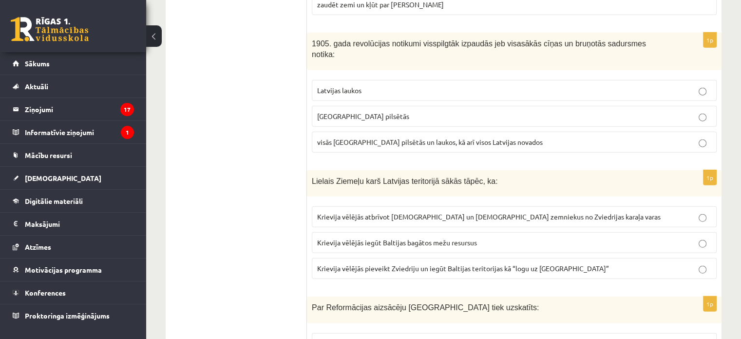
scroll to position [2343, 0]
click at [408, 137] on span "visās Latvijas pilsētās un laukos, kā arī visos Latvijas novados" at bounding box center [430, 141] width 226 height 9
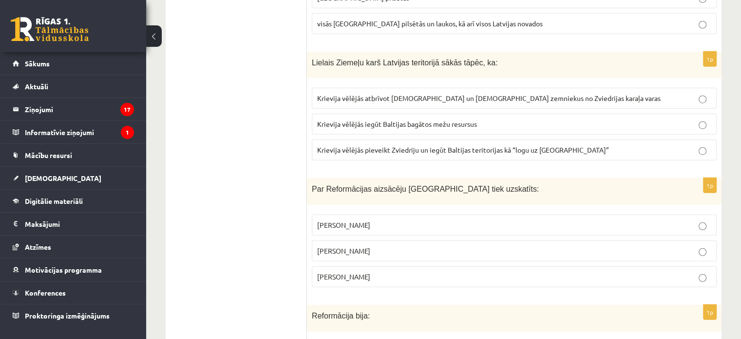
scroll to position [2462, 0]
click at [373, 145] on span "Krievija vēlējās pieveikt Zviedriju un iegūt Baltijas teritorijas kā “logu uz E…" at bounding box center [463, 149] width 292 height 9
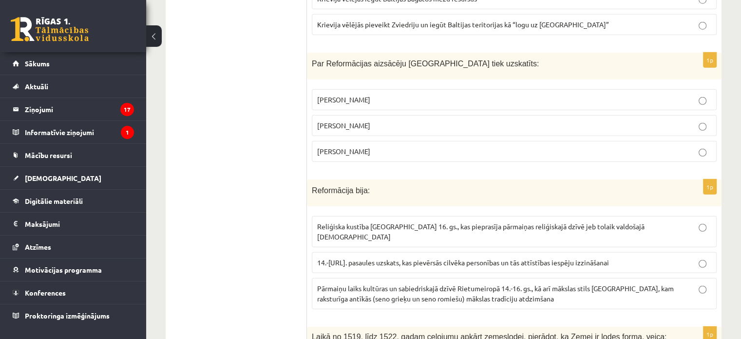
scroll to position [2587, 0]
click at [339, 121] on span "Mārtiņš Luters" at bounding box center [343, 125] width 53 height 9
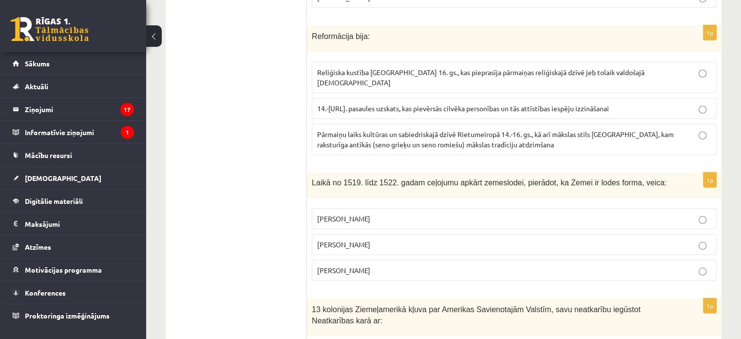
scroll to position [2741, 0]
click at [354, 68] on span "Reliģiska kustība Eiropā 16. gs., kas pieprasīja pārmaiņas reliģiskajā dzīvē je…" at bounding box center [481, 77] width 328 height 19
click at [384, 260] on label "Fernans Magelāns" at bounding box center [514, 270] width 405 height 21
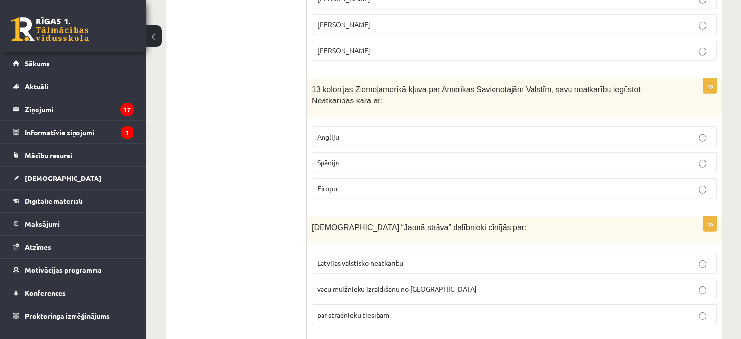
scroll to position [2961, 0]
click at [350, 131] on p "Angliju" at bounding box center [514, 136] width 394 height 10
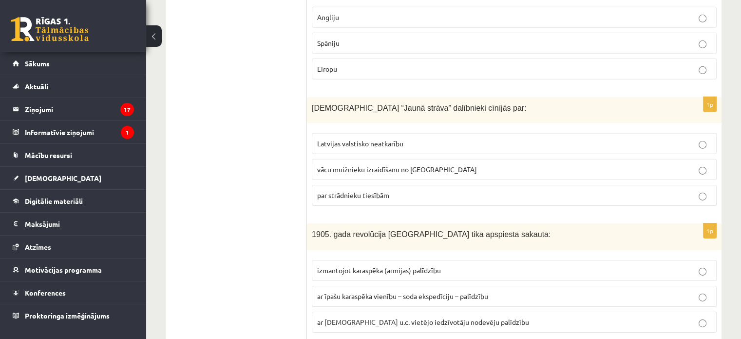
scroll to position [3131, 0]
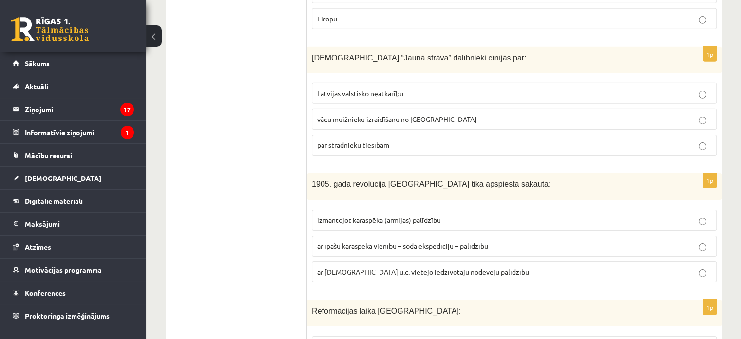
click at [414, 140] on p "par strādnieku tiesībām" at bounding box center [514, 145] width 394 height 10
click at [378, 241] on span "ar īpašu karaspēka vienību – soda ekspedīciju – palīdzību" at bounding box center [402, 245] width 171 height 9
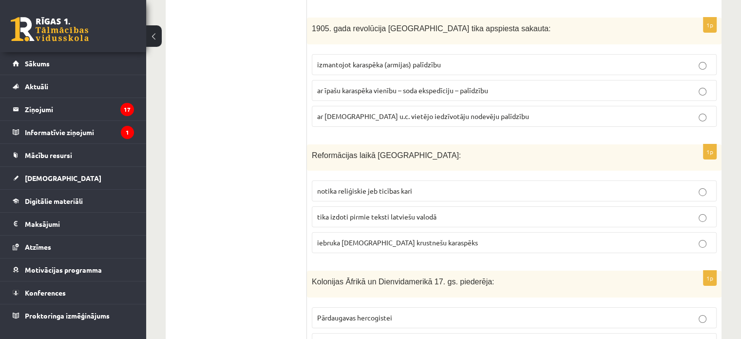
scroll to position [3285, 0]
click at [388, 213] on span "tika izdoti pirmie teksti latviešu valodā" at bounding box center [376, 217] width 119 height 9
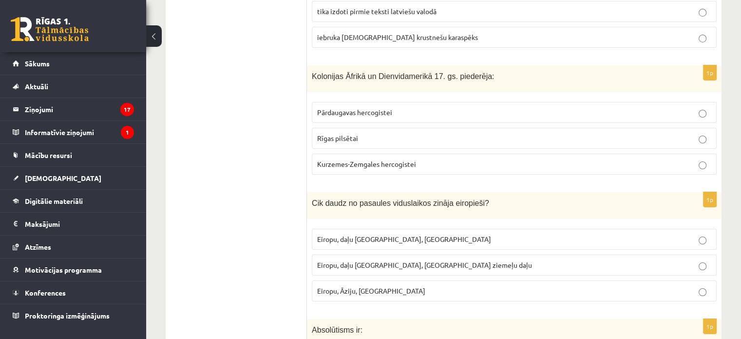
scroll to position [3496, 0]
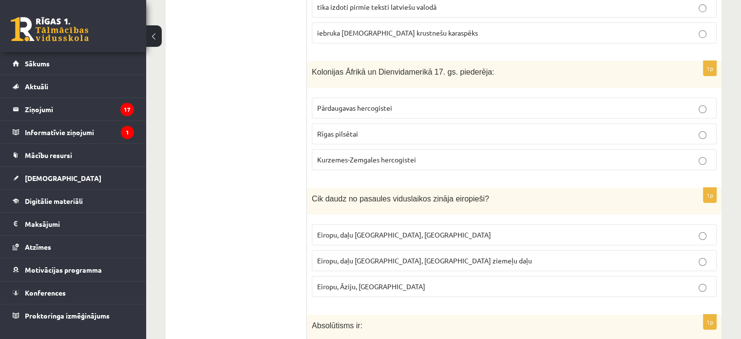
click at [411, 155] on span "Kurzemes-Zemgales hercogistei" at bounding box center [366, 159] width 99 height 9
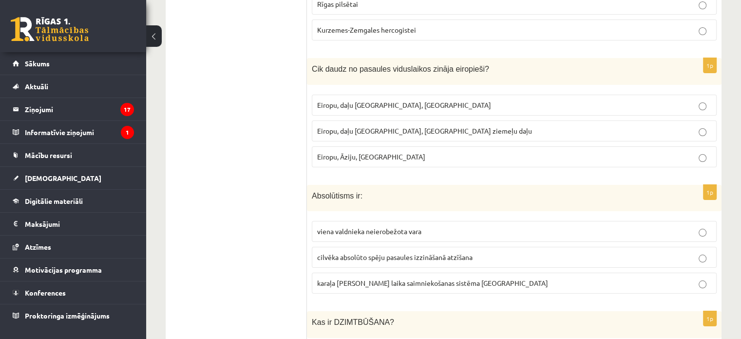
scroll to position [3626, 0]
click at [354, 125] on span "Eiropu, daļu Āzijas, Āfrikas ziemeļu daļu" at bounding box center [424, 129] width 215 height 9
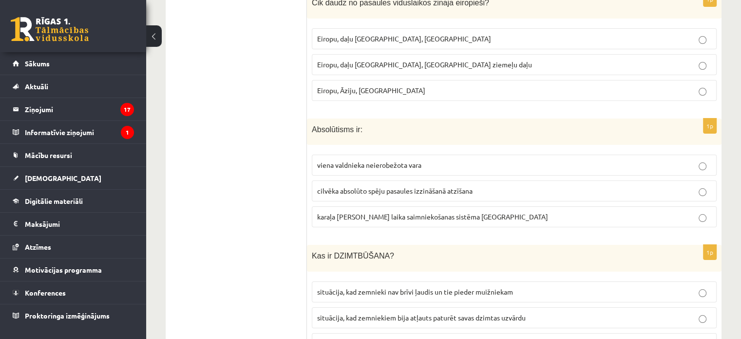
click at [379, 160] on span "viena valdnieka neierobežota vara" at bounding box center [369, 164] width 104 height 9
click at [446, 281] on label "situācija, kad zemnieki nav brīvi ļaudis un tie pieder muižniekam" at bounding box center [514, 291] width 405 height 21
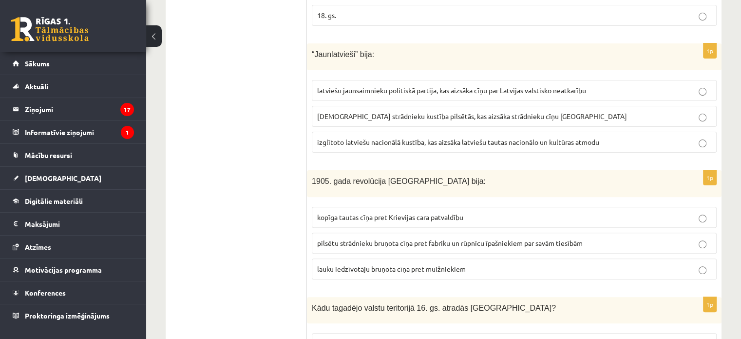
scroll to position [0, 0]
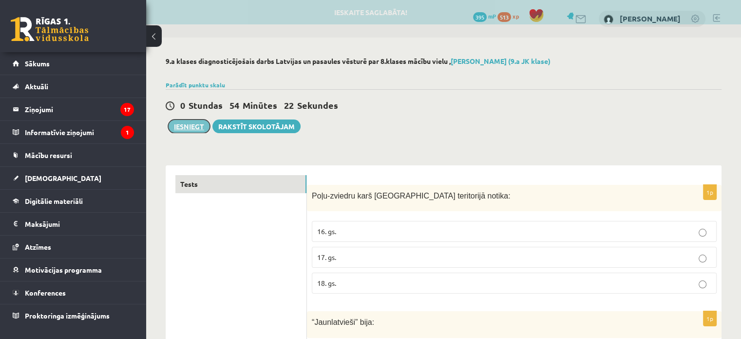
click at [197, 124] on button "Iesniegt" at bounding box center [189, 126] width 42 height 14
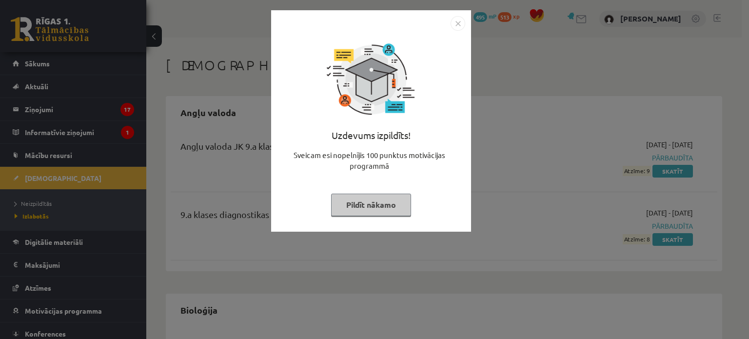
click at [391, 208] on button "Pildīt nākamo" at bounding box center [371, 204] width 80 height 22
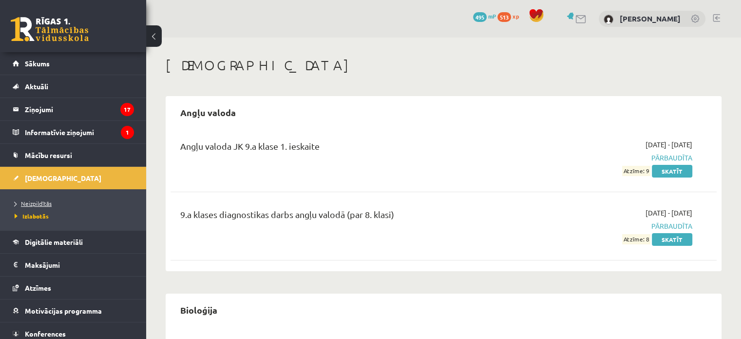
click at [38, 204] on span "Neizpildītās" at bounding box center [33, 203] width 37 height 8
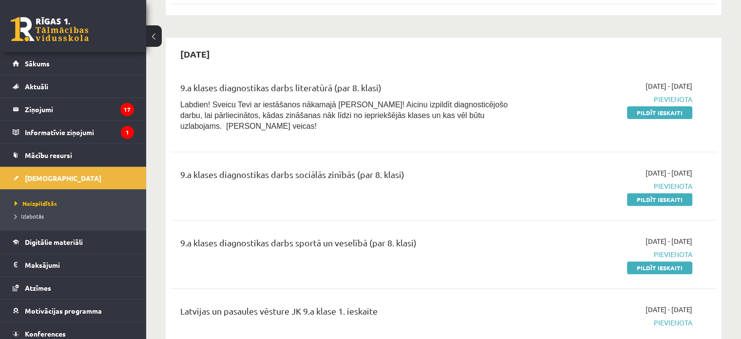
scroll to position [316, 0]
click at [638, 115] on link "Pildīt ieskaiti" at bounding box center [659, 113] width 65 height 13
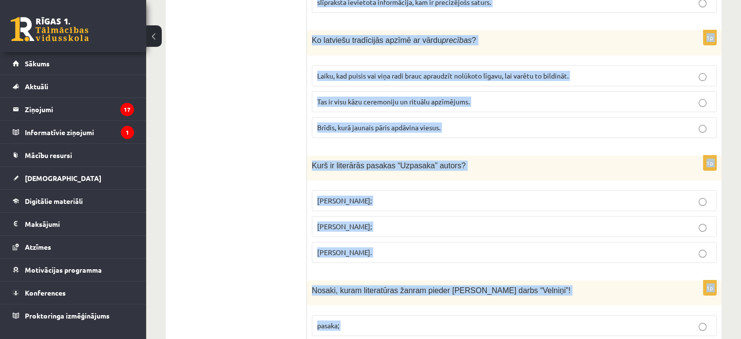
scroll to position [3810, 0]
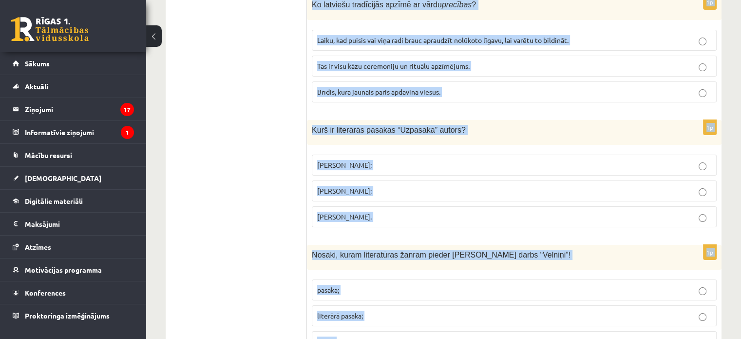
drag, startPoint x: 314, startPoint y: 175, endPoint x: 472, endPoint y: 347, distance: 233.2
copy form "Kas ir literārā tēla portrets? tēla rīcības analīze un atklāsme; tēla raksturoj…"
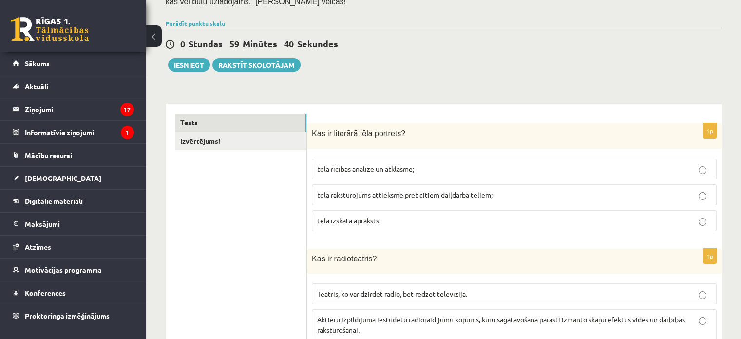
scroll to position [89, 0]
click at [354, 214] on p "tēla izskata apraksts." at bounding box center [514, 219] width 394 height 10
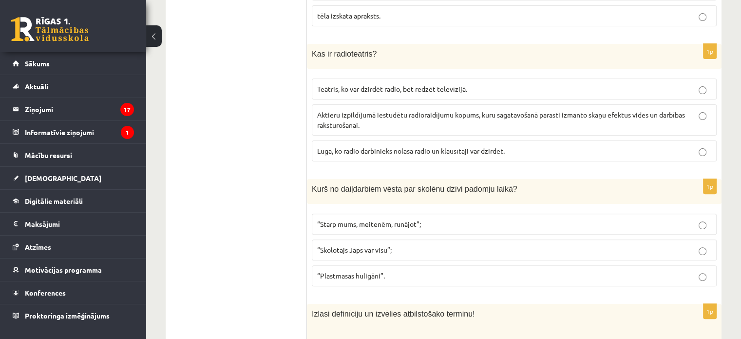
scroll to position [292, 0]
click at [332, 120] on span "Aktieru izpildījumā iestudētu radioraidījumu kopums, kuru sagatavošanā parasti …" at bounding box center [501, 119] width 368 height 19
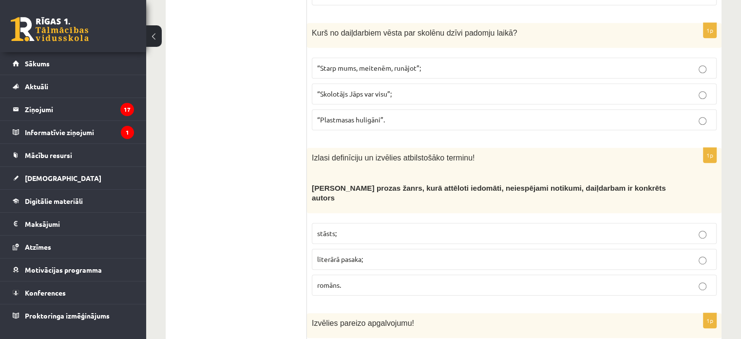
scroll to position [448, 0]
click at [401, 115] on p "“Plastmasas huligāni”." at bounding box center [514, 120] width 394 height 10
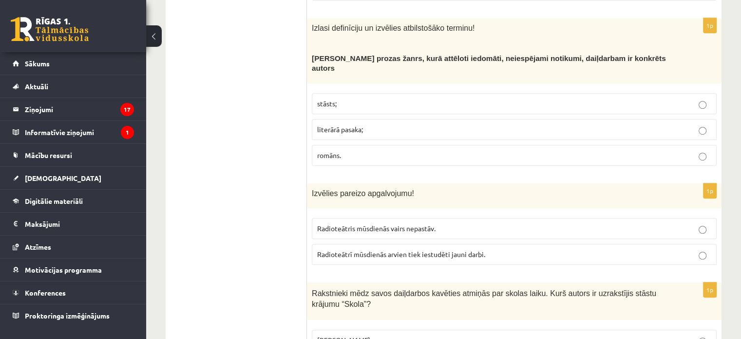
scroll to position [579, 0]
click at [363, 124] on span "literārā pasaka;" at bounding box center [340, 128] width 46 height 9
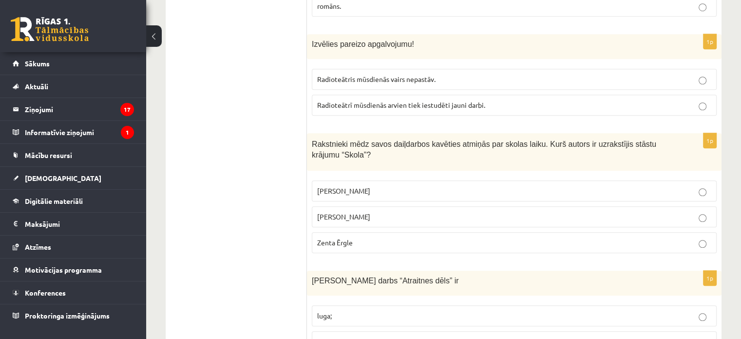
scroll to position [728, 0]
click at [409, 99] on span "Radioteātrī mūsdienās arvien tiek iestudēti jauni darbi." at bounding box center [401, 103] width 168 height 9
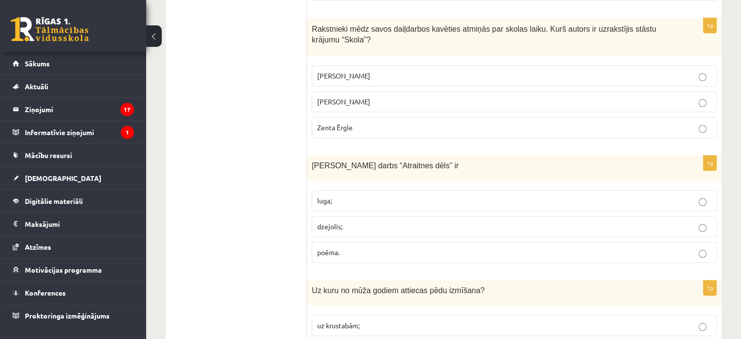
scroll to position [842, 0]
click at [354, 122] on p "Zenta Ērgle" at bounding box center [514, 127] width 394 height 10
click at [353, 244] on label "poēma." at bounding box center [514, 252] width 405 height 21
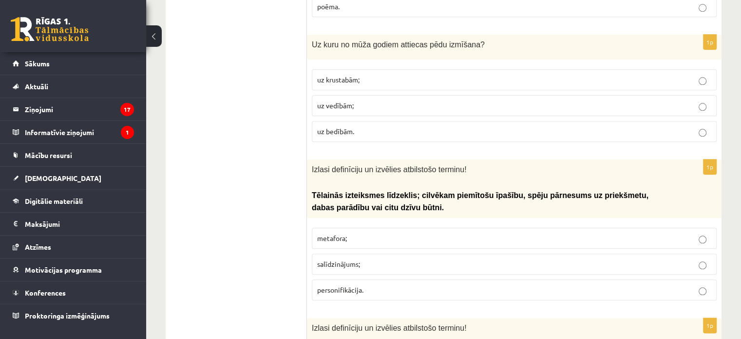
scroll to position [1089, 0]
click at [343, 126] on span "uz bedībām." at bounding box center [335, 130] width 37 height 9
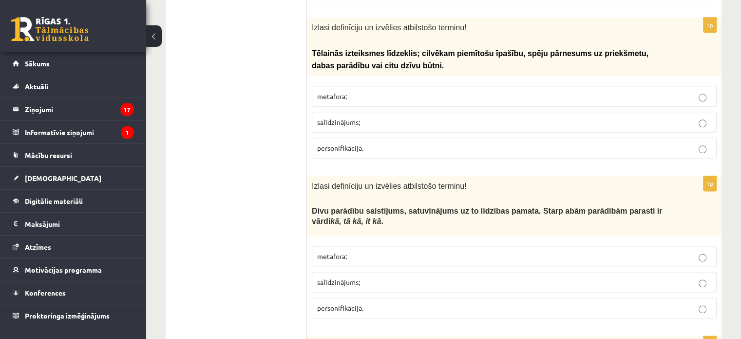
scroll to position [1232, 0]
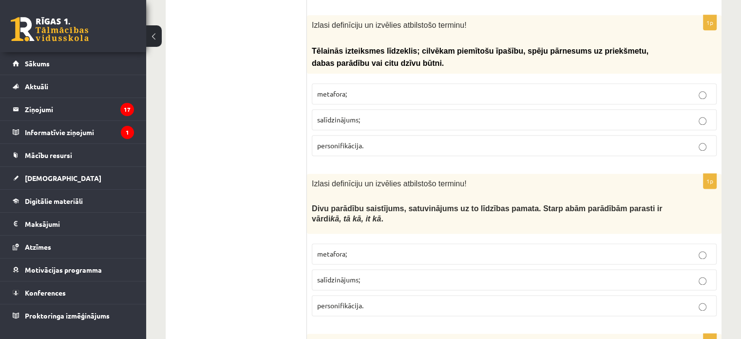
click at [375, 140] on p "personifikācija." at bounding box center [514, 145] width 394 height 10
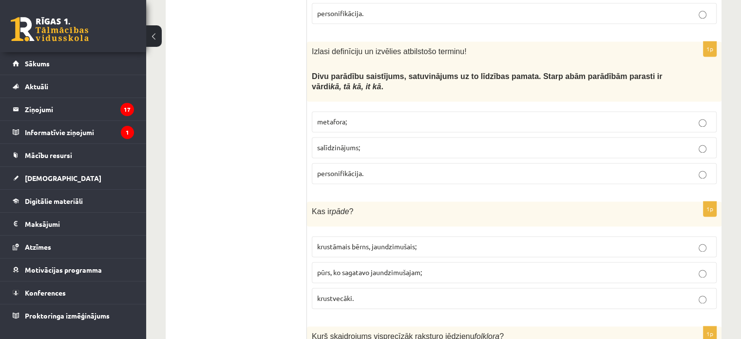
scroll to position [1365, 0]
click at [349, 142] on span "salīdzinājums;" at bounding box center [338, 146] width 43 height 9
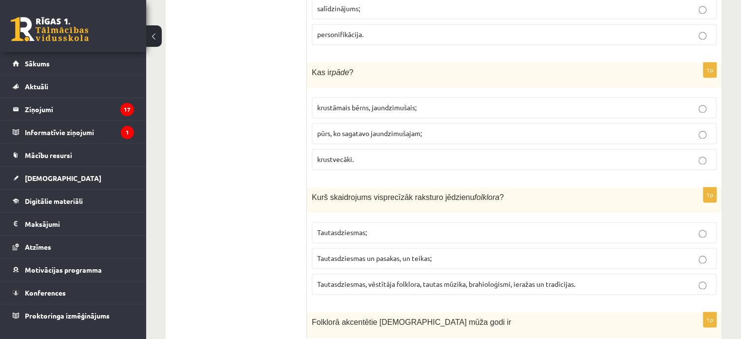
scroll to position [1503, 0]
click at [394, 103] on span "krustāmais bērns, jaundzimušais;" at bounding box center [366, 107] width 99 height 9
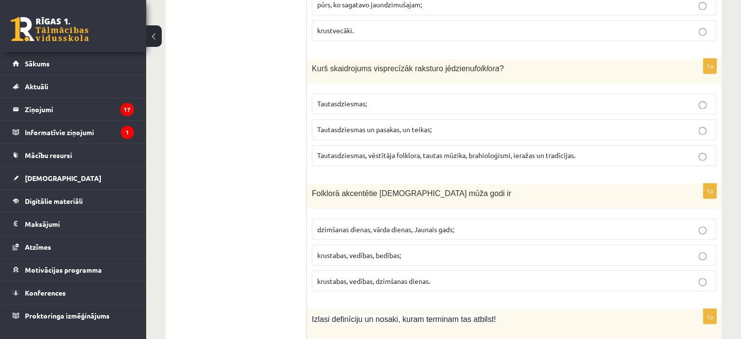
scroll to position [1638, 0]
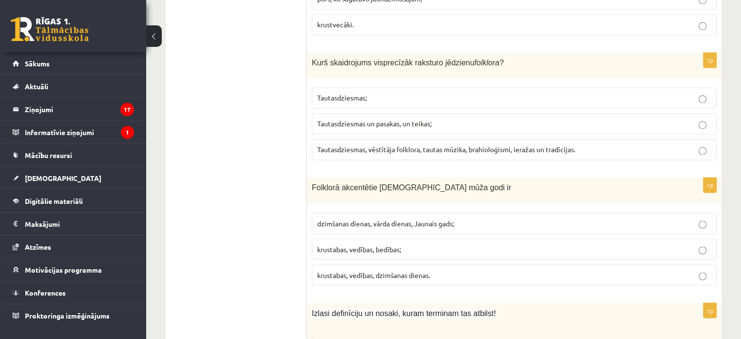
click at [390, 139] on label "Tautasdziesmas, vēstītāja folklora, tautas mūzika, brahioloģismi, ieražas un tr…" at bounding box center [514, 149] width 405 height 21
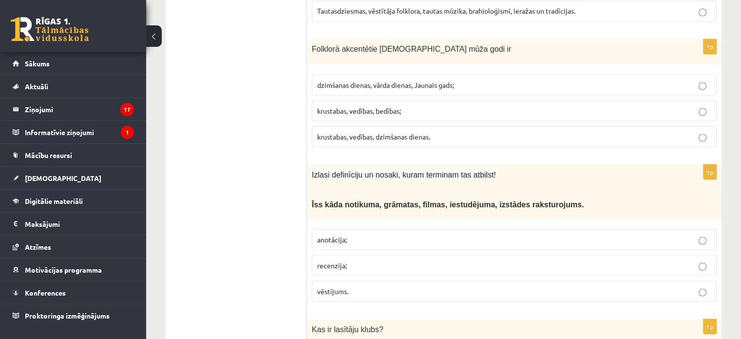
scroll to position [1778, 0]
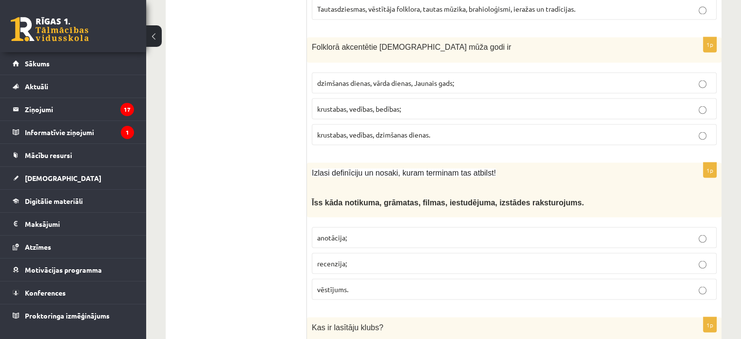
click at [392, 98] on label "krustabas, vedības, bedības;" at bounding box center [514, 108] width 405 height 21
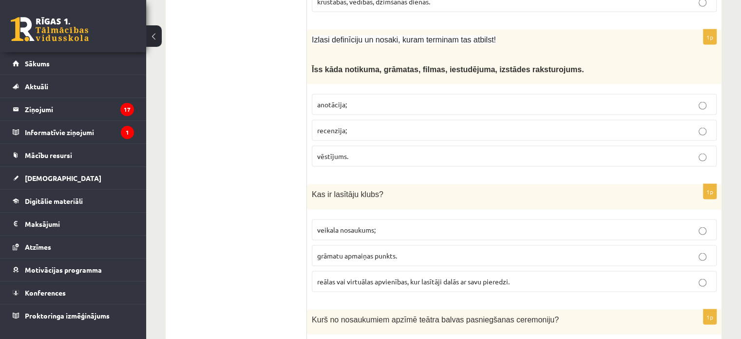
scroll to position [1911, 0]
click at [347, 99] on p "anotācija;" at bounding box center [514, 104] width 394 height 10
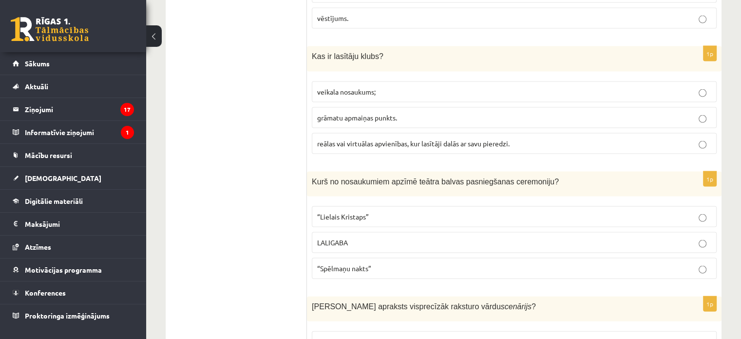
scroll to position [2050, 0]
click at [360, 132] on label "reālas vai virtuālas apvienības, kur lasītāji dalās ar savu pieredzi." at bounding box center [514, 142] width 405 height 21
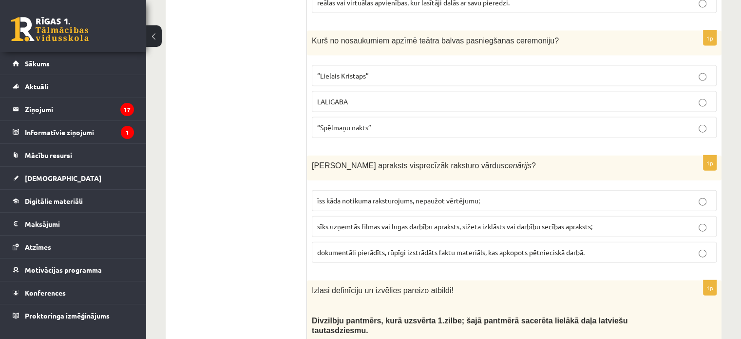
scroll to position [2191, 0]
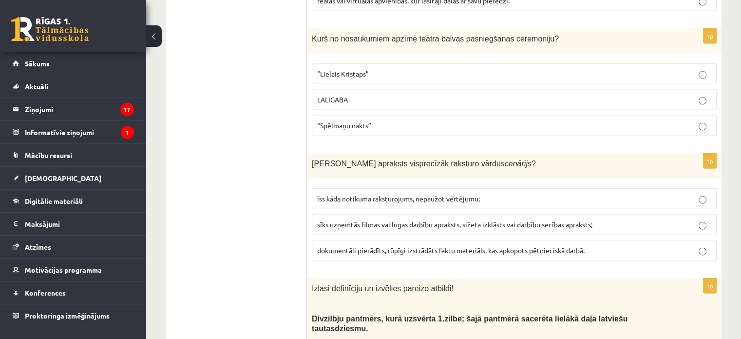
click at [349, 120] on p "“Spēlmaņu nakts”" at bounding box center [514, 125] width 394 height 10
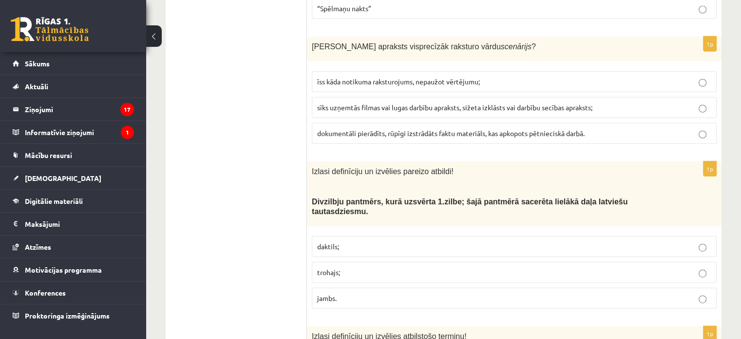
scroll to position [2308, 0]
click at [356, 97] on label "sīks uzņemtās filmas vai lugas darbību apraksts, sižeta izklāsts vai darbību se…" at bounding box center [514, 107] width 405 height 21
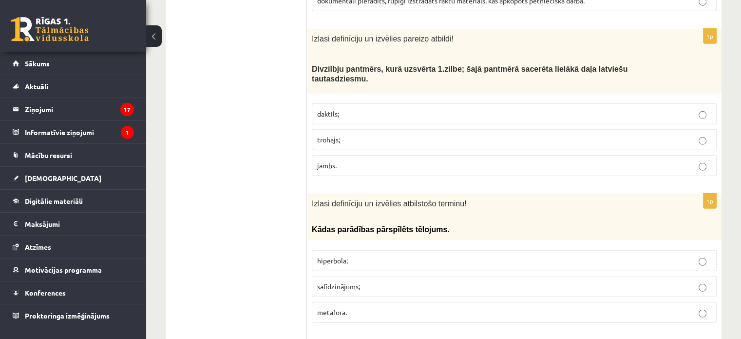
scroll to position [2442, 0]
click at [372, 134] on p "trohajs;" at bounding box center [514, 139] width 394 height 10
click at [386, 254] on p "hiperbola;" at bounding box center [514, 259] width 394 height 10
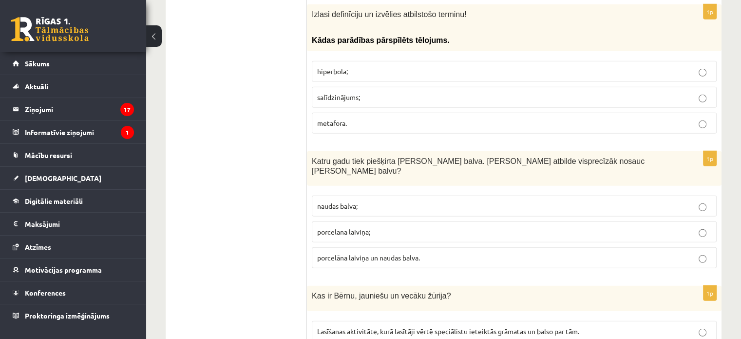
scroll to position [2665, 0]
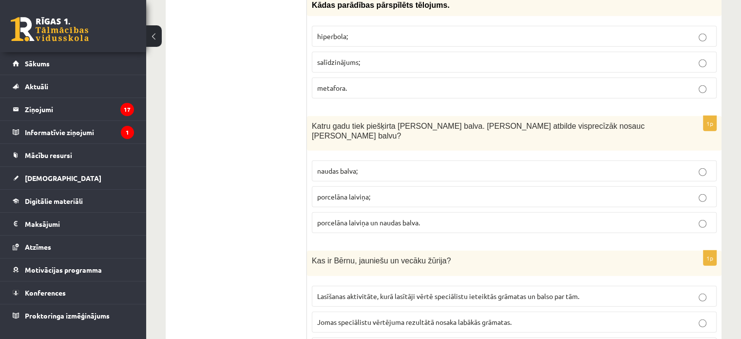
click at [364, 218] on span "porcelāna laiviņa un naudas balva." at bounding box center [368, 222] width 103 height 9
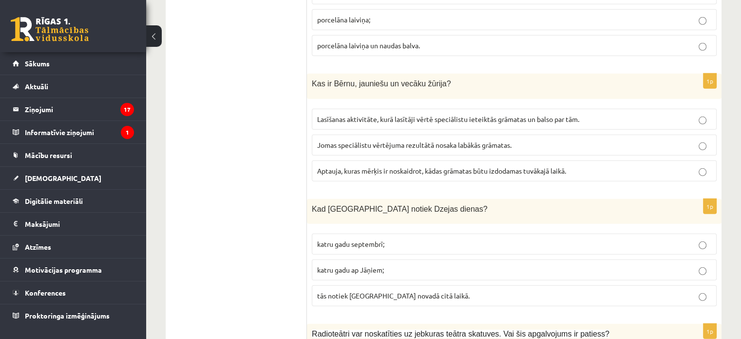
scroll to position [2843, 0]
click at [353, 114] on span "Lasīšanas aktivitāte, kurā lasītāji vērtē speciālistu ieteiktās grāmatas un bal…" at bounding box center [448, 118] width 262 height 9
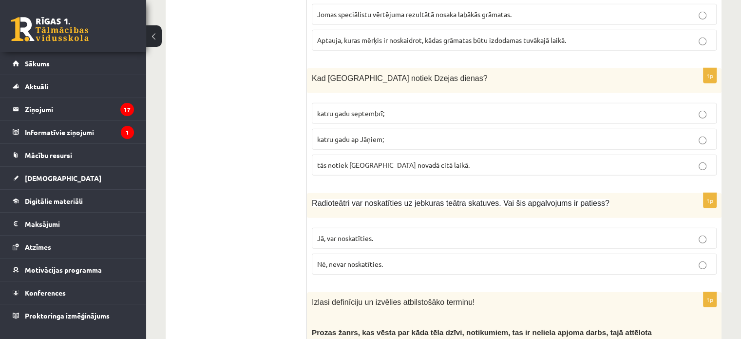
scroll to position [2973, 0]
click at [345, 108] on span "katru gadu septembrī;" at bounding box center [350, 112] width 67 height 9
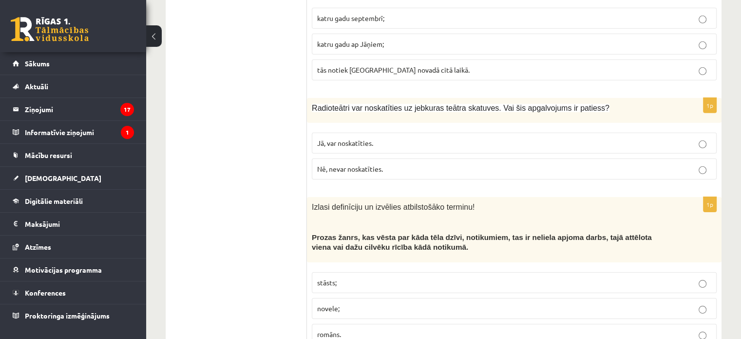
scroll to position [3098, 0]
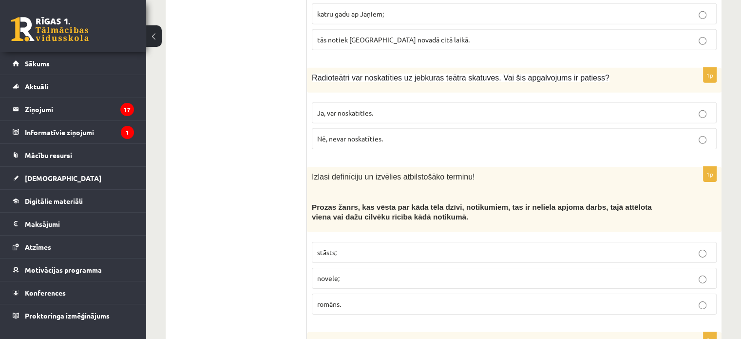
click at [353, 134] on span "Nē, nevar noskatīties." at bounding box center [350, 138] width 66 height 9
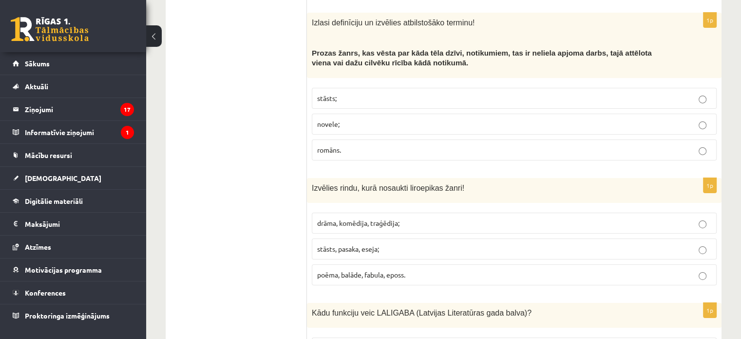
scroll to position [3254, 0]
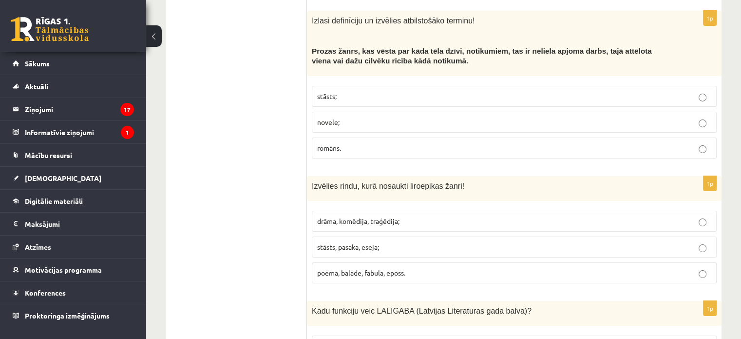
click at [324, 92] on span "stāsts;" at bounding box center [326, 96] width 19 height 9
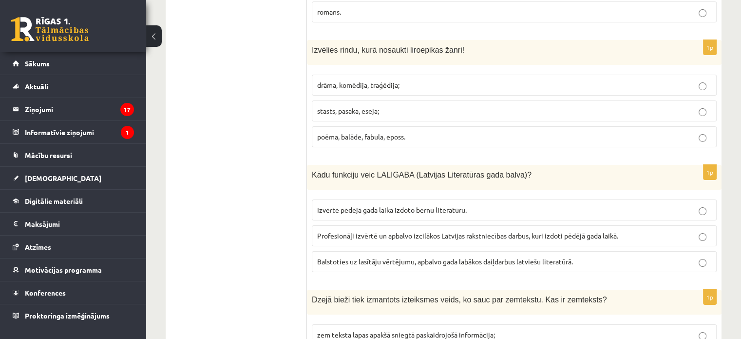
scroll to position [3390, 0]
click at [444, 131] on p "poēma, balāde, fabula, eposs." at bounding box center [514, 136] width 394 height 10
click at [374, 231] on span "Profesionāļi izvērtē un apbalvo izcilākos Latvijas rakstniecības darbus, kuri i…" at bounding box center [467, 235] width 301 height 9
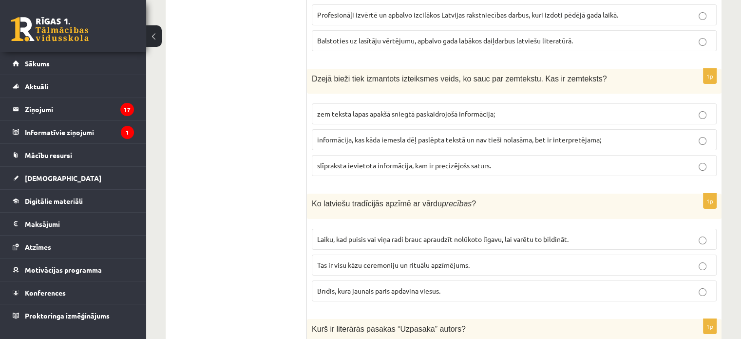
scroll to position [3615, 0]
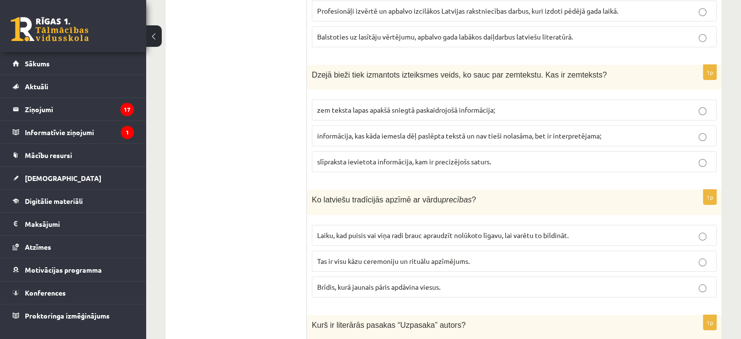
click at [361, 131] on span "informācija, kas kāda iemesla dēļ paslēpta tekstā un nav tieši nolasāma, bet ir…" at bounding box center [459, 135] width 284 height 9
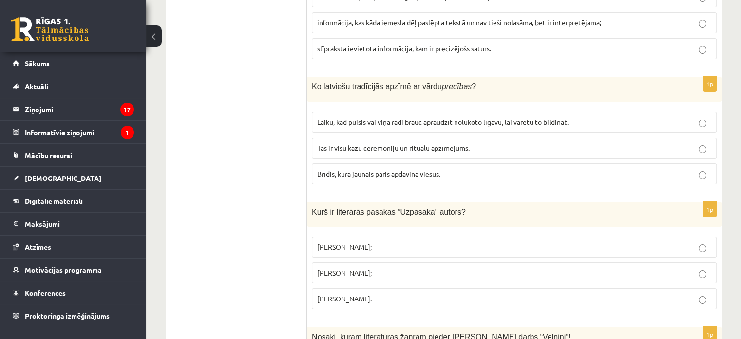
scroll to position [3730, 0]
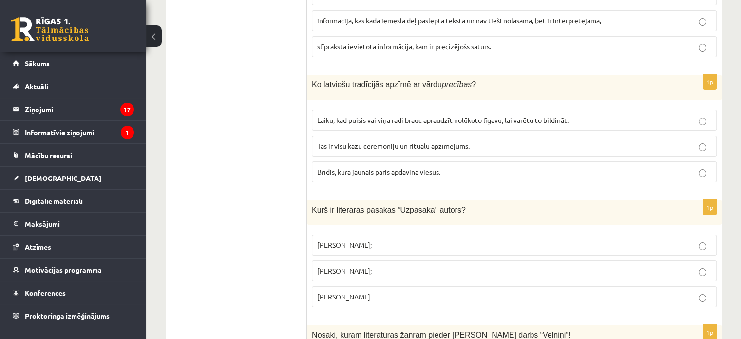
click at [402, 141] on span "Tas ir visu kāzu ceremoniju un rituālu apzīmējums." at bounding box center [393, 145] width 153 height 9
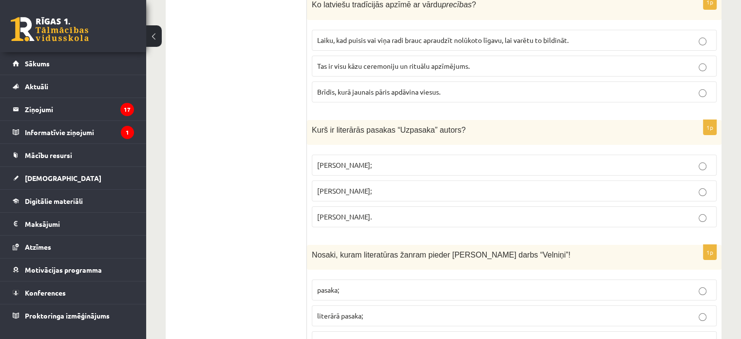
click at [358, 160] on span "Imants Ziedonis;" at bounding box center [344, 164] width 55 height 9
click at [398, 310] on p "literārā pasaka;" at bounding box center [514, 315] width 394 height 10
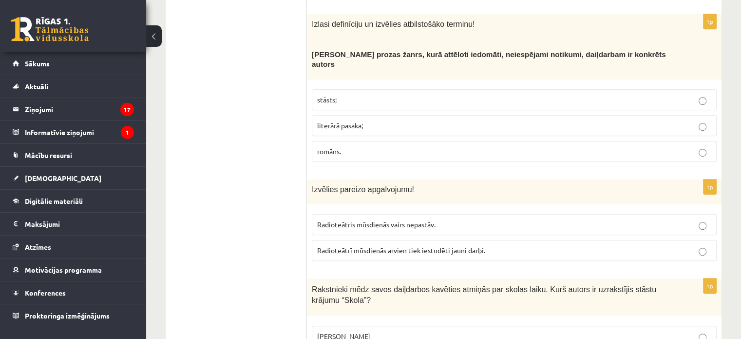
scroll to position [0, 0]
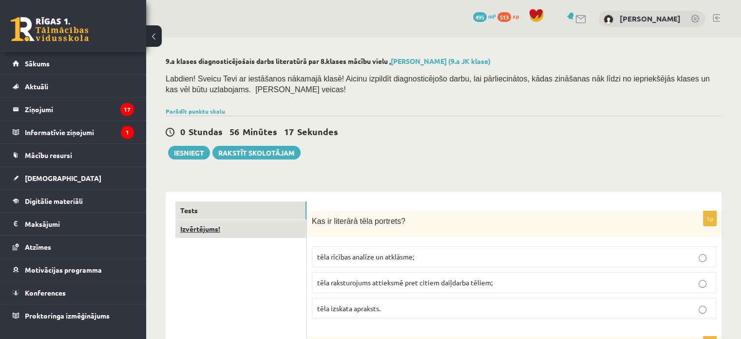
click at [277, 228] on link "Izvērtējums!" at bounding box center [240, 229] width 131 height 18
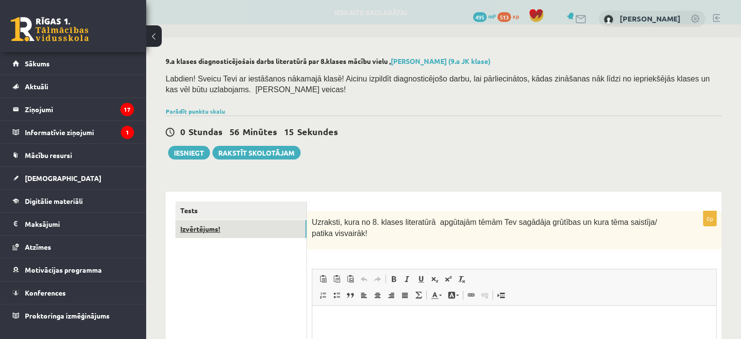
scroll to position [45, 0]
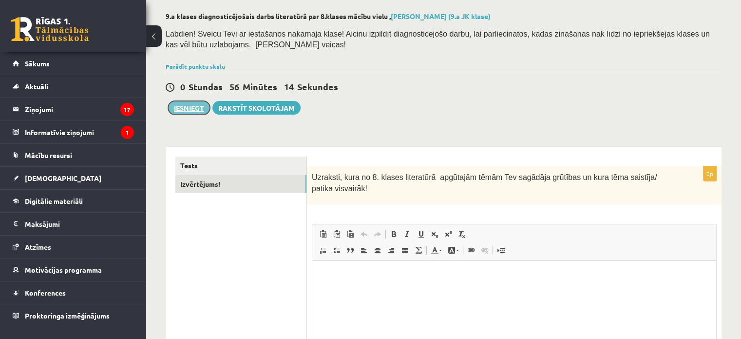
click at [197, 106] on button "Iesniegt" at bounding box center [189, 108] width 42 height 14
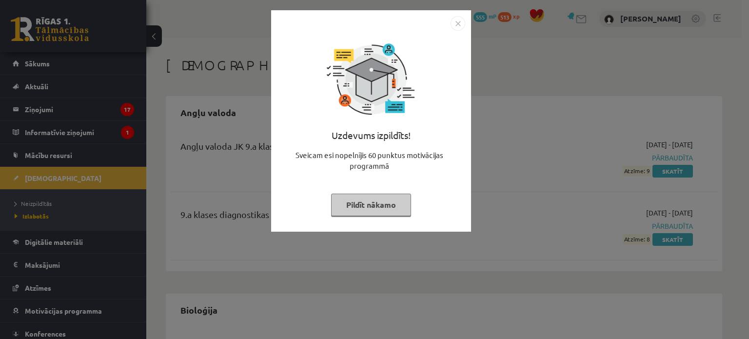
click at [384, 212] on button "Pildīt nākamo" at bounding box center [371, 204] width 80 height 22
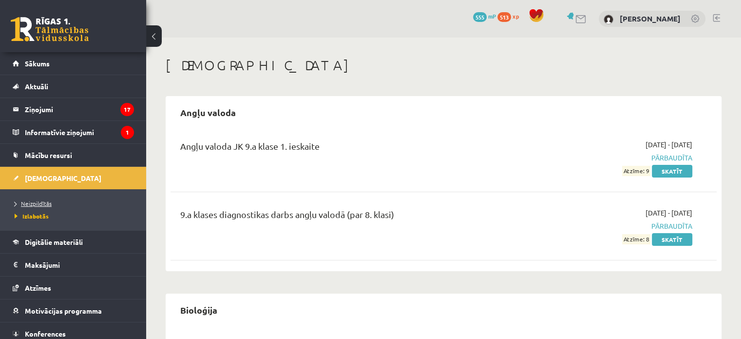
click at [36, 200] on span "Neizpildītās" at bounding box center [33, 203] width 37 height 8
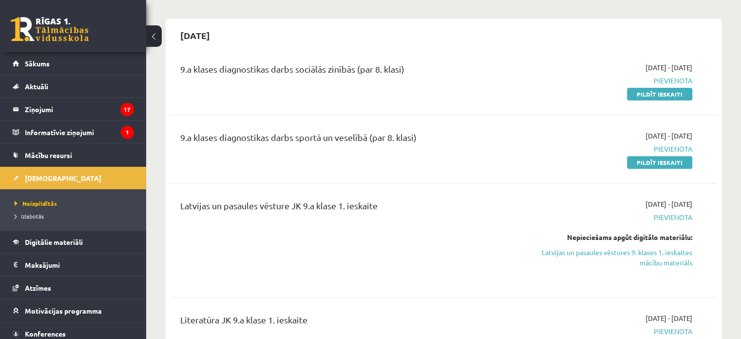
scroll to position [335, 0]
click at [647, 93] on link "Pildīt ieskaiti" at bounding box center [659, 94] width 65 height 13
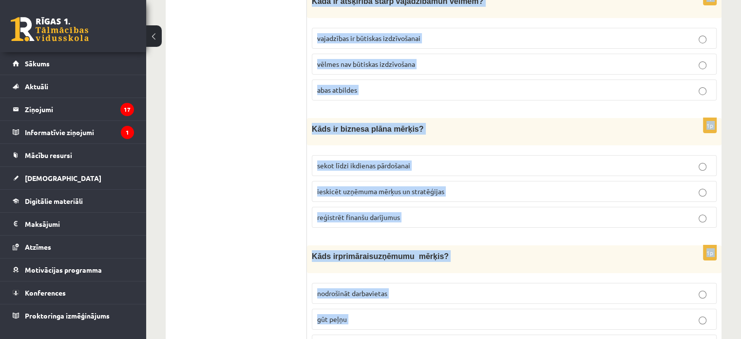
scroll to position [3475, 0]
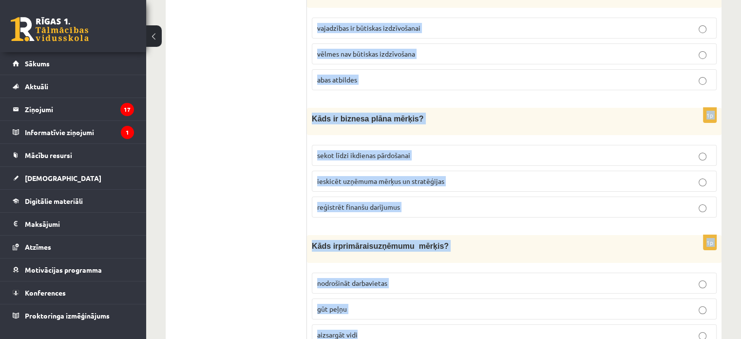
drag, startPoint x: 309, startPoint y: 191, endPoint x: 556, endPoint y: 343, distance: 289.7
copy form "K āds ir piedāvājuma likums? kad cena pieaug, piedāvātais daudzums samazinās ka…"
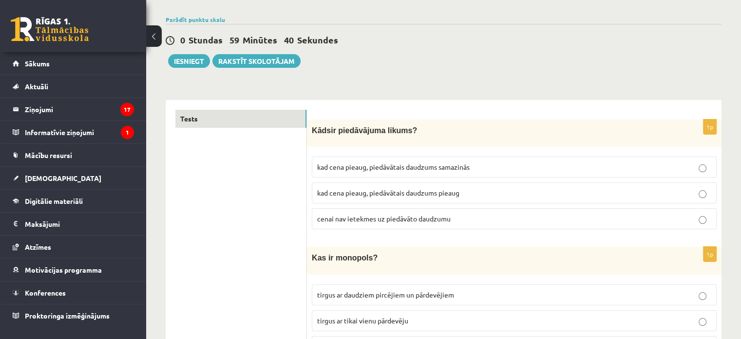
scroll to position [65, 0]
click at [431, 189] on span "kad cena pieaug, piedāvātais daudzums pieaug" at bounding box center [388, 192] width 142 height 9
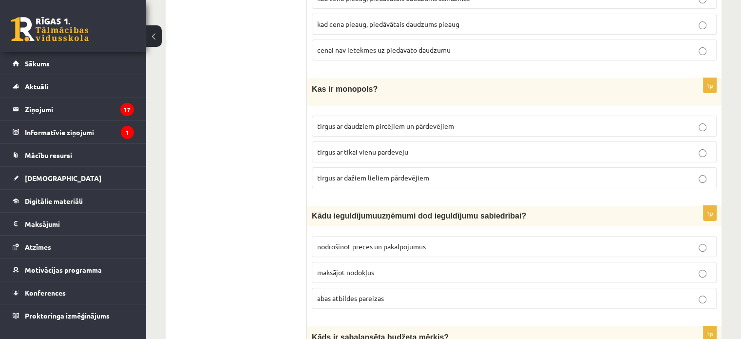
scroll to position [235, 0]
click at [405, 146] on p "tirgus ar tikai vienu pārdevēju" at bounding box center [514, 151] width 394 height 10
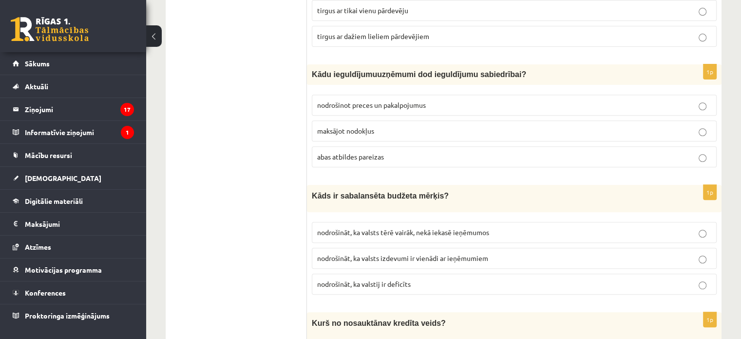
scroll to position [376, 0]
click at [338, 152] on span "abas atbildes pareizas" at bounding box center [350, 156] width 67 height 9
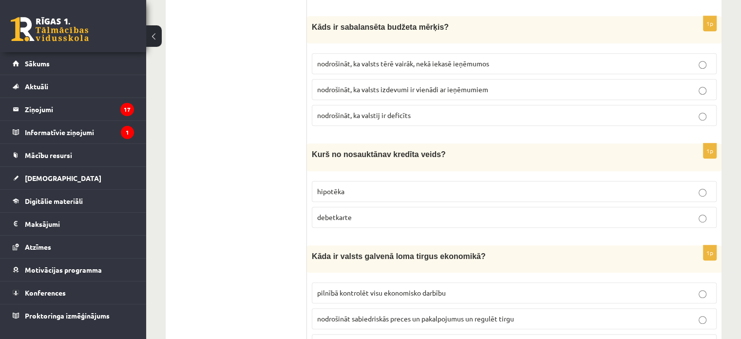
scroll to position [544, 0]
click at [384, 87] on span "nodrošināt, ka valsts izdevumi ir vienādi ar ieņēmumiem" at bounding box center [402, 89] width 171 height 9
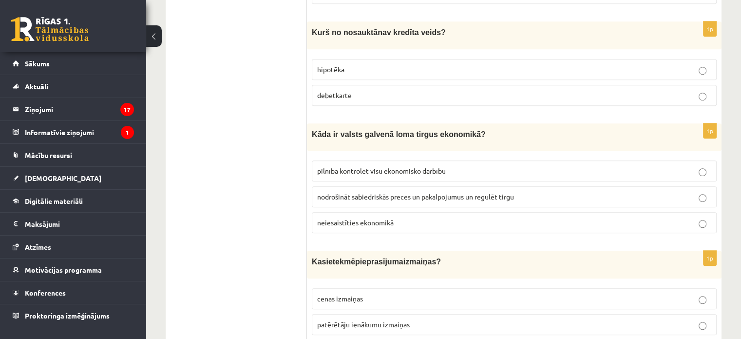
scroll to position [665, 0]
click at [357, 91] on p "debetkarte" at bounding box center [514, 96] width 394 height 10
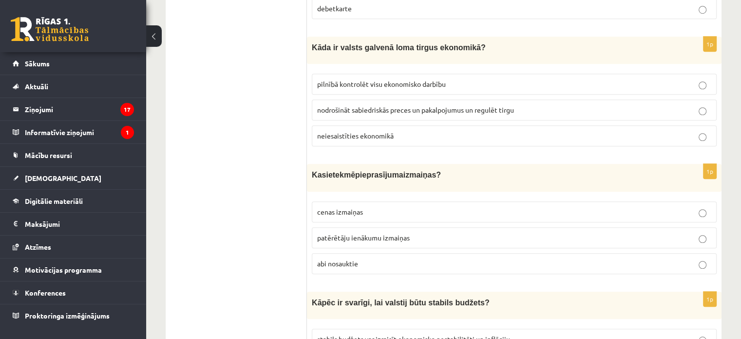
scroll to position [754, 0]
click at [343, 104] on span "nodrošināt sabiedriskās preces un pakalpojumus un regulēt tirgu" at bounding box center [415, 108] width 197 height 9
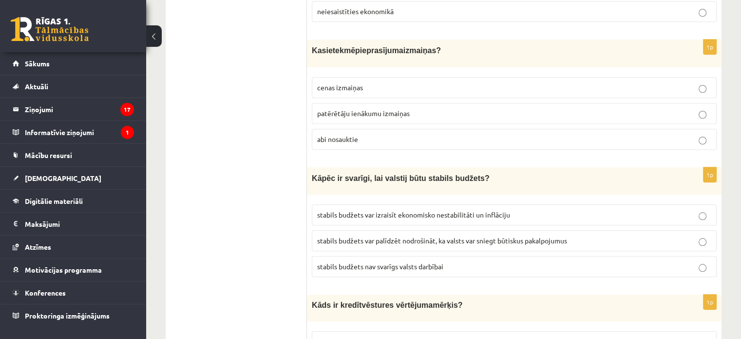
scroll to position [877, 0]
click at [344, 134] on span "abi nosauktie" at bounding box center [337, 138] width 41 height 9
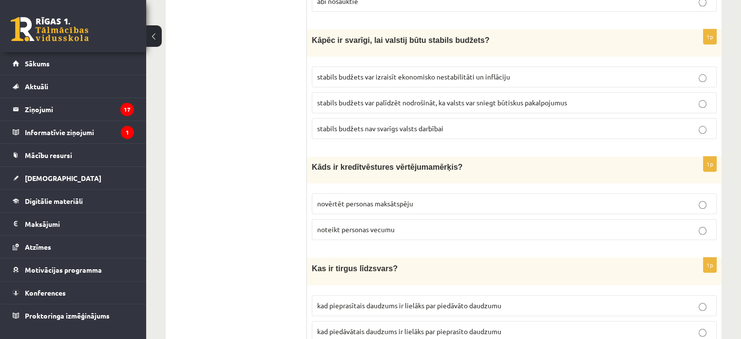
scroll to position [1017, 0]
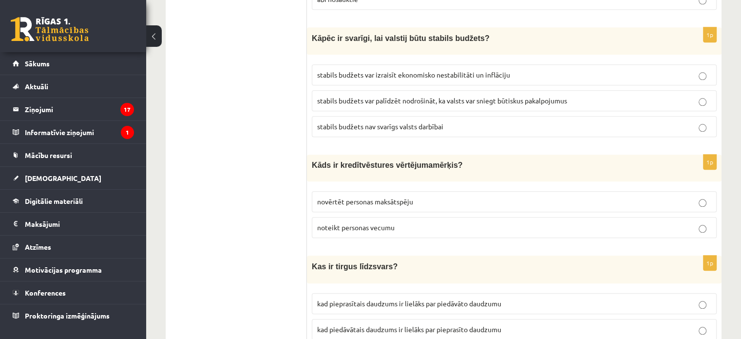
click at [384, 95] on label "stabils budžets var palīdzēt nodrošināt, ka valsts var sniegt būtiskus pakalpoj…" at bounding box center [514, 100] width 405 height 21
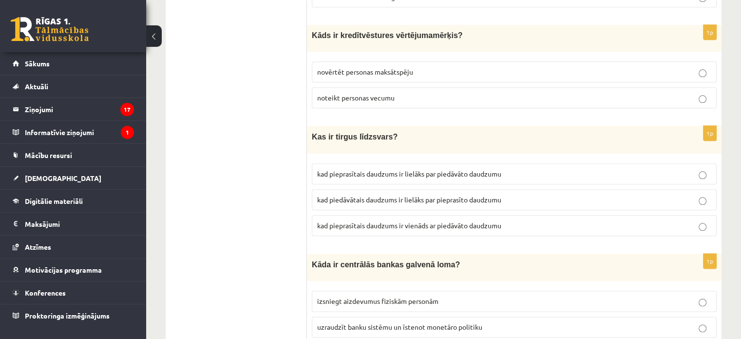
scroll to position [1148, 0]
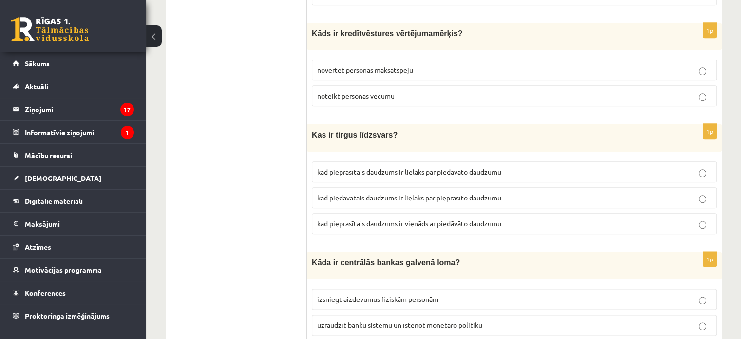
click at [367, 65] on p "novērtēt personas maksātspēju" at bounding box center [514, 70] width 394 height 10
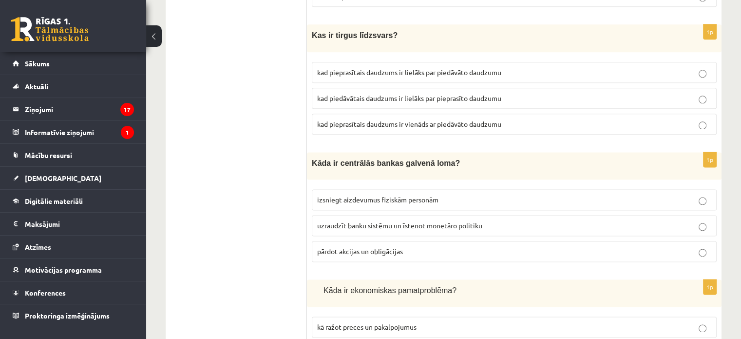
scroll to position [1249, 0]
click at [381, 118] on span "kad pieprasītais daudzums ir vienāds ar piedāvāto daudzumu" at bounding box center [409, 122] width 184 height 9
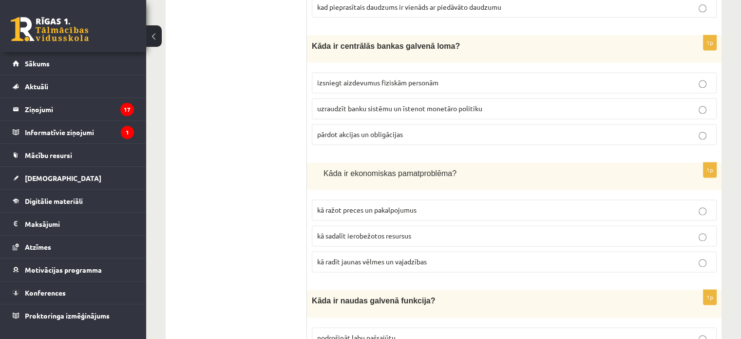
scroll to position [1366, 0]
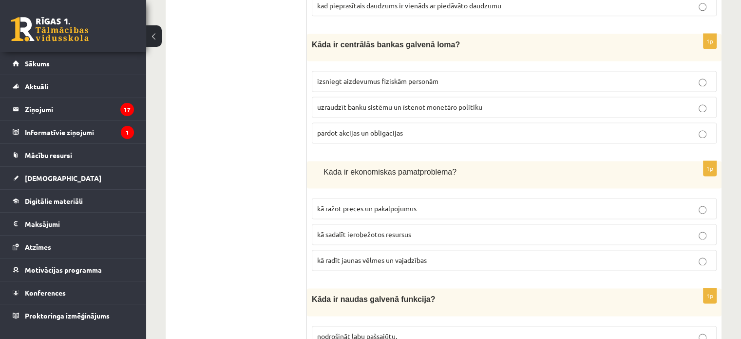
click at [355, 102] on p "uzraudzīt banku sistēmu un īstenot monetāro politiku" at bounding box center [514, 107] width 394 height 10
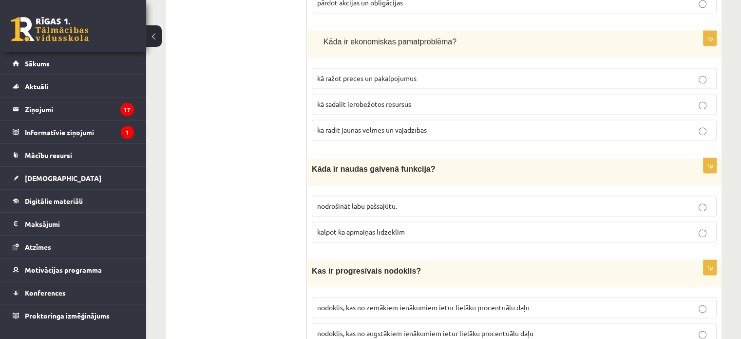
scroll to position [1497, 0]
click at [350, 93] on label "kā sadalīt ierobežotos resursus" at bounding box center [514, 103] width 405 height 21
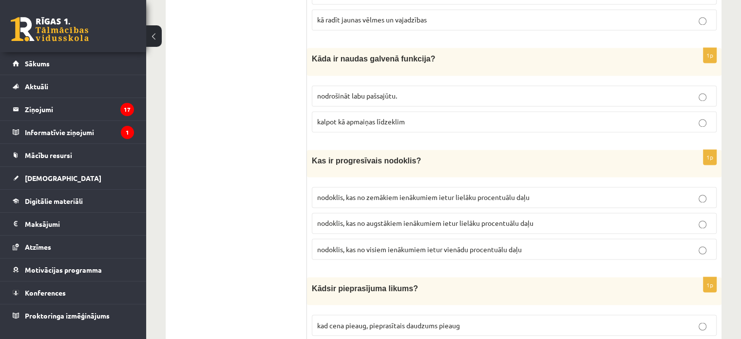
scroll to position [1608, 0]
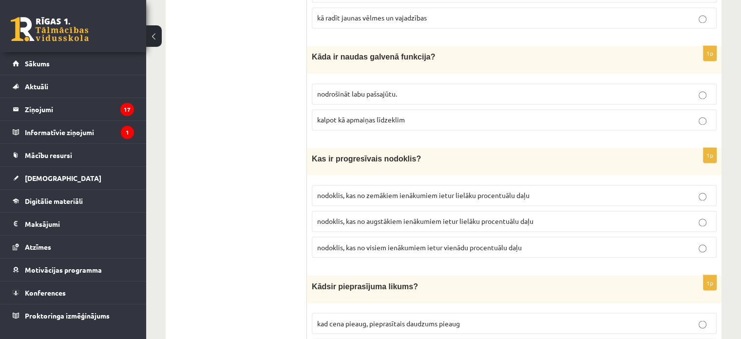
click at [365, 115] on span "kalpot kā apmaiņas līdzeklim" at bounding box center [361, 119] width 88 height 9
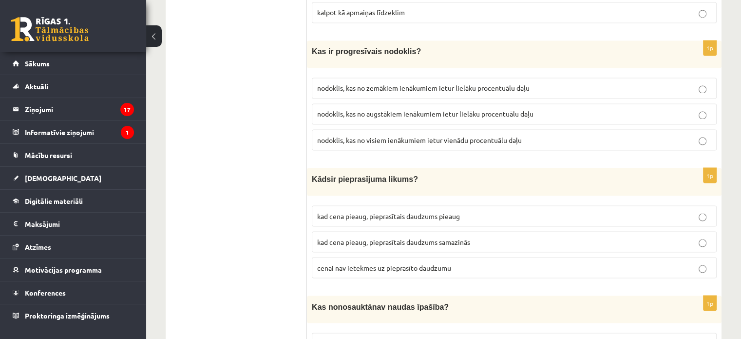
scroll to position [1716, 0]
click at [427, 109] on span "nodoklis, kas no augstākiem ienākumiem ietur lielāku procentuālu daļu" at bounding box center [425, 113] width 216 height 9
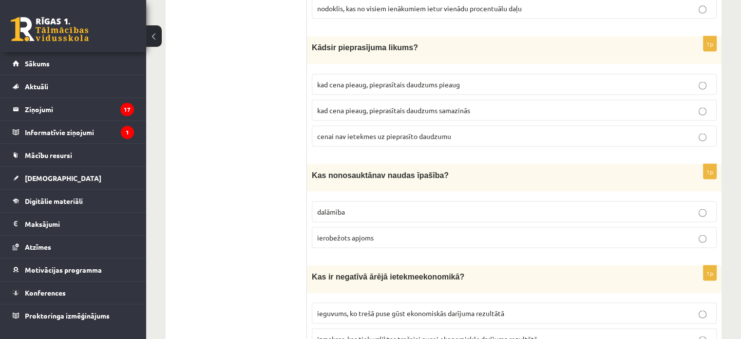
scroll to position [1850, 0]
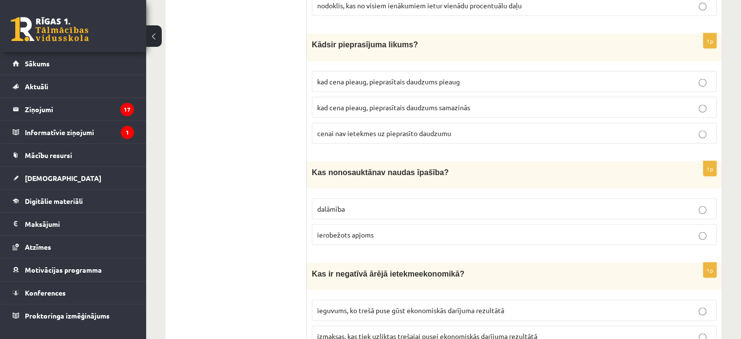
click at [463, 102] on span "kad cena pieaug, pieprasītais daudzums samazinās" at bounding box center [393, 106] width 153 height 9
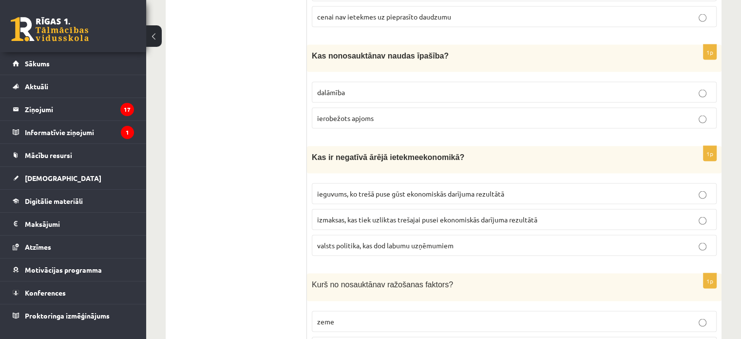
scroll to position [1970, 0]
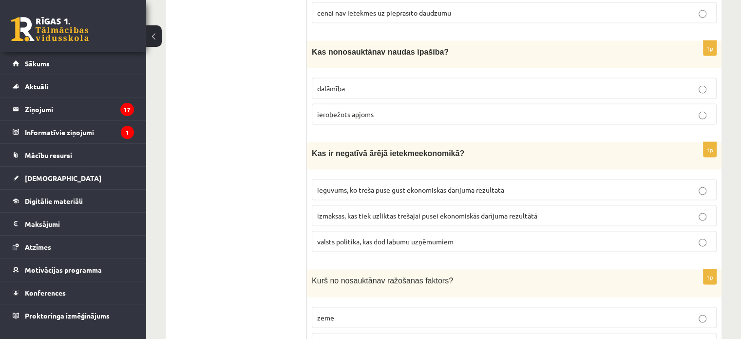
click at [362, 110] on span "ierobežots apjoms" at bounding box center [345, 114] width 57 height 9
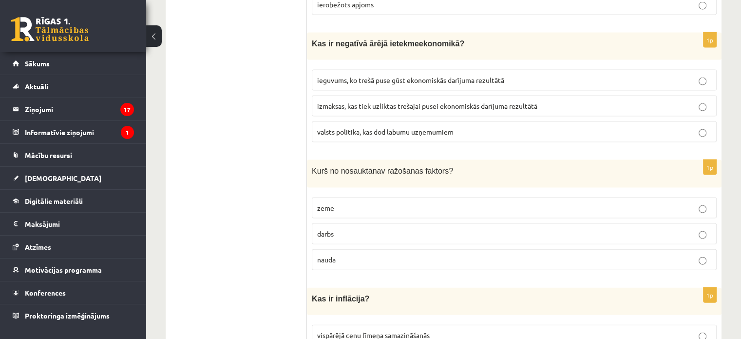
scroll to position [2081, 0]
click at [386, 94] on label "izmaksas, kas tiek uzliktas trešajai pusei ekonomiskās darījuma rezultātā" at bounding box center [514, 104] width 405 height 21
click at [391, 253] on p "nauda" at bounding box center [514, 258] width 394 height 10
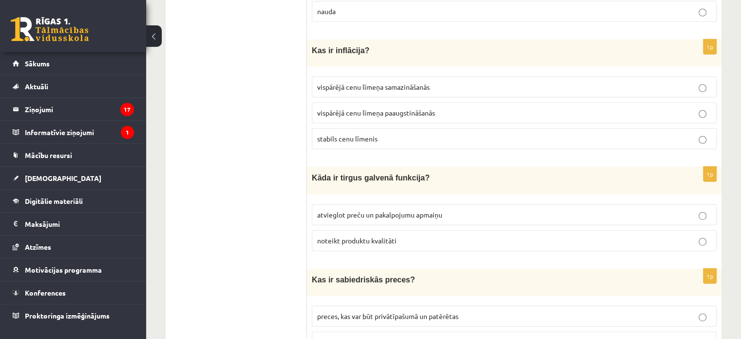
scroll to position [2329, 0]
click at [353, 107] on p "vispārējā cenu līmeņa paaugstināšanās" at bounding box center [514, 112] width 394 height 10
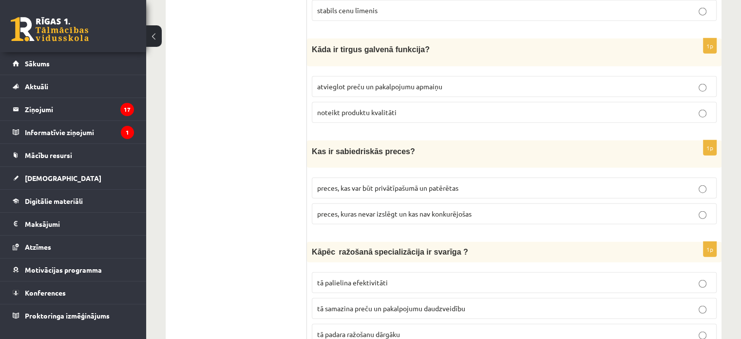
scroll to position [2457, 0]
click at [363, 76] on label "atvieglot preču un pakalpojumu apmaiņu" at bounding box center [514, 86] width 405 height 21
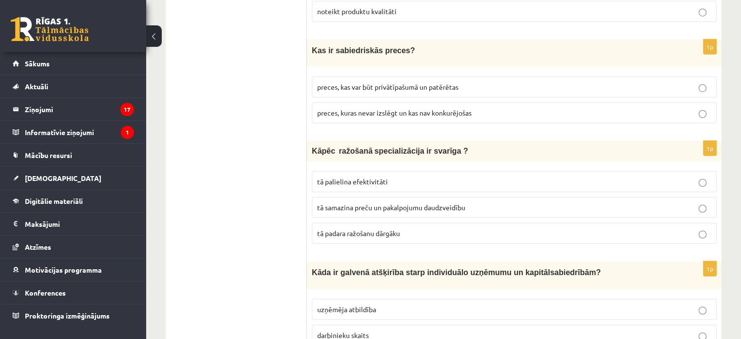
scroll to position [2561, 0]
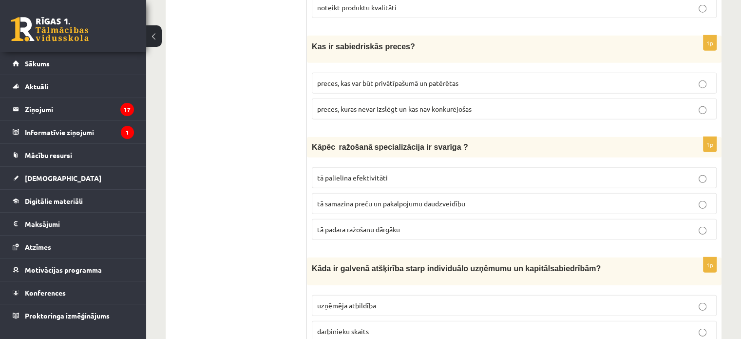
click at [386, 104] on span "preces, kuras nevar izslēgt un kas nav konkurējošas" at bounding box center [394, 108] width 155 height 9
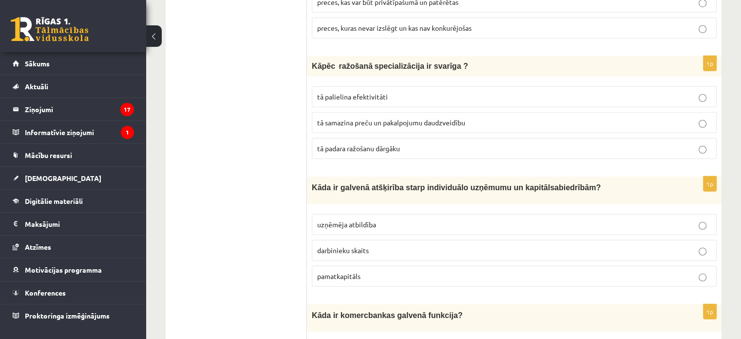
scroll to position [2672, 0]
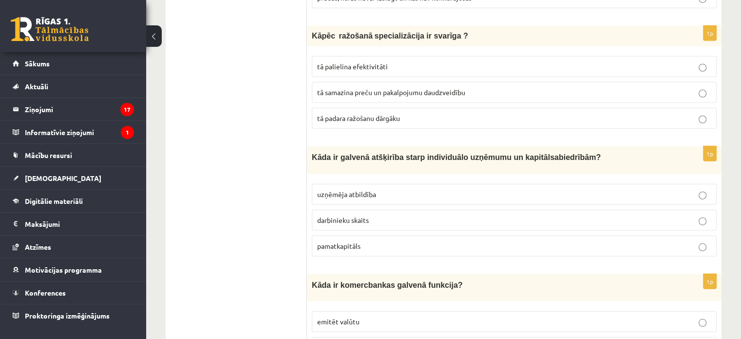
click at [341, 62] on span "tā palielina efektivitāti" at bounding box center [352, 66] width 71 height 9
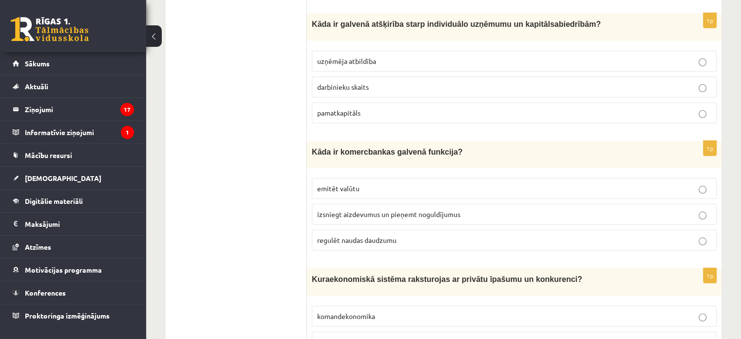
scroll to position [2805, 0]
click at [410, 56] on p "uzņēmēja atbildība" at bounding box center [514, 61] width 394 height 10
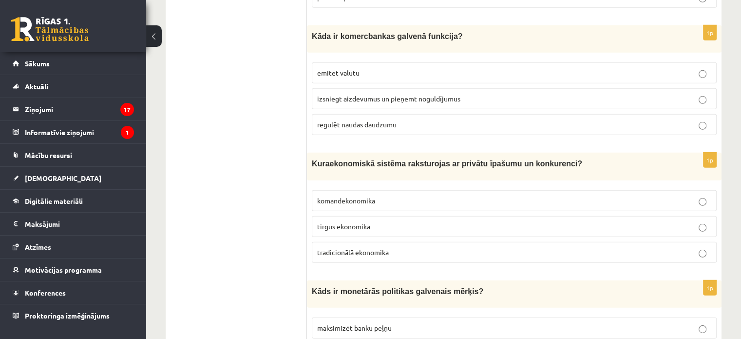
scroll to position [2921, 0]
click at [380, 93] on p "izsniegt aizdevumus un pieņemt noguldījumus" at bounding box center [514, 98] width 394 height 10
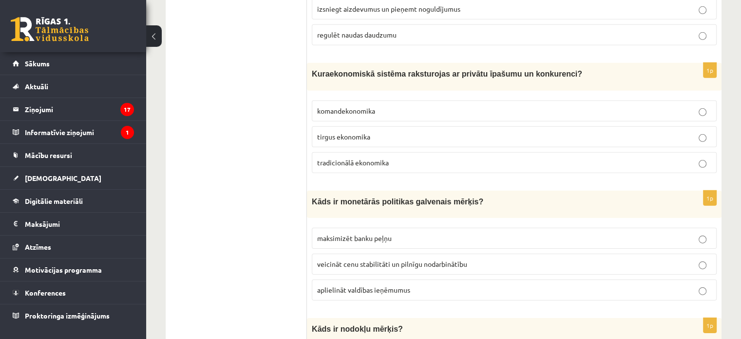
scroll to position [3011, 0]
click at [339, 125] on label "tirgus ekonomika" at bounding box center [514, 135] width 405 height 21
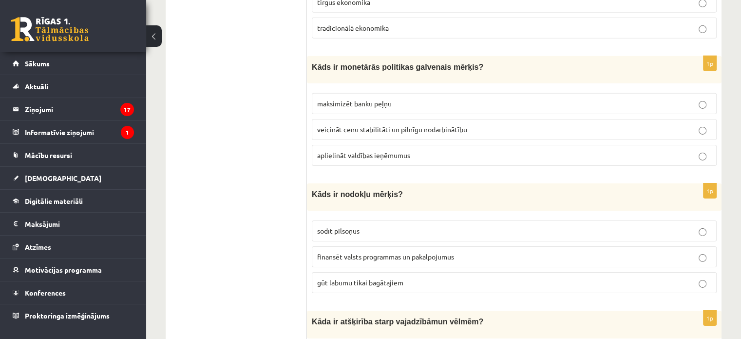
scroll to position [3171, 0]
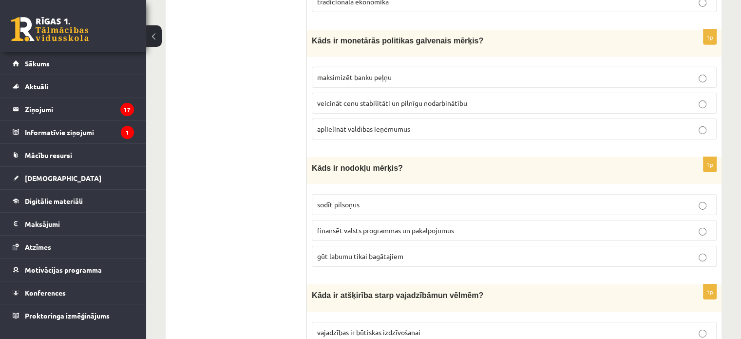
click at [334, 98] on span "veicināt cenu stabilitāti un pilnīgu nodarbinātību" at bounding box center [392, 102] width 150 height 9
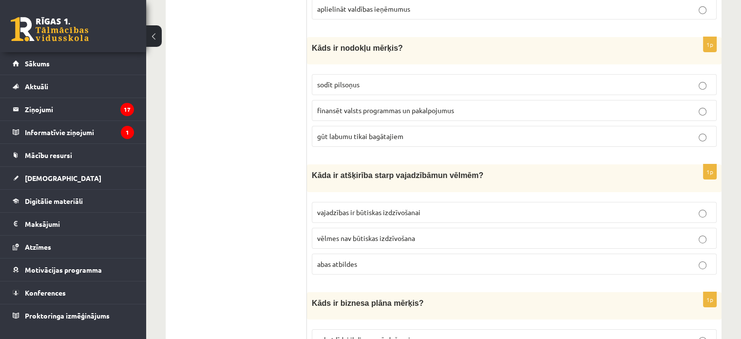
scroll to position [3299, 0]
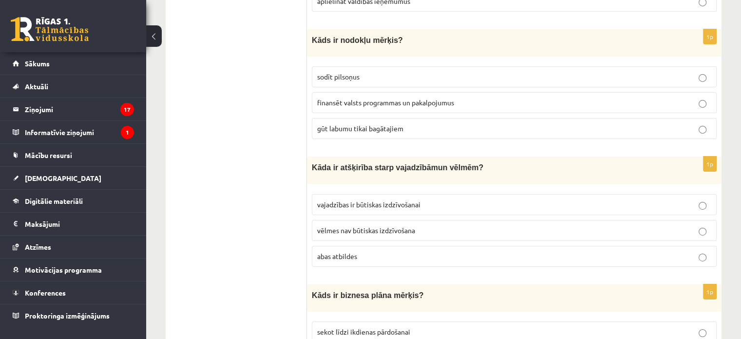
click at [343, 98] on span "finansēt valsts programmas un pakalpojumus" at bounding box center [385, 102] width 137 height 9
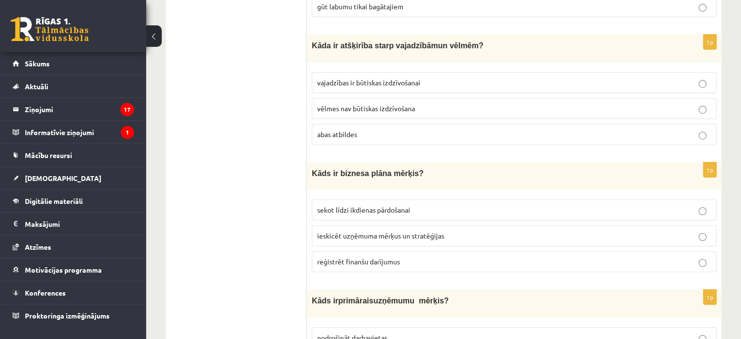
scroll to position [3421, 0]
click at [334, 123] on label "abas atbildes" at bounding box center [514, 133] width 405 height 21
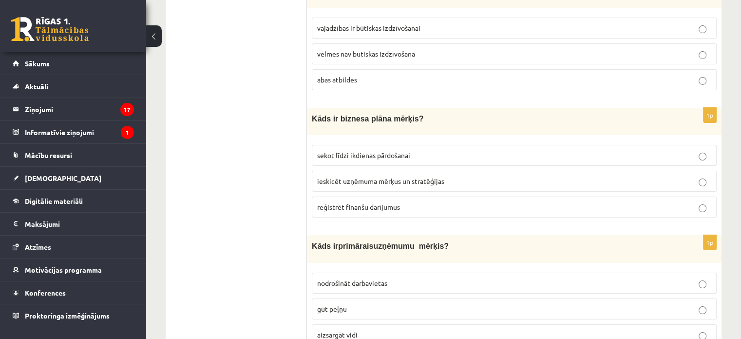
click at [337, 176] on span "ieskicēt uzņēmuma mērķus un stratēģijas" at bounding box center [380, 180] width 127 height 9
click at [400, 304] on p "gūt peļņu" at bounding box center [514, 309] width 394 height 10
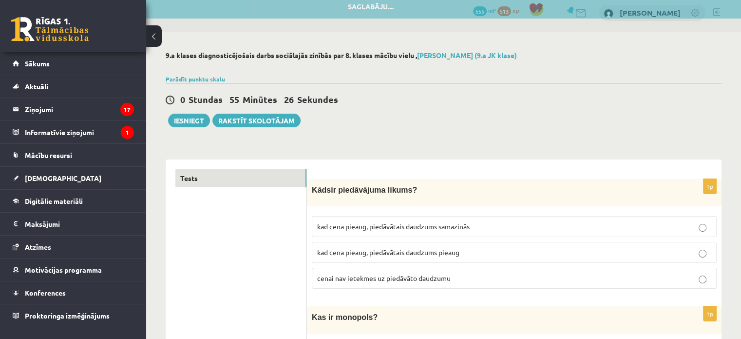
scroll to position [0, 0]
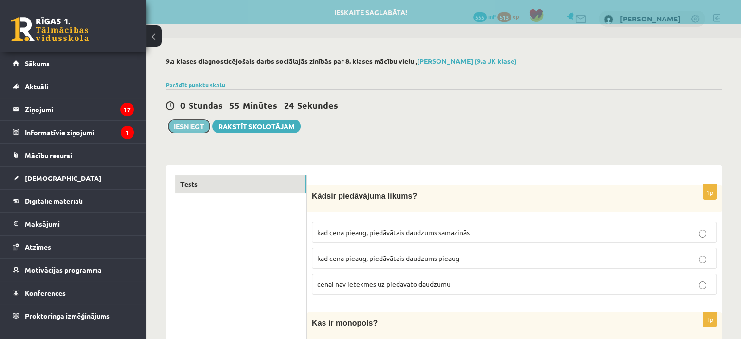
click at [181, 121] on button "Iesniegt" at bounding box center [189, 126] width 42 height 14
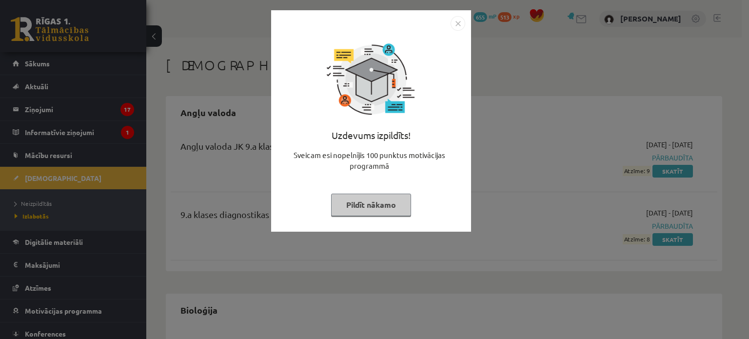
click at [386, 205] on button "Pildīt nākamo" at bounding box center [371, 204] width 80 height 22
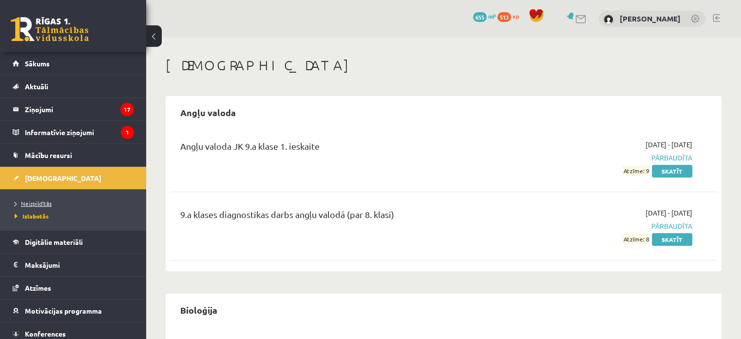
click at [47, 204] on span "Neizpildītās" at bounding box center [33, 203] width 37 height 8
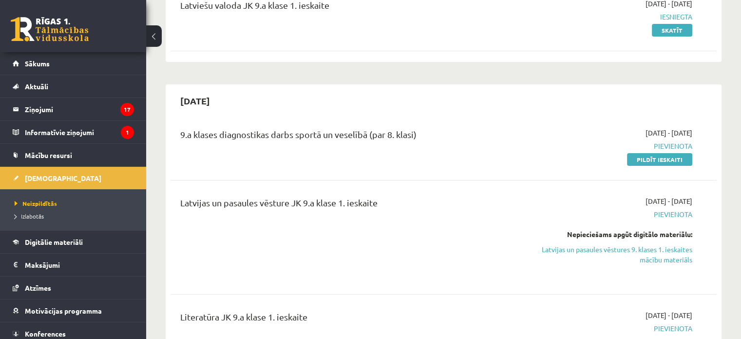
scroll to position [274, 0]
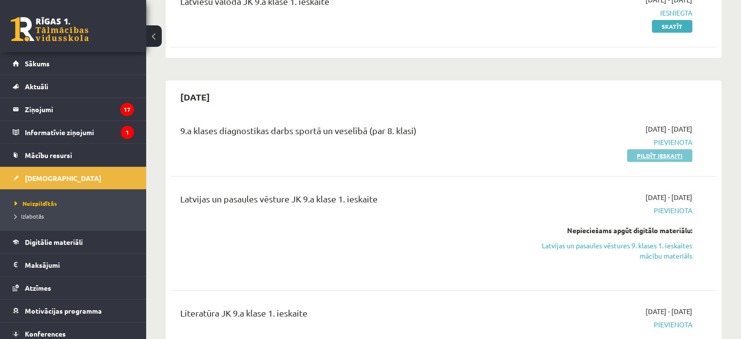
click at [641, 158] on link "Pildīt ieskaiti" at bounding box center [659, 155] width 65 height 13
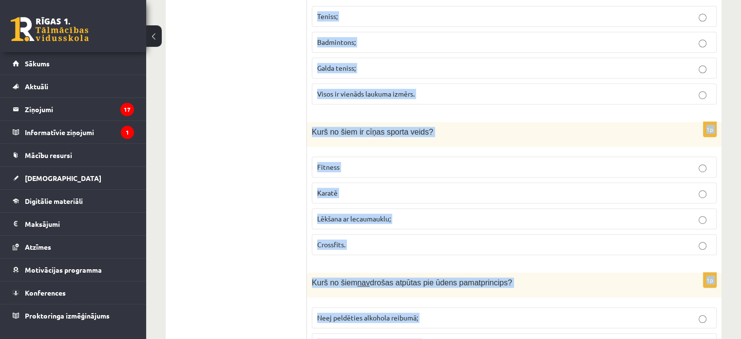
scroll to position [4363, 0]
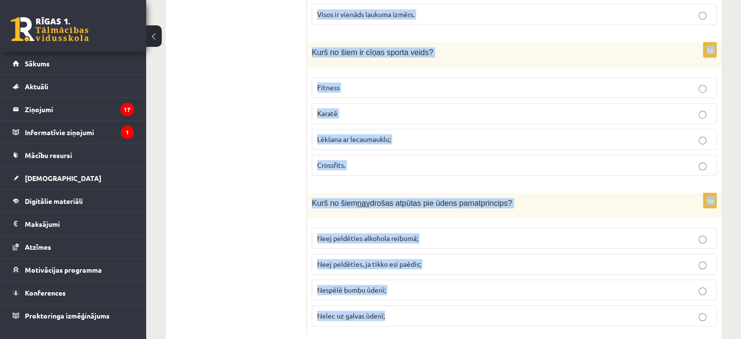
drag, startPoint x: 310, startPoint y: 193, endPoint x: 439, endPoint y: 339, distance: 195.5
copy form "Lore ip dolo si ametc adipis elitsedd eiusmod temporin? Utlaboreetd magnaa enim…"
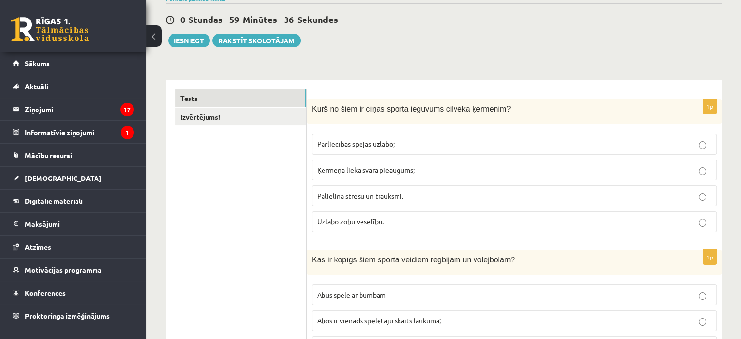
scroll to position [85, 0]
click at [359, 143] on span "Pārliecības spējas uzlabo;" at bounding box center [355, 144] width 77 height 9
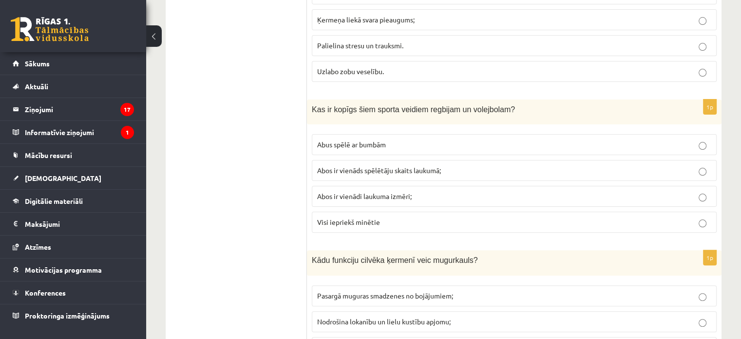
scroll to position [237, 0]
click at [363, 139] on span "Abus spēlē ar bumbām" at bounding box center [351, 143] width 69 height 9
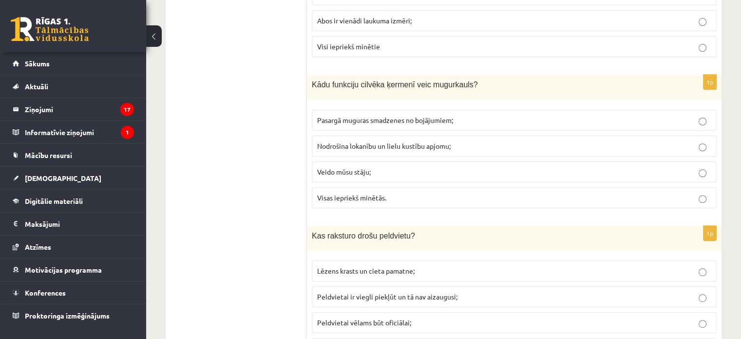
scroll to position [428, 0]
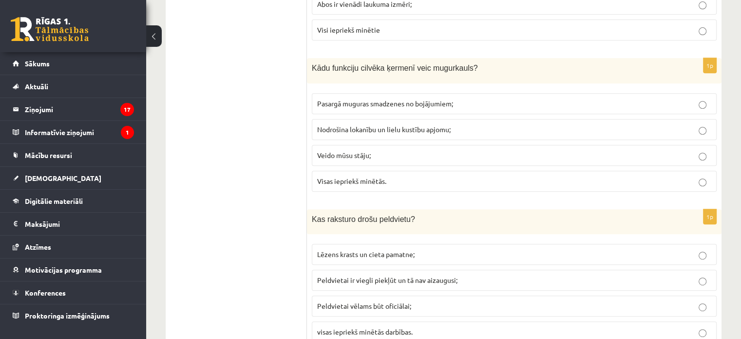
click at [353, 177] on span "Visas iepriekš minētās." at bounding box center [351, 180] width 69 height 9
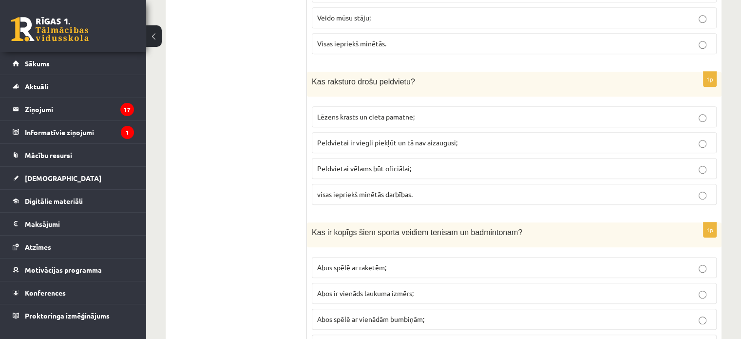
scroll to position [571, 0]
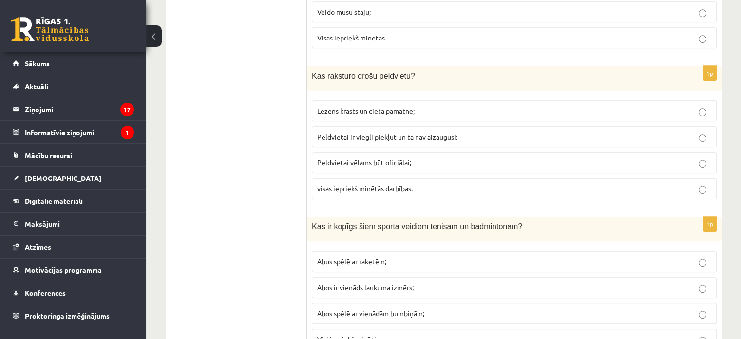
click at [384, 183] on p "visas iepriekš minētās darbības." at bounding box center [514, 188] width 394 height 10
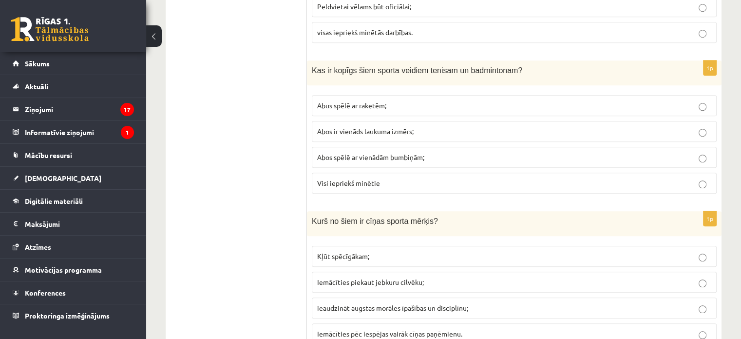
scroll to position [727, 0]
click at [383, 101] on span "Abus spēlē ar raketēm;" at bounding box center [351, 105] width 69 height 9
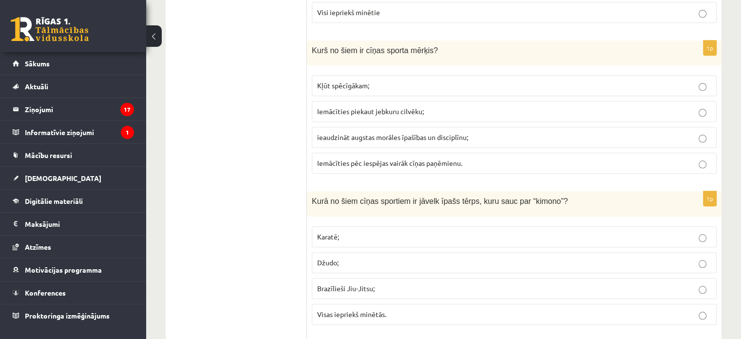
scroll to position [898, 0]
click at [345, 137] on p "ieaudzināt augstas morāles īpašības un disciplīnu;" at bounding box center [514, 137] width 394 height 10
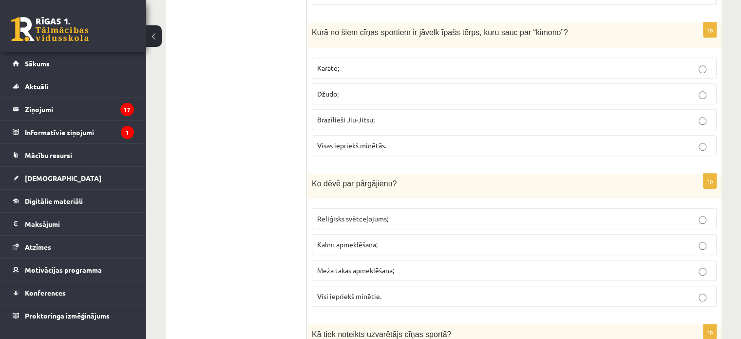
scroll to position [1068, 0]
click at [351, 144] on label "Visas iepriekš minētās." at bounding box center [514, 144] width 405 height 21
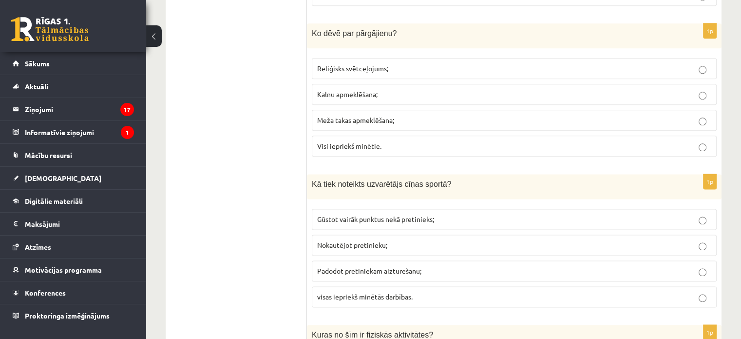
scroll to position [1218, 0]
click at [361, 109] on label "Meža takas apmeklēšana;" at bounding box center [514, 119] width 405 height 21
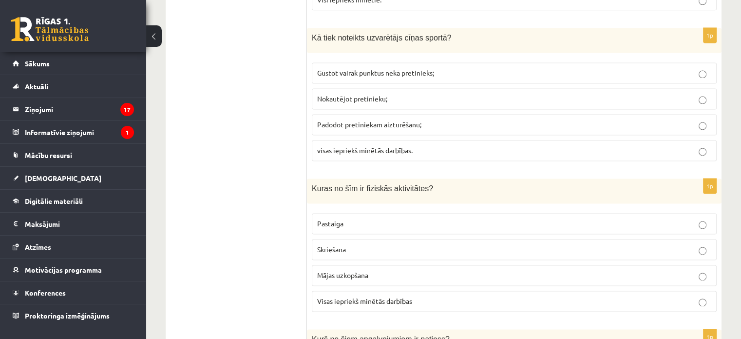
scroll to position [1364, 0]
click at [393, 138] on label "visas iepriekš minētās darbības." at bounding box center [514, 148] width 405 height 21
click at [426, 294] on p "Visas iepriekš minētās darbības" at bounding box center [514, 299] width 394 height 10
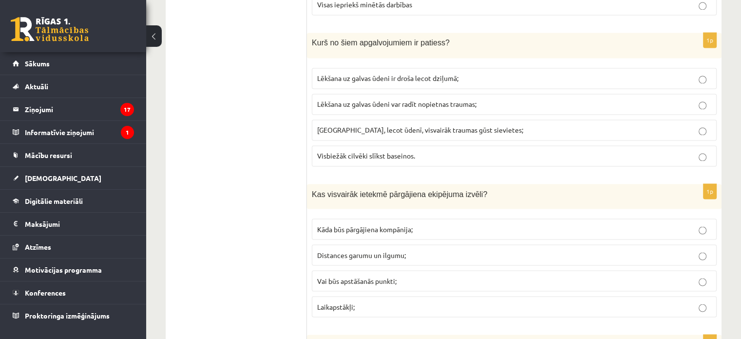
scroll to position [1660, 0]
click at [362, 300] on p "Laikapstākļi;" at bounding box center [514, 305] width 394 height 10
click at [392, 98] on span "Lēkšana uz galvas ūdeni var radīt nopietnas traumas;" at bounding box center [396, 102] width 159 height 9
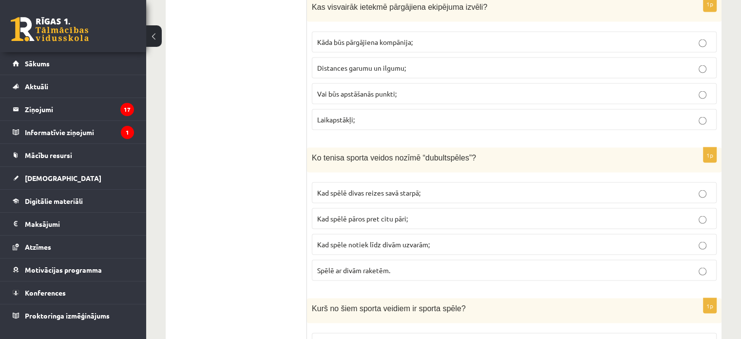
scroll to position [1846, 0]
click at [428, 213] on p "Kad spēlē pāros pret citu pāri;" at bounding box center [514, 218] width 394 height 10
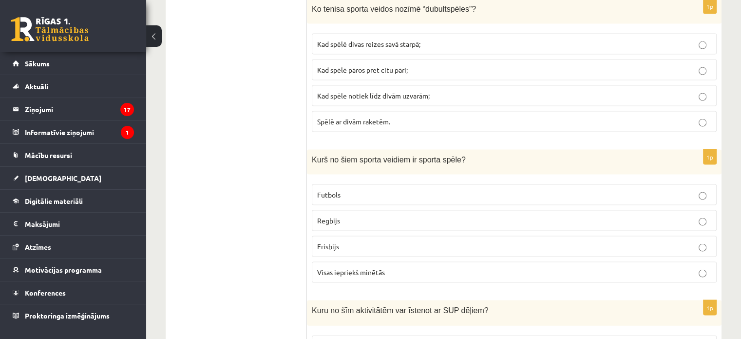
scroll to position [1996, 0]
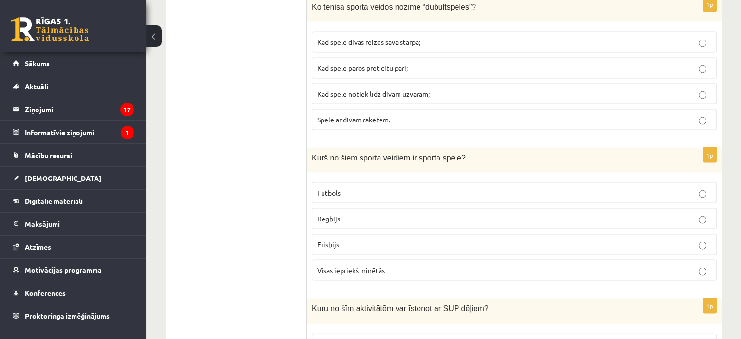
click at [432, 265] on p "Visas iepriekš minētās" at bounding box center [514, 270] width 394 height 10
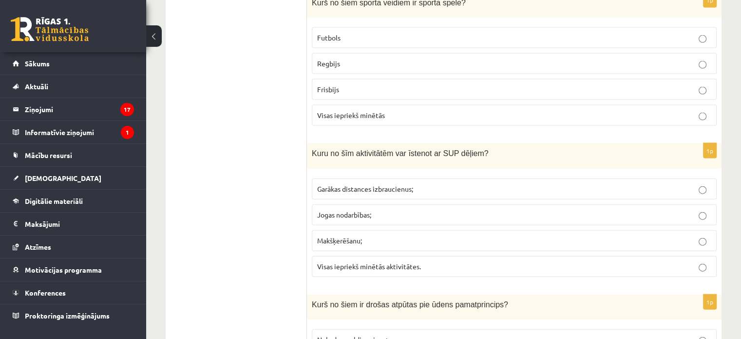
scroll to position [2152, 0]
click at [443, 261] on p "Visas iepriekš minētās aktivitātes." at bounding box center [514, 266] width 394 height 10
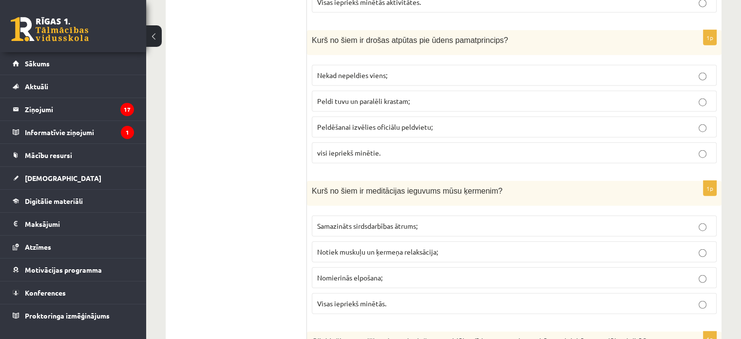
scroll to position [2415, 0]
click at [353, 143] on label "visi iepriekš minētie." at bounding box center [514, 153] width 405 height 21
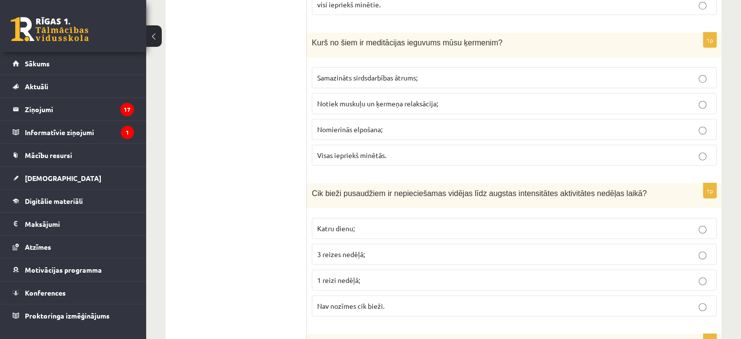
scroll to position [2573, 0]
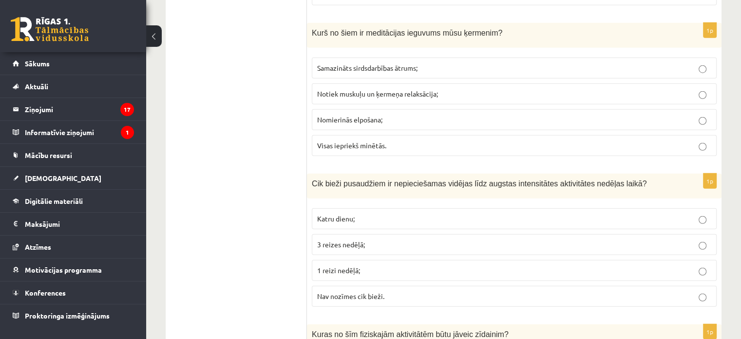
click at [355, 141] on span "Visas iepriekš minētās." at bounding box center [351, 145] width 69 height 9
click at [380, 213] on p "Katru dienu;" at bounding box center [514, 218] width 394 height 10
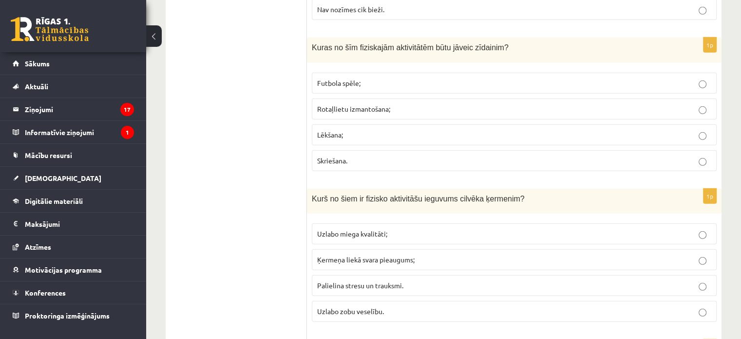
scroll to position [2862, 0]
click at [346, 103] on span "Rotaļlietu izmantošana;" at bounding box center [353, 107] width 73 height 9
click at [409, 227] on p "Uzlabo miega kvalitāti;" at bounding box center [514, 232] width 394 height 10
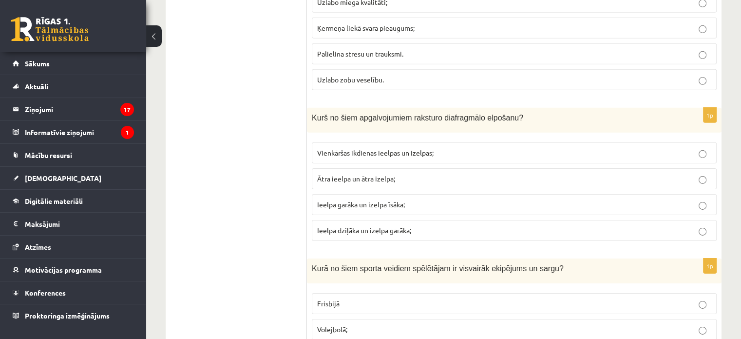
scroll to position [3094, 0]
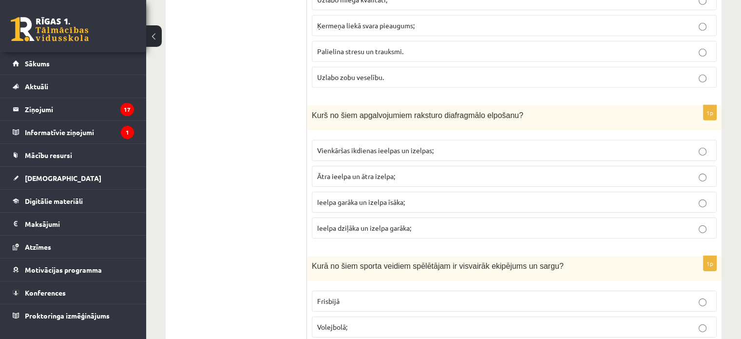
click at [351, 223] on span "Ieelpa dziļāka un izelpa garāka;" at bounding box center [364, 227] width 94 height 9
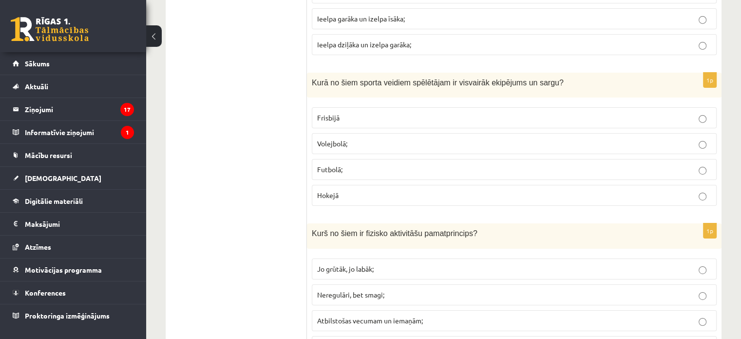
scroll to position [3278, 0]
click at [335, 184] on label "Hokejā" at bounding box center [514, 194] width 405 height 21
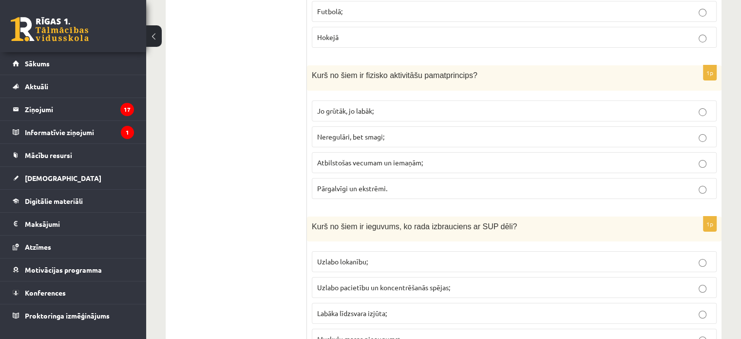
scroll to position [3436, 0]
click at [397, 151] on label "Atbilstošas vecumam un iemaņām;" at bounding box center [514, 161] width 405 height 21
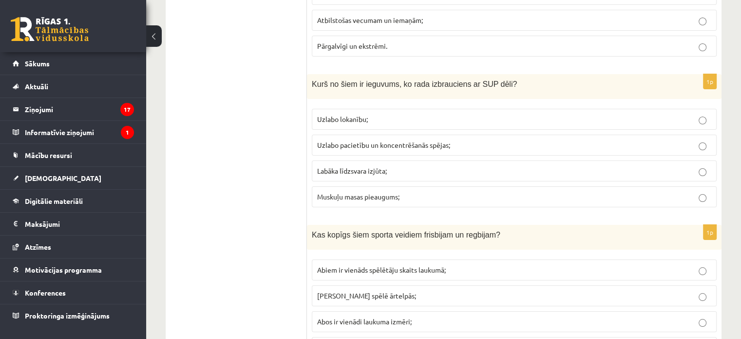
scroll to position [3578, 0]
click at [348, 160] on label "Labāka līdzsvara izjūta;" at bounding box center [514, 170] width 405 height 21
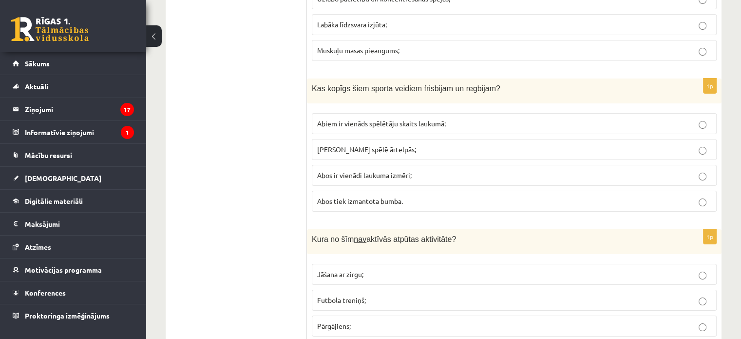
scroll to position [3726, 0]
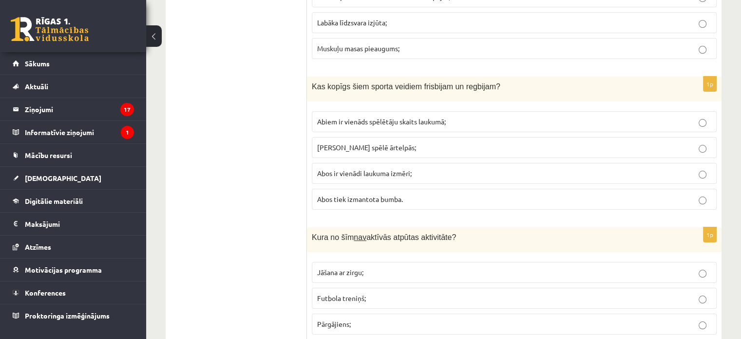
click at [375, 194] on span "Abos tiek izmantota bumba." at bounding box center [360, 198] width 86 height 9
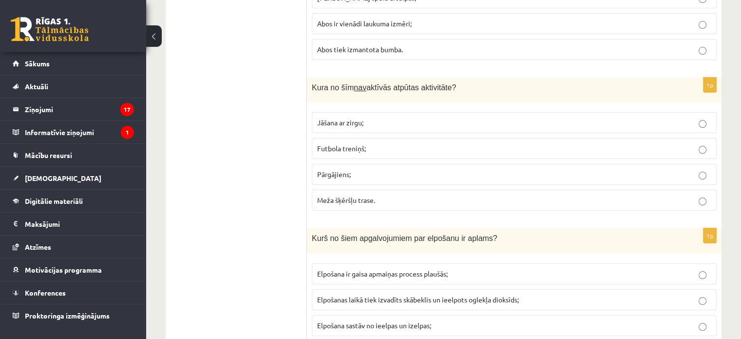
scroll to position [3878, 0]
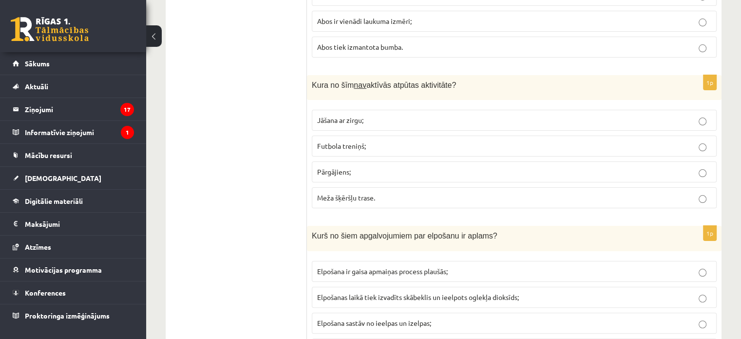
click at [370, 193] on span "Meža šķēršļu trase." at bounding box center [346, 197] width 58 height 9
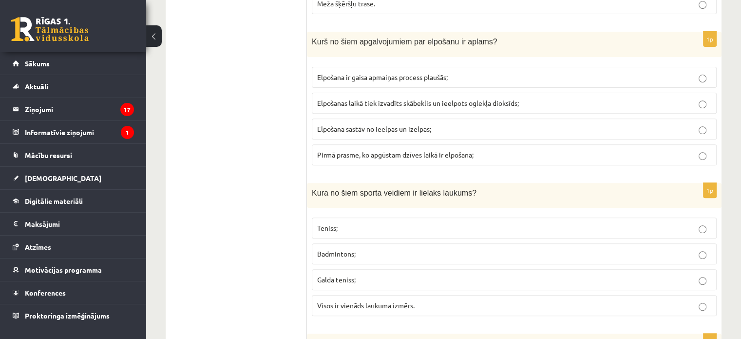
scroll to position [4072, 0]
click at [426, 97] on p "Elpošanas laikā tiek izvadīts skābeklis un ieelpots oglekļa dioksīds;" at bounding box center [514, 102] width 394 height 10
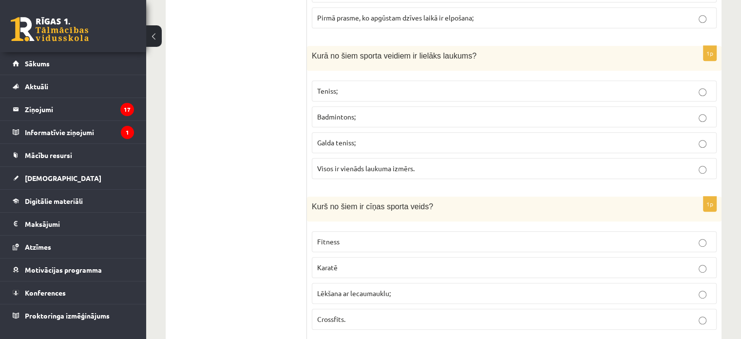
scroll to position [4239, 0]
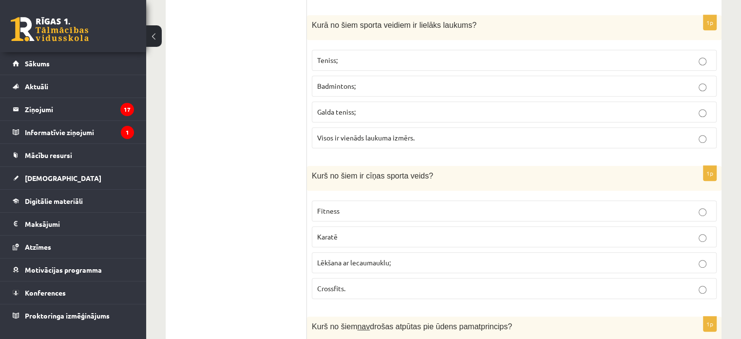
click at [342, 50] on label "Teniss;" at bounding box center [514, 60] width 405 height 21
click at [371, 232] on p "Karatē" at bounding box center [514, 237] width 394 height 10
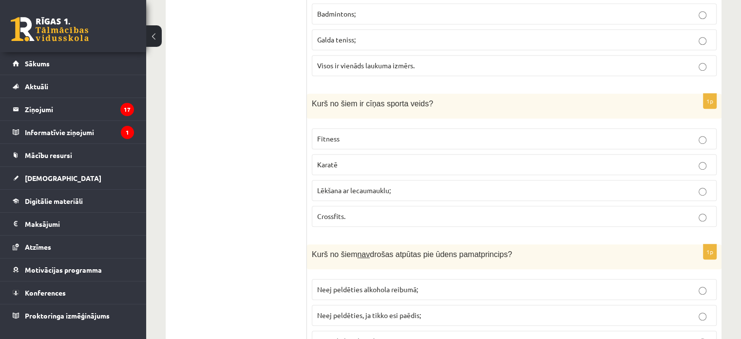
scroll to position [4363, 0]
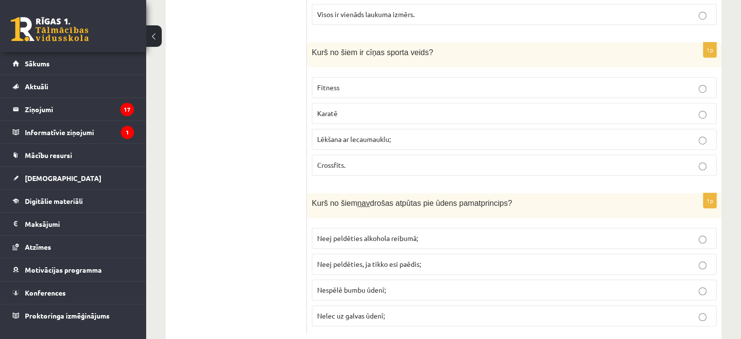
click at [394, 285] on p "Nespēlē bumbu ūdenī;" at bounding box center [514, 290] width 394 height 10
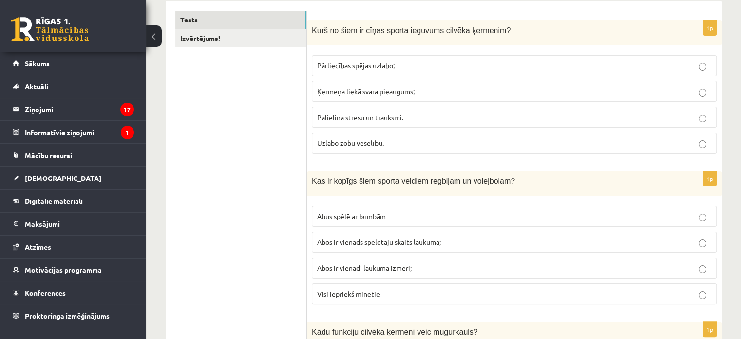
scroll to position [0, 0]
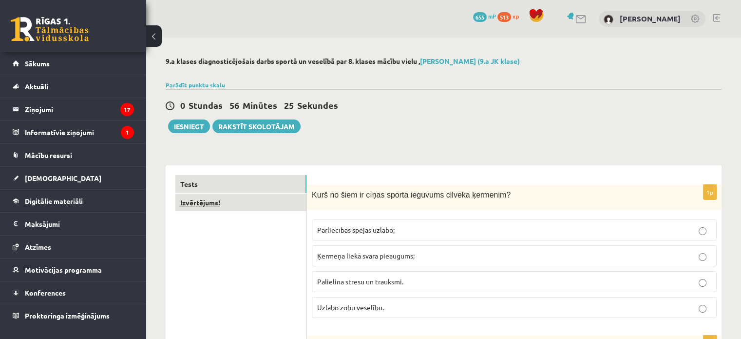
click at [280, 197] on link "Izvērtējums!" at bounding box center [240, 202] width 131 height 18
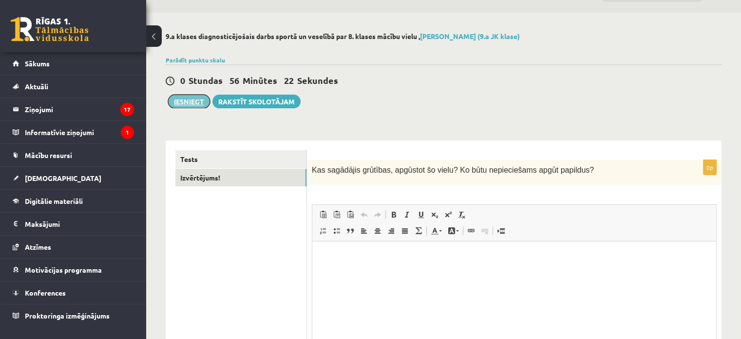
click at [183, 99] on button "Iesniegt" at bounding box center [189, 102] width 42 height 14
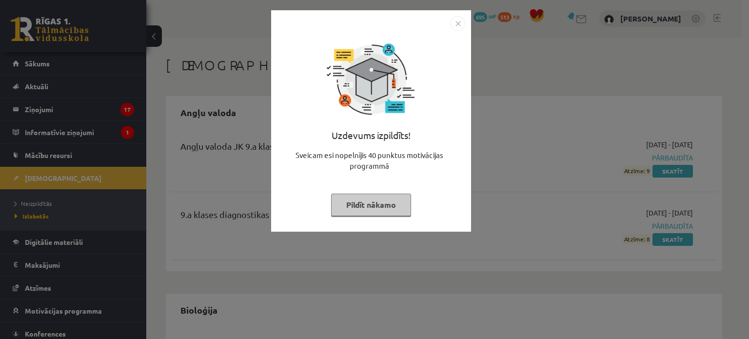
click at [389, 201] on button "Pildīt nākamo" at bounding box center [371, 204] width 80 height 22
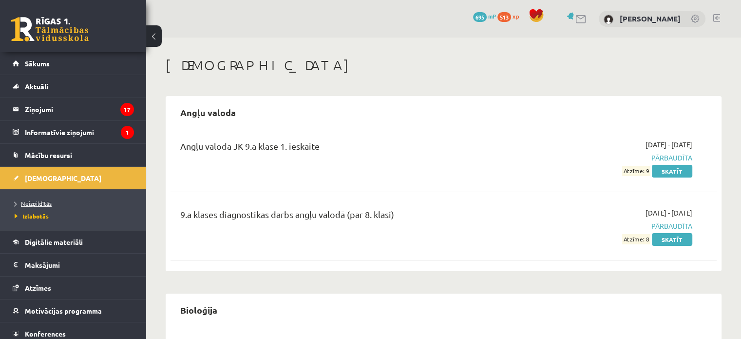
click at [51, 204] on span "Neizpildītās" at bounding box center [33, 203] width 37 height 8
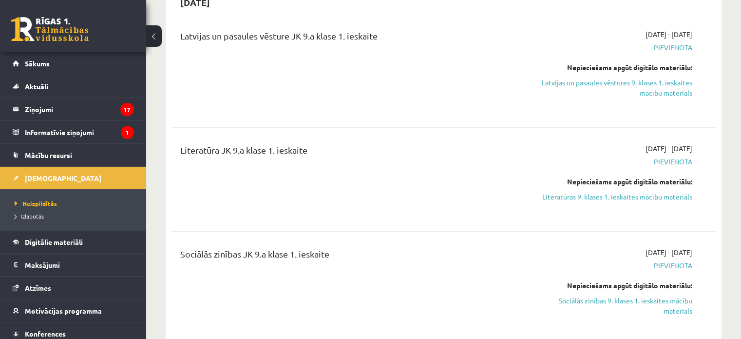
scroll to position [352, 0]
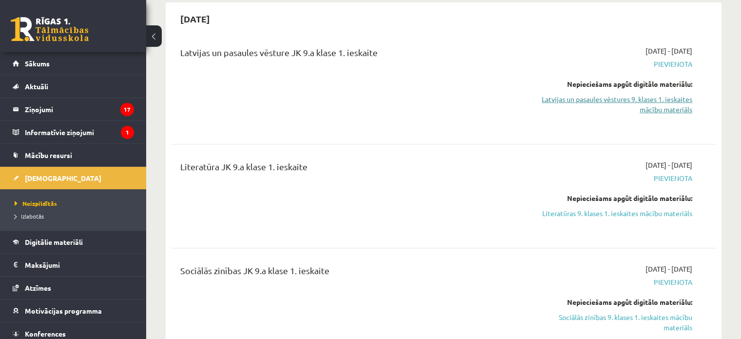
click at [659, 105] on link "Latvijas un pasaules vēstures 9. klases 1. ieskaites mācību materiāls" at bounding box center [612, 104] width 161 height 20
